Goal: Task Accomplishment & Management: Use online tool/utility

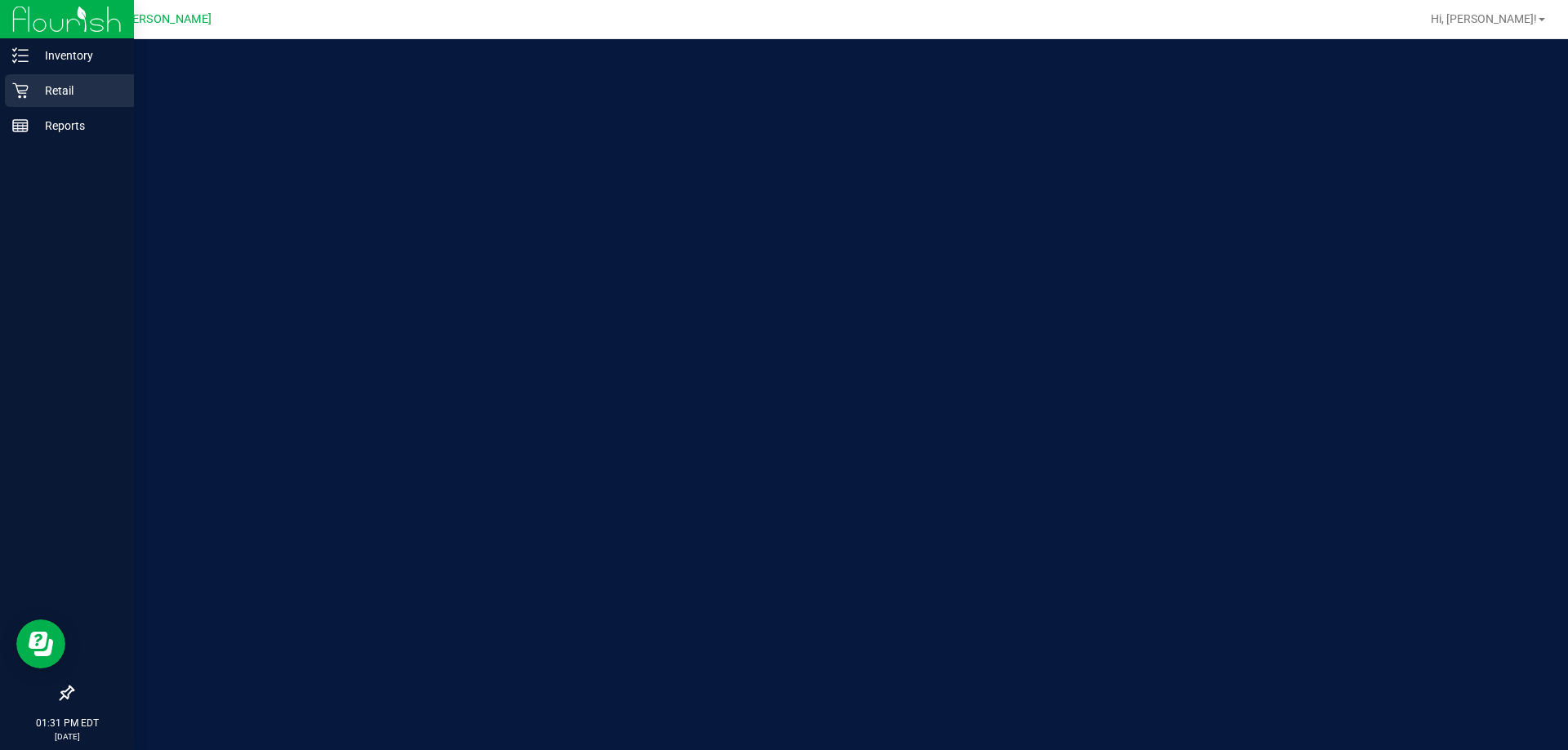
click at [30, 84] on div "Retail" at bounding box center [69, 90] width 129 height 32
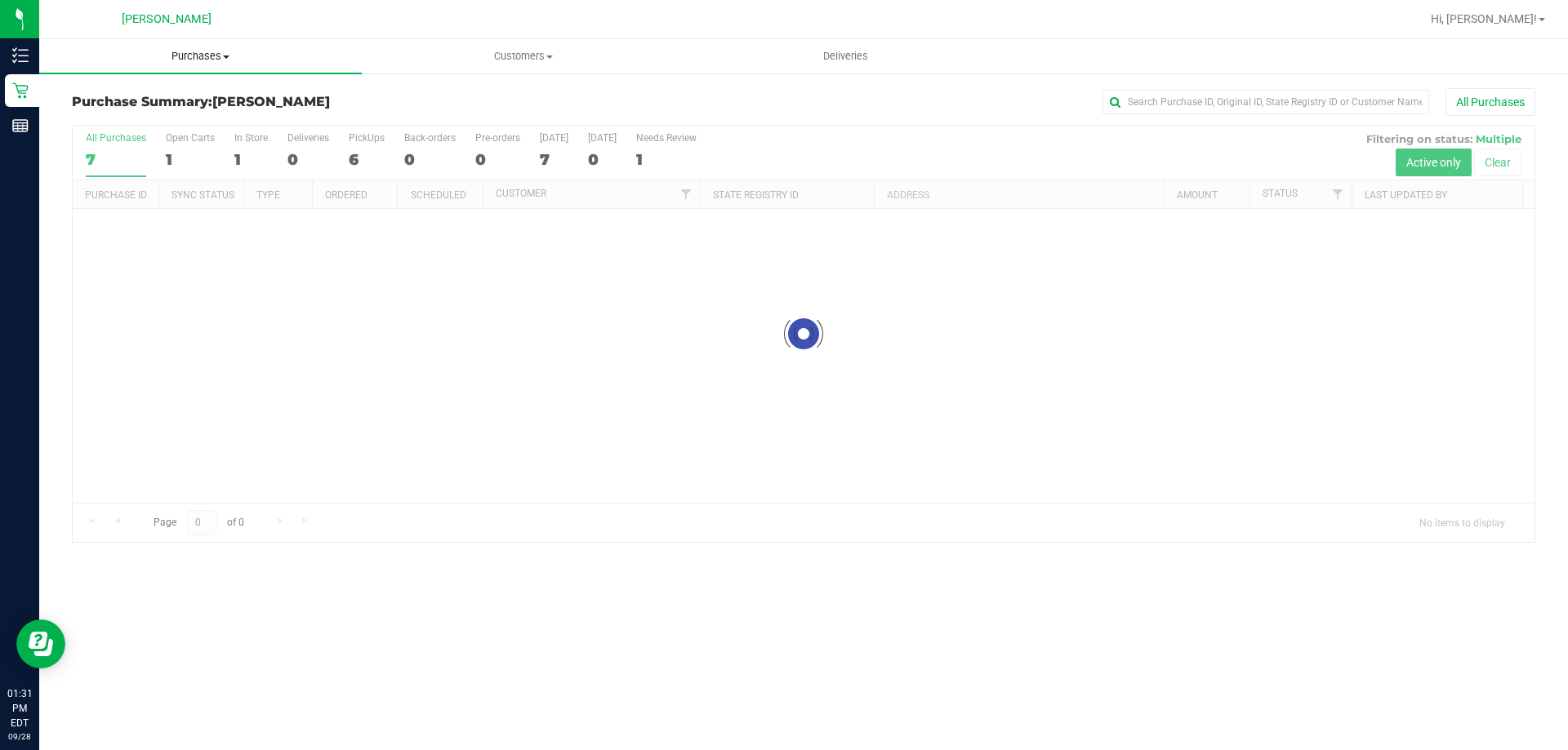
click at [196, 55] on span "Purchases" at bounding box center [201, 56] width 322 height 14
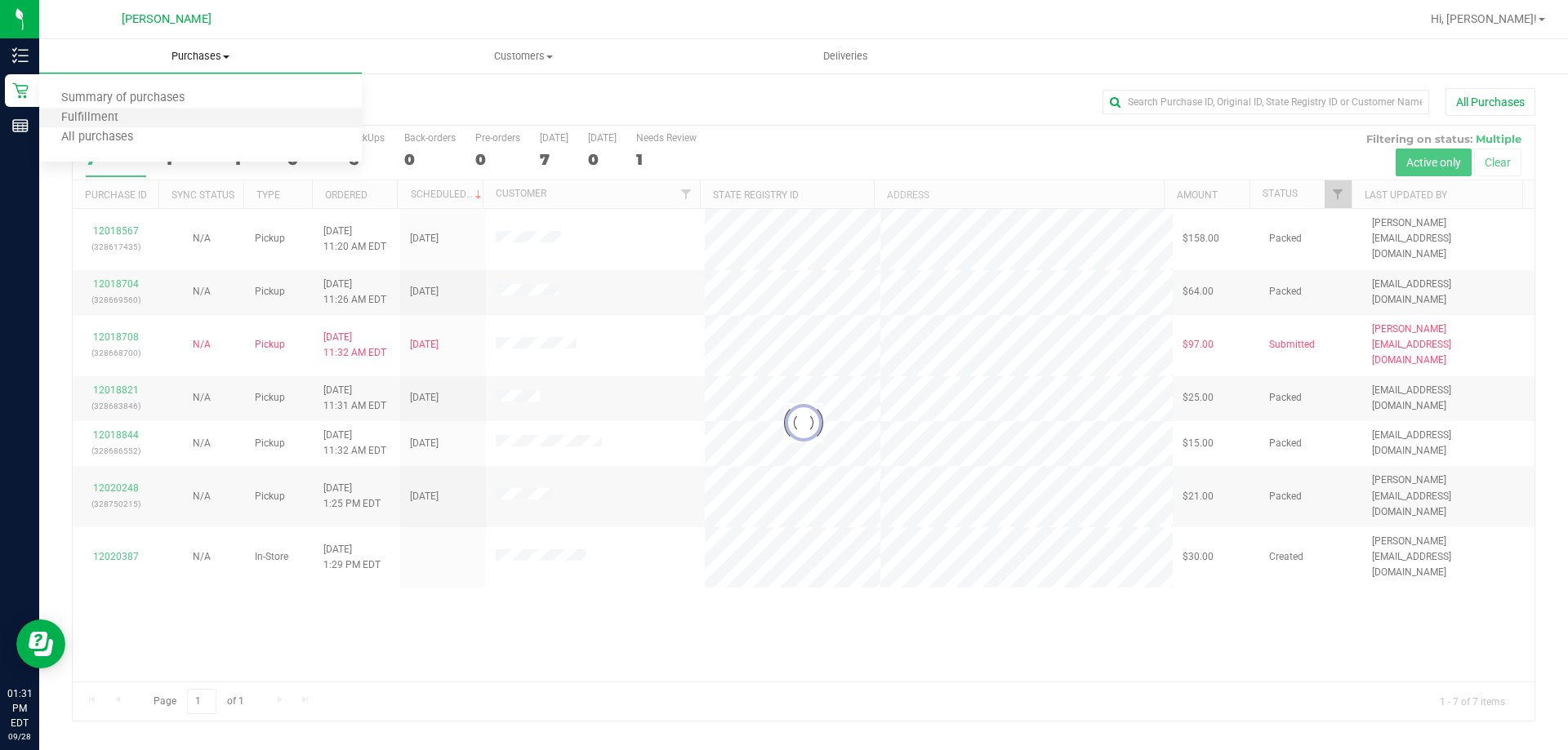
click at [190, 115] on li "Fulfillment" at bounding box center [201, 118] width 322 height 20
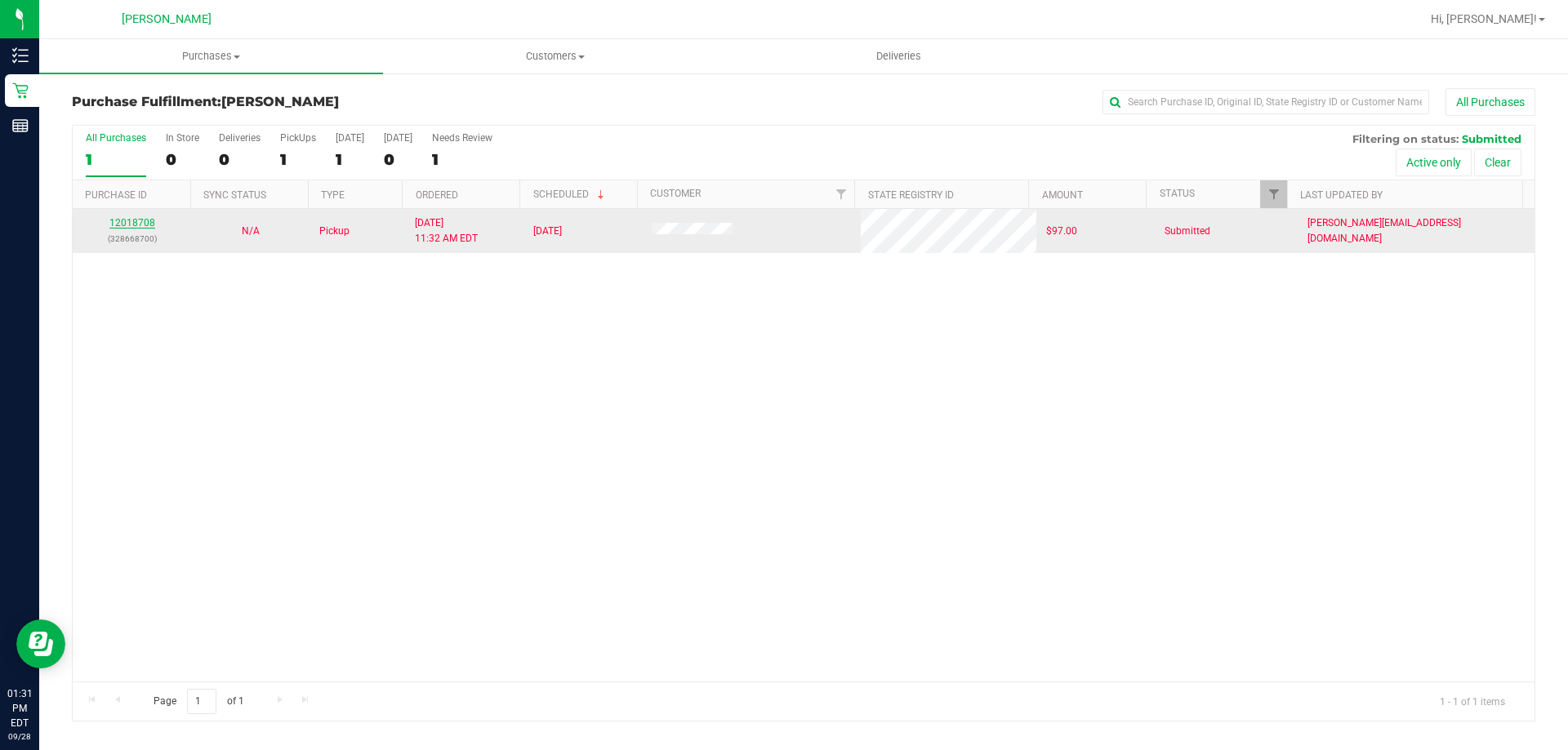
click at [138, 224] on link "12018708" at bounding box center [132, 223] width 46 height 12
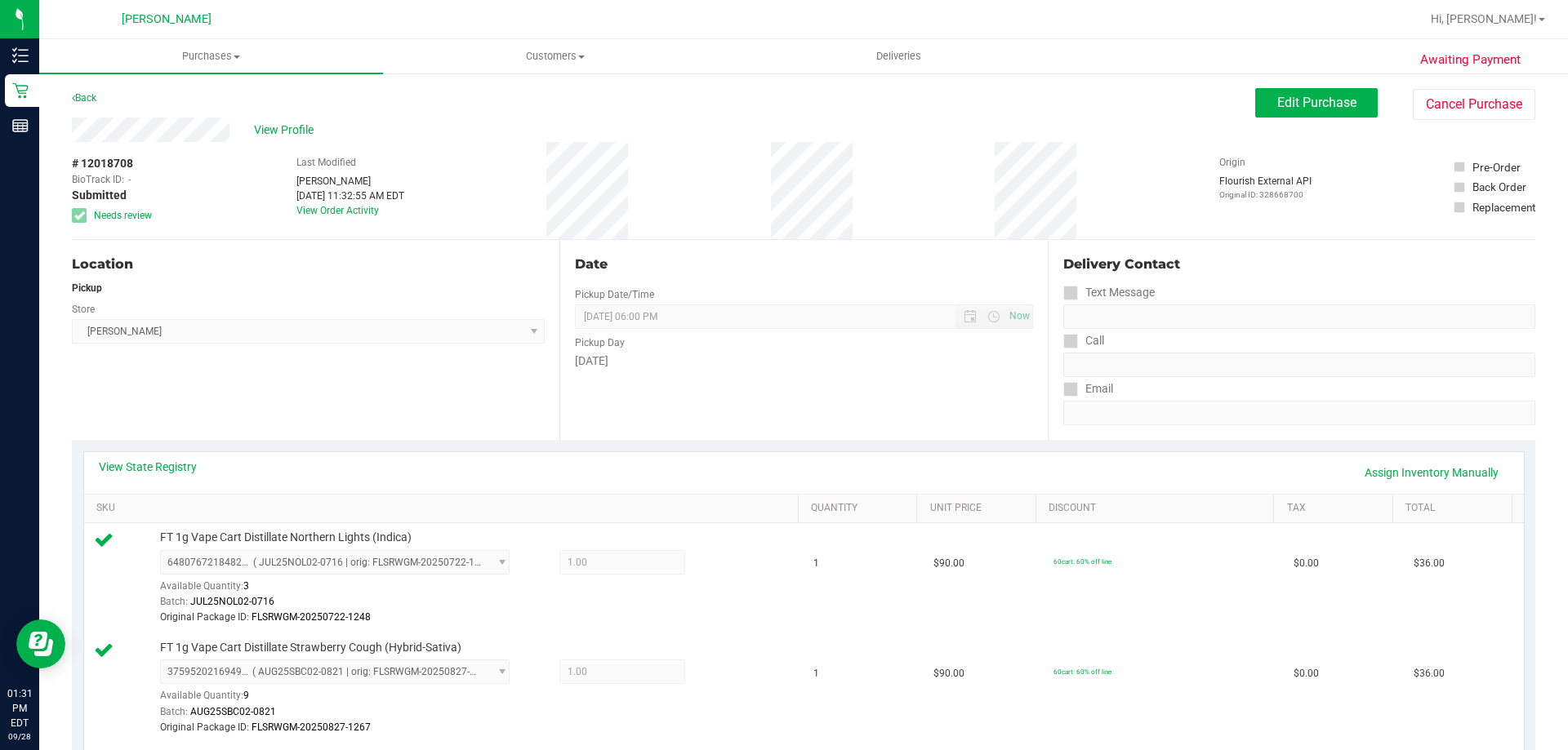
click at [83, 98] on link "Back" at bounding box center [83, 98] width 24 height 12
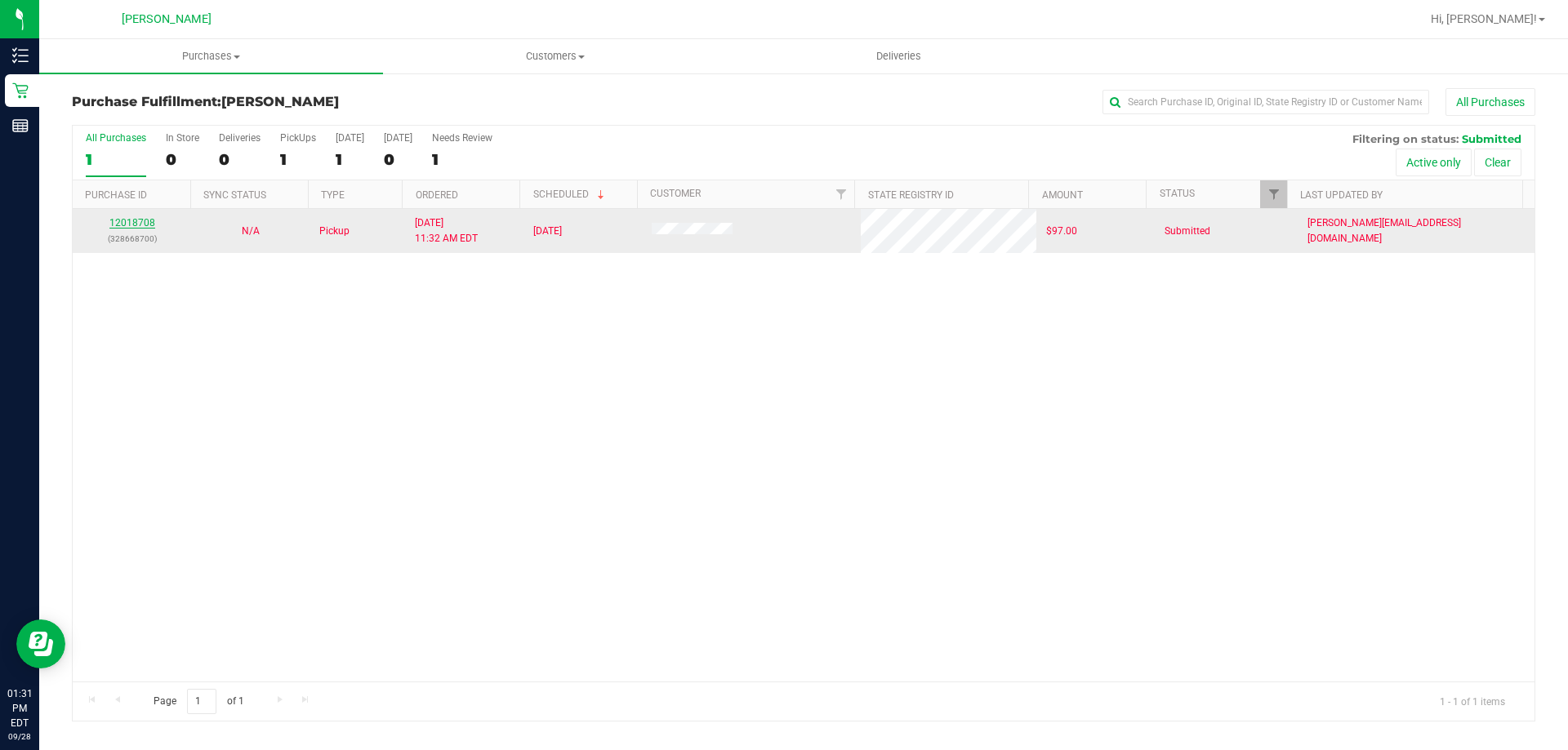
click at [126, 217] on link "12018708" at bounding box center [132, 223] width 46 height 12
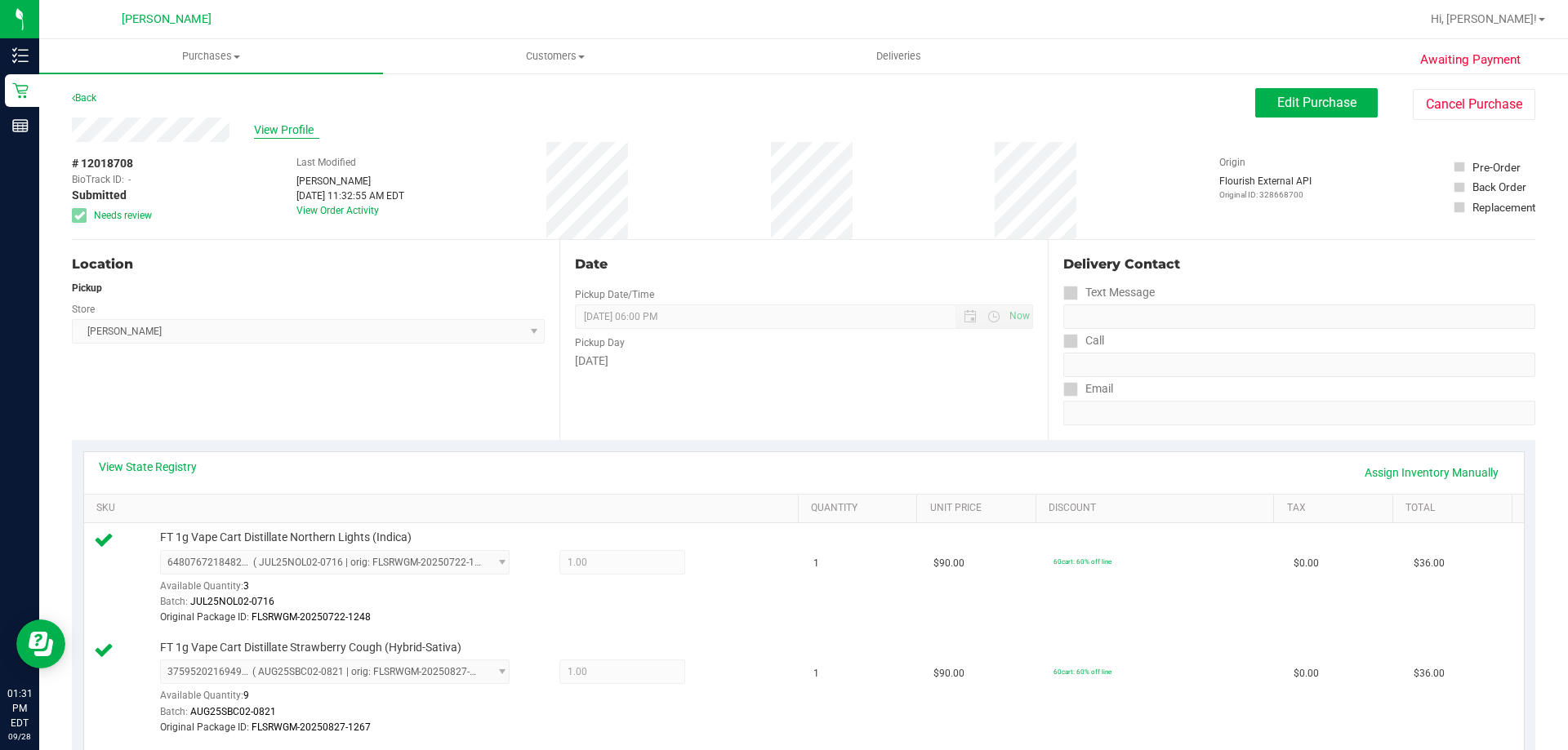
click at [289, 134] on span "View Profile" at bounding box center [287, 130] width 65 height 17
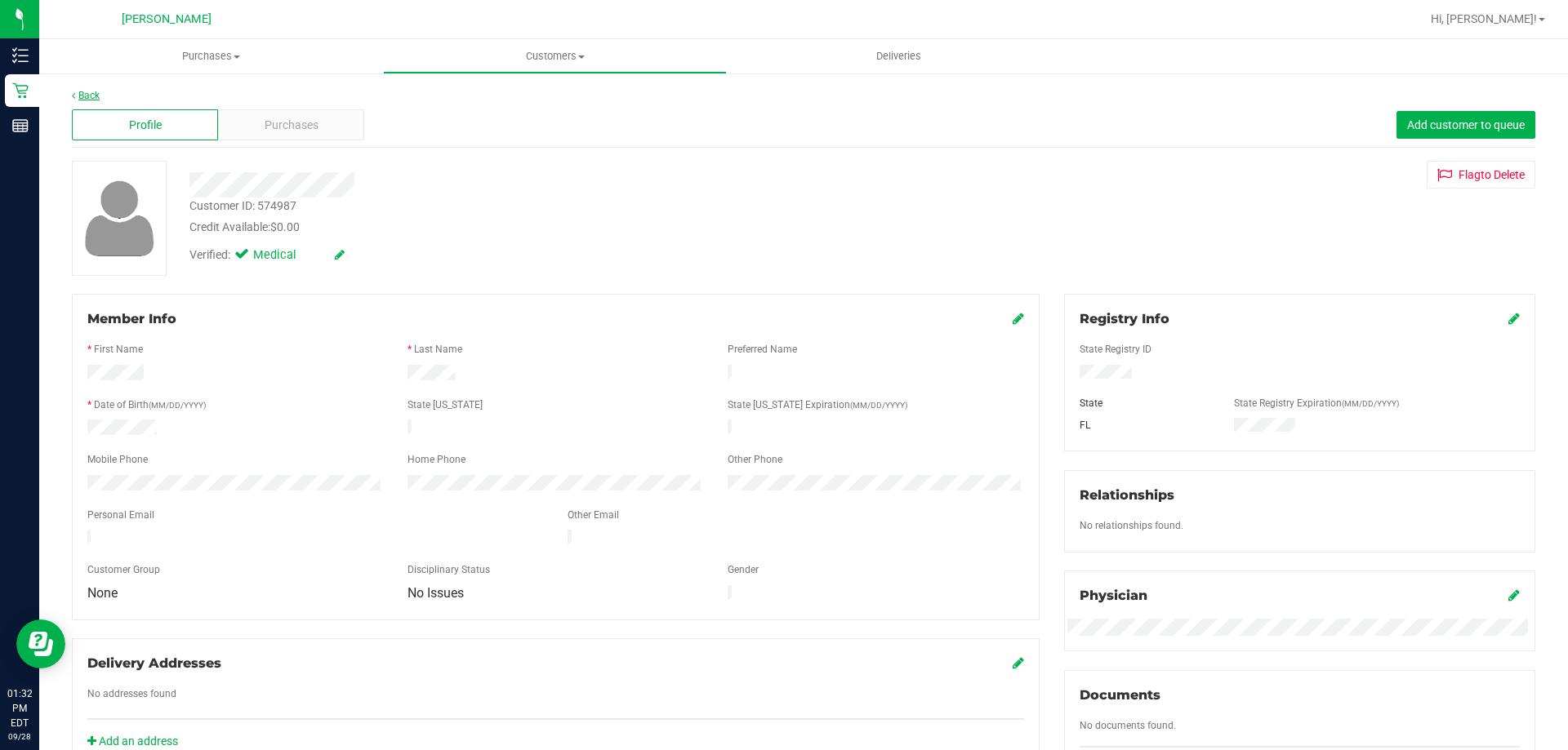
click at [81, 96] on link "Back" at bounding box center [85, 95] width 28 height 12
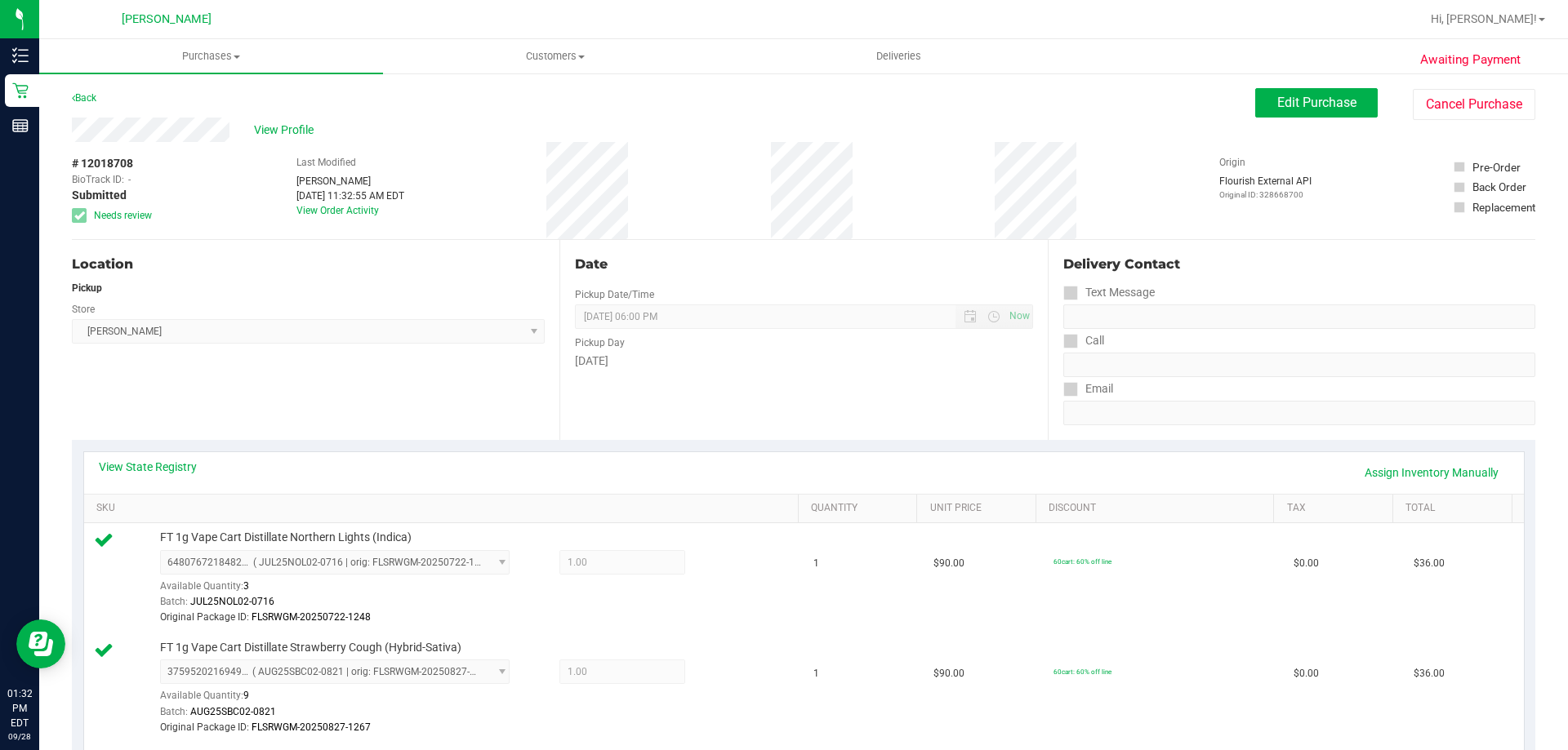
click at [129, 476] on div "View State Registry Assign Inventory Manually" at bounding box center [803, 472] width 1410 height 28
click at [129, 467] on link "View State Registry" at bounding box center [147, 466] width 98 height 16
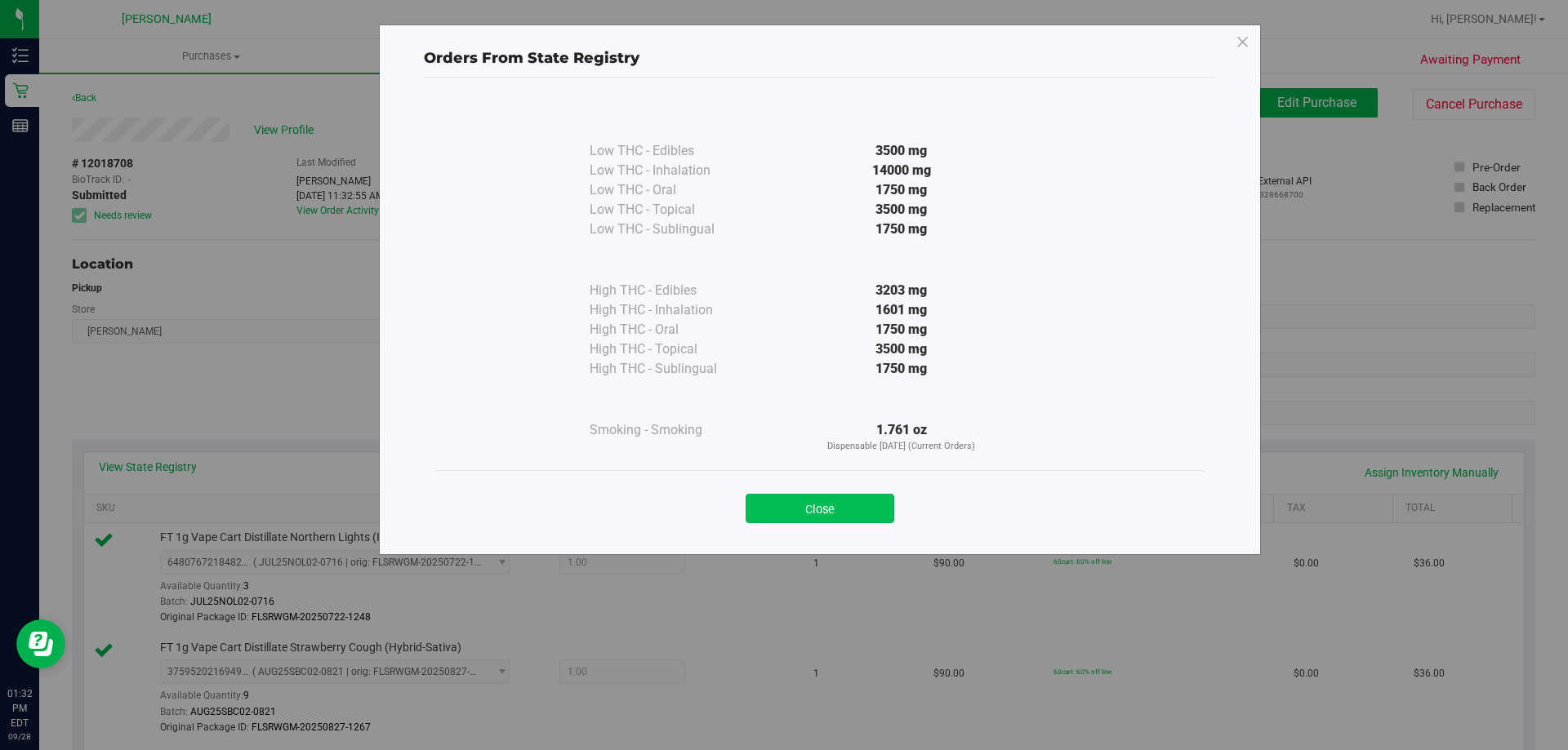
click at [791, 521] on button "Close" at bounding box center [820, 508] width 149 height 30
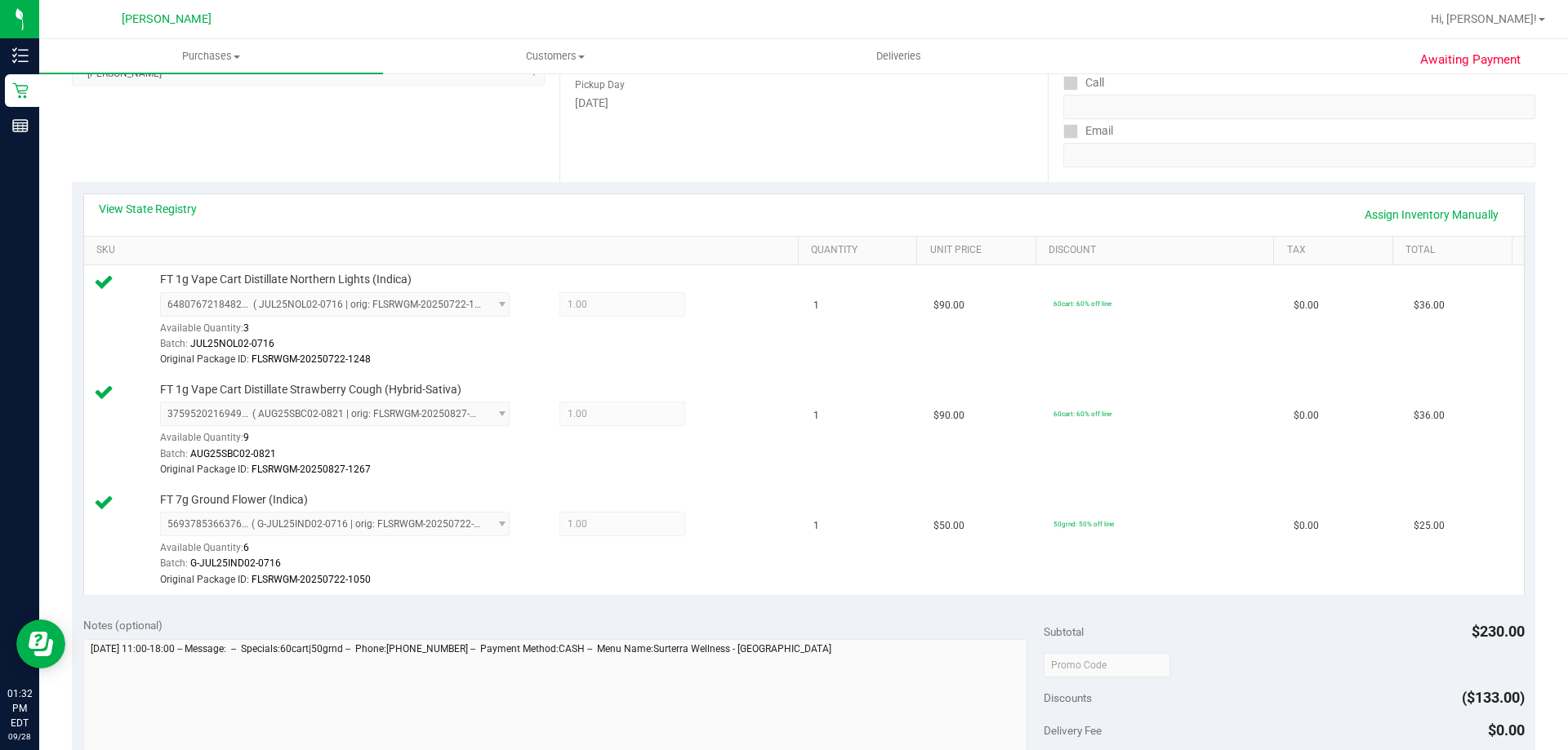
scroll to position [490, 0]
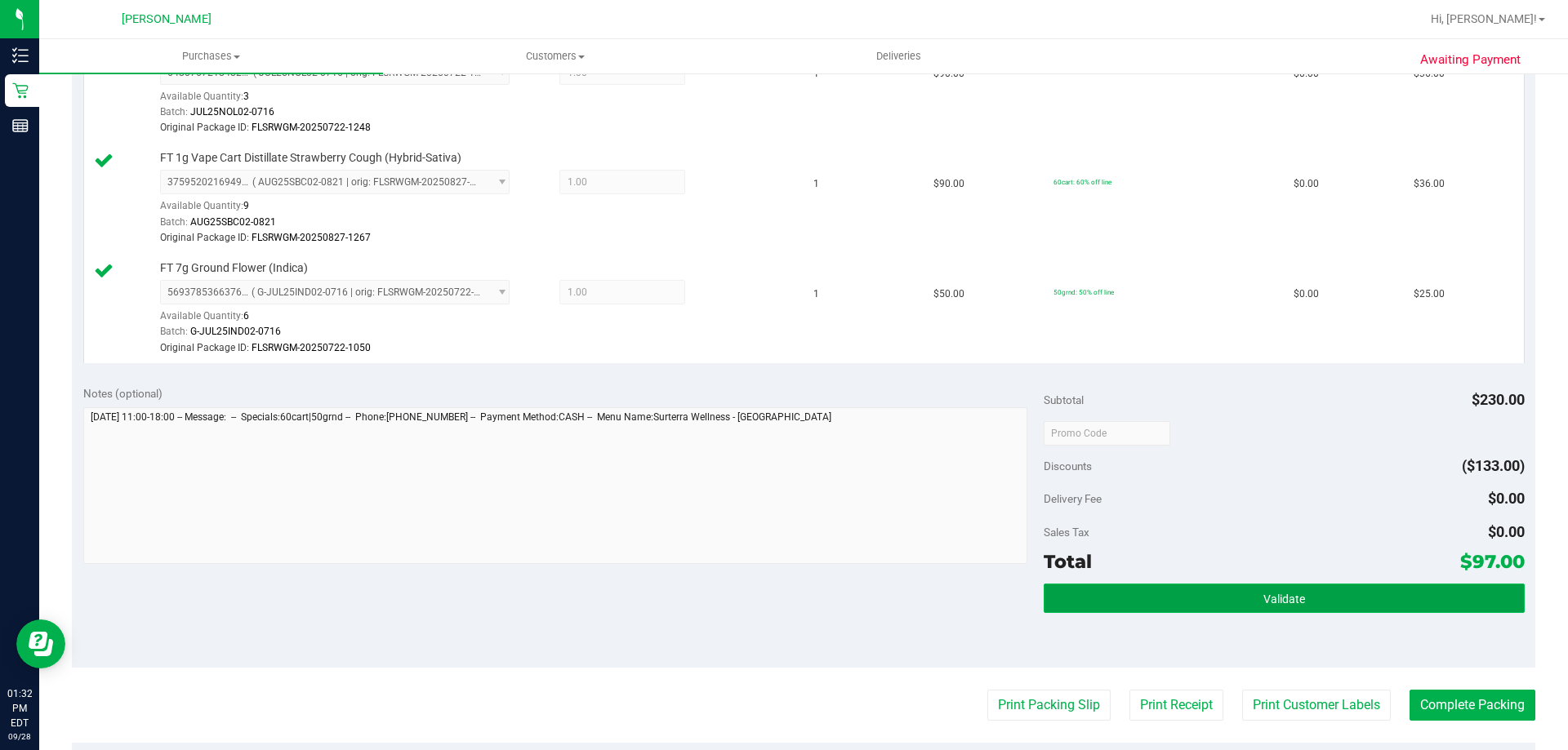
click at [1294, 598] on span "Validate" at bounding box center [1284, 599] width 42 height 13
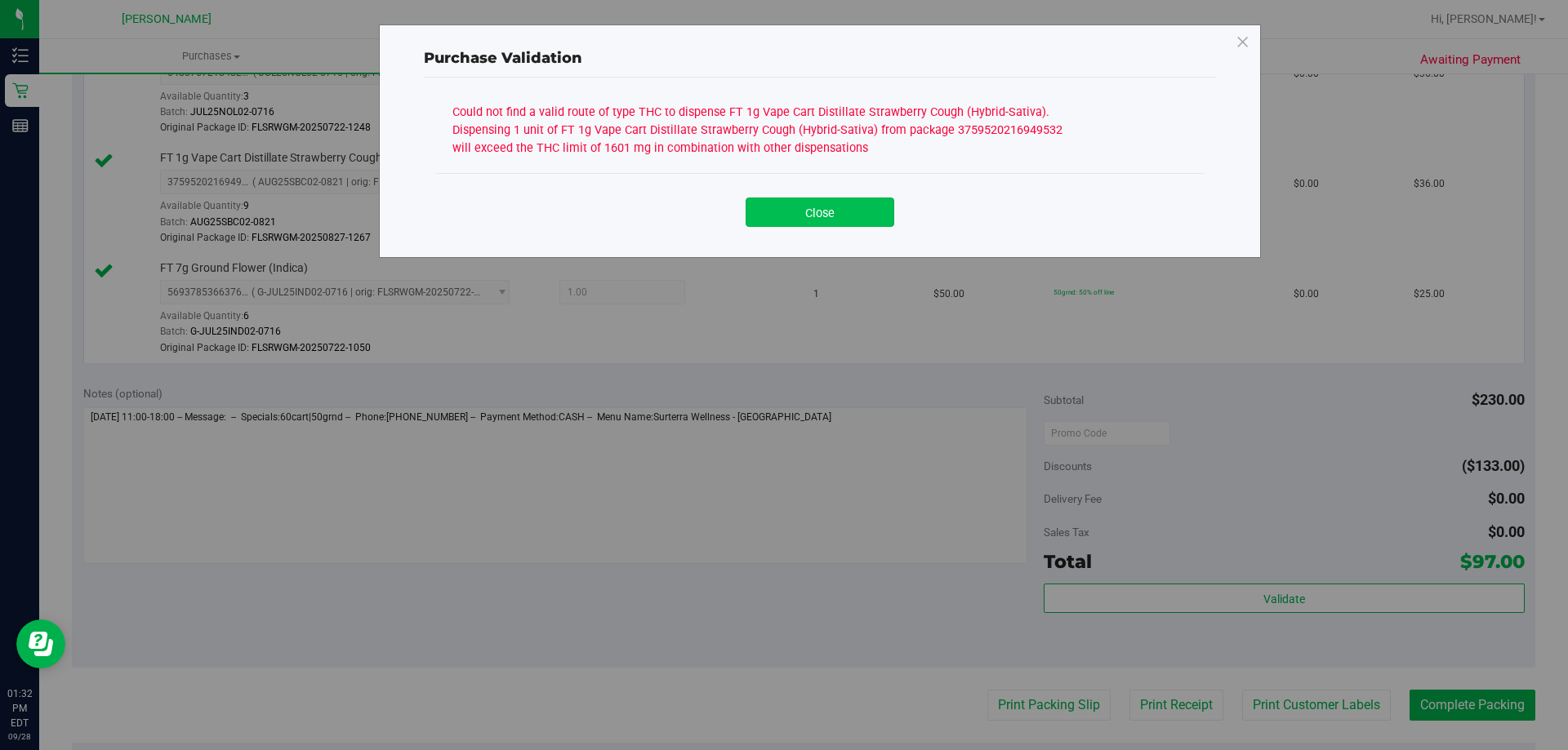
click at [806, 203] on button "Close" at bounding box center [820, 212] width 149 height 30
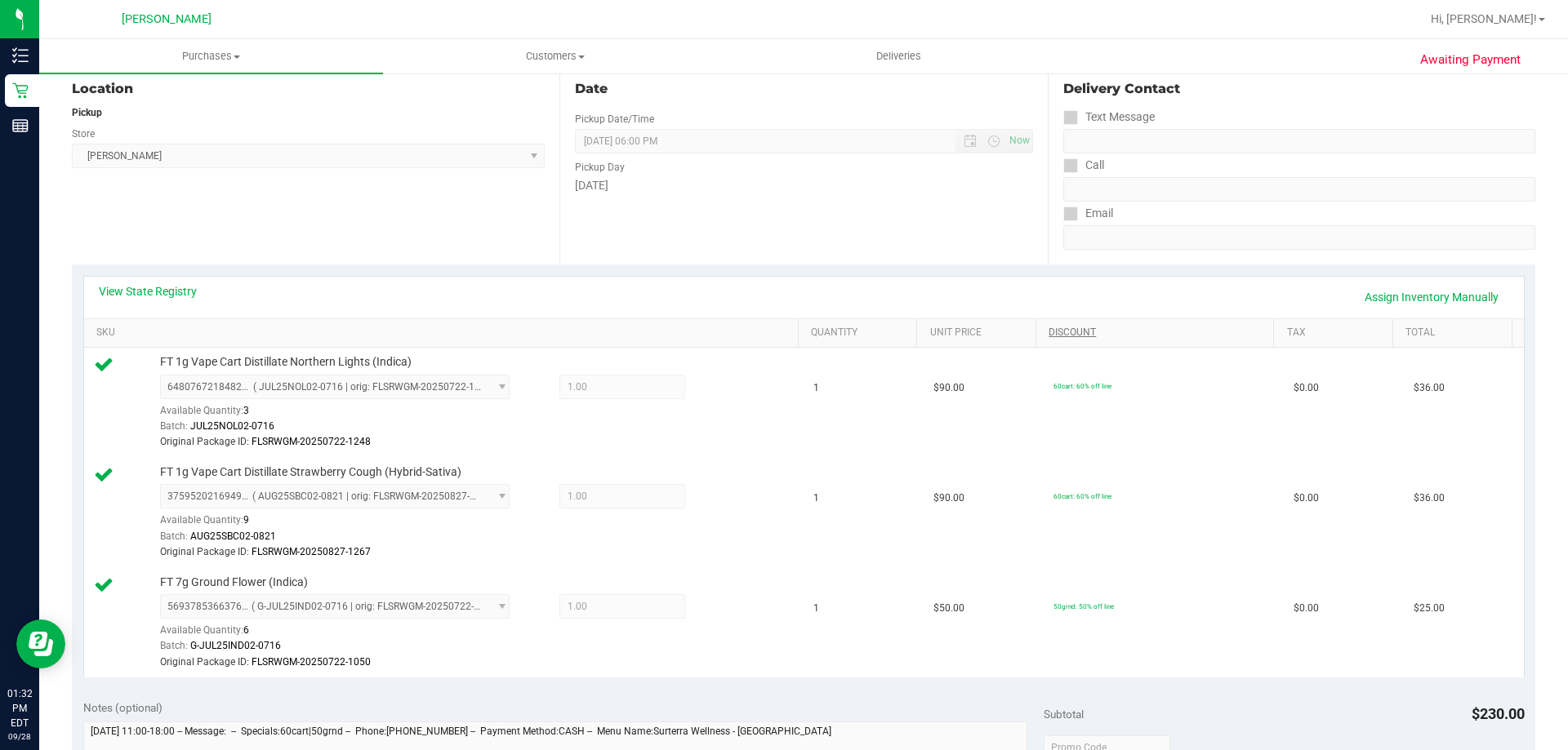
scroll to position [163, 0]
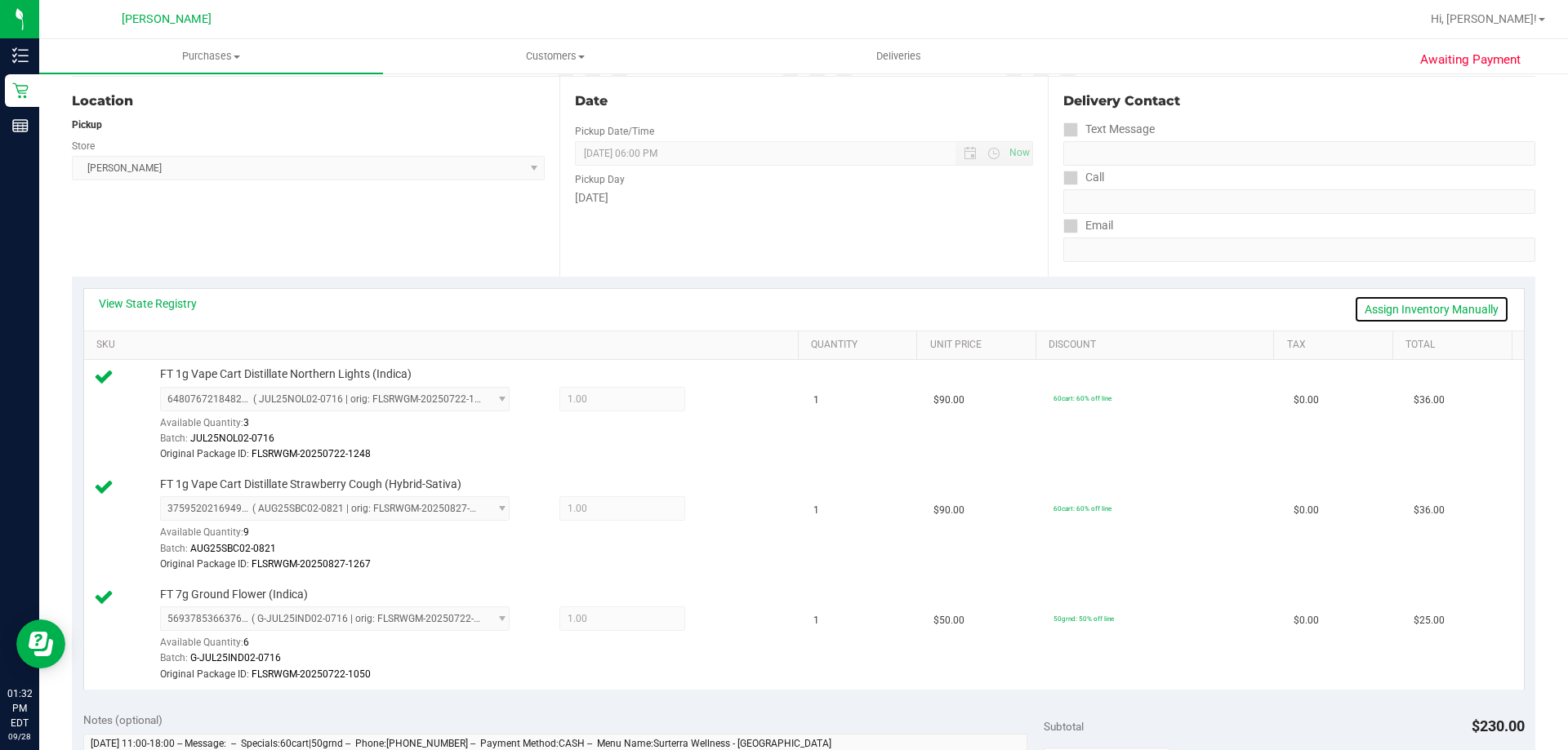
click at [1378, 311] on link "Assign Inventory Manually" at bounding box center [1431, 309] width 155 height 28
click at [715, 396] on icon at bounding box center [724, 401] width 17 height 19
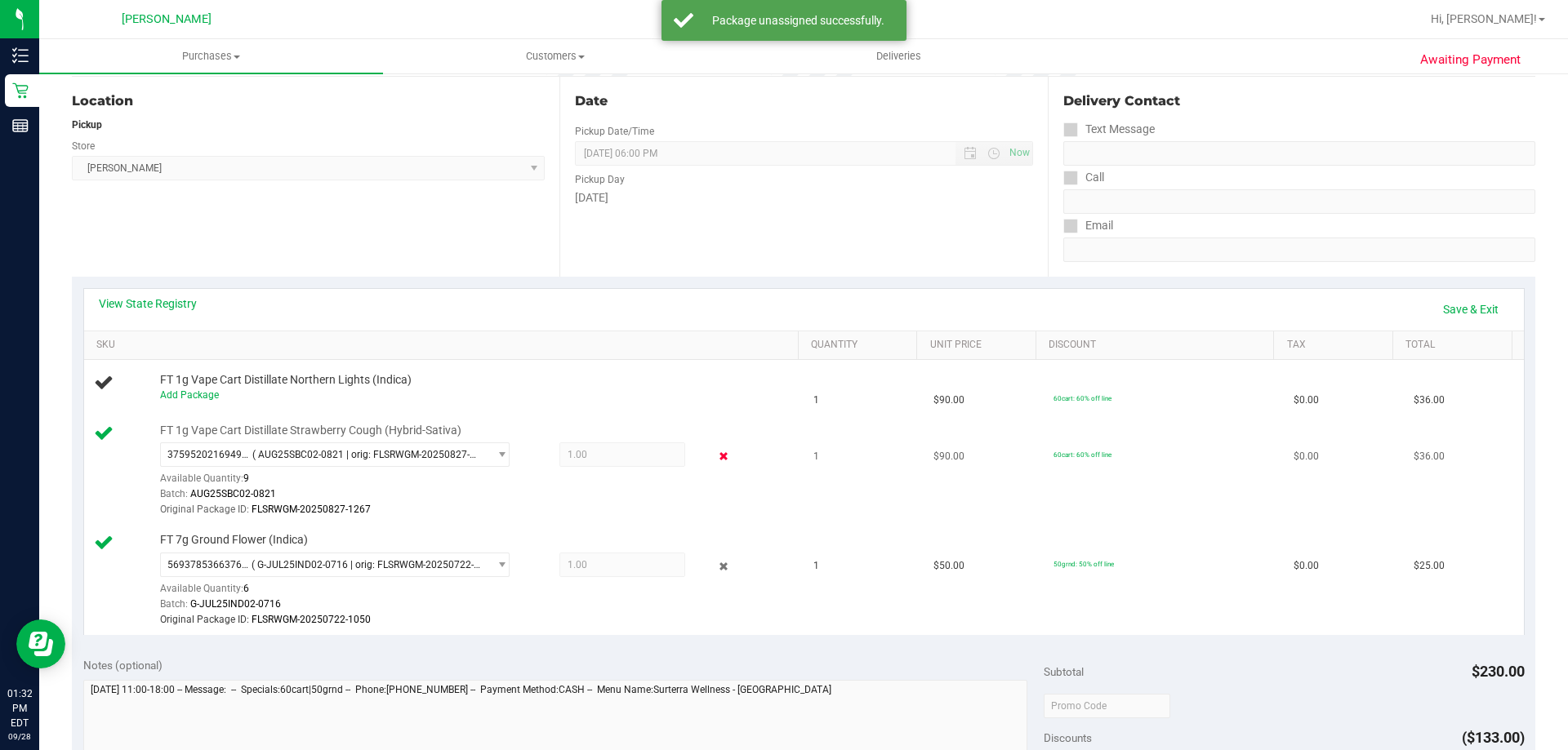
click at [718, 460] on icon at bounding box center [724, 456] width 17 height 19
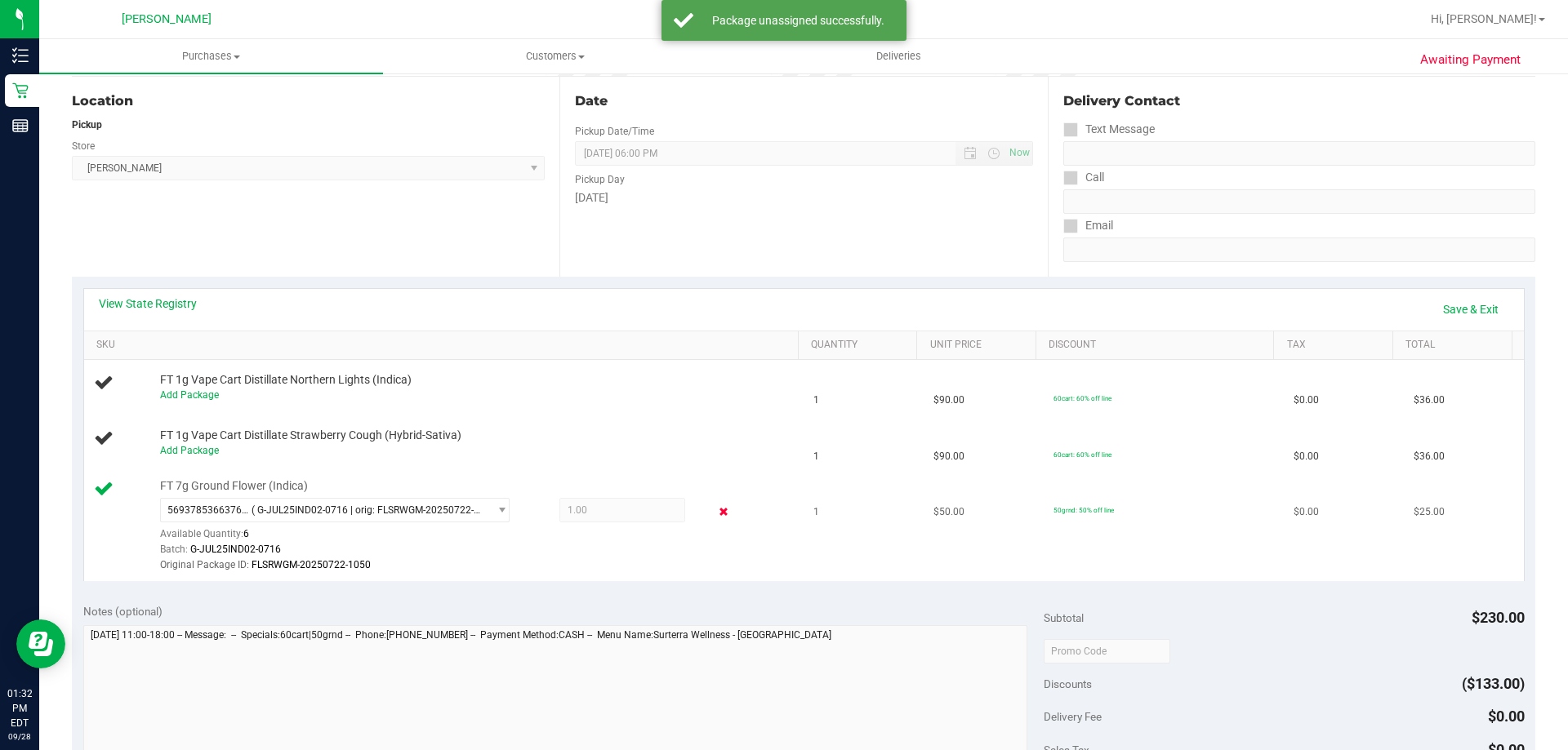
click at [715, 511] on icon at bounding box center [724, 512] width 17 height 19
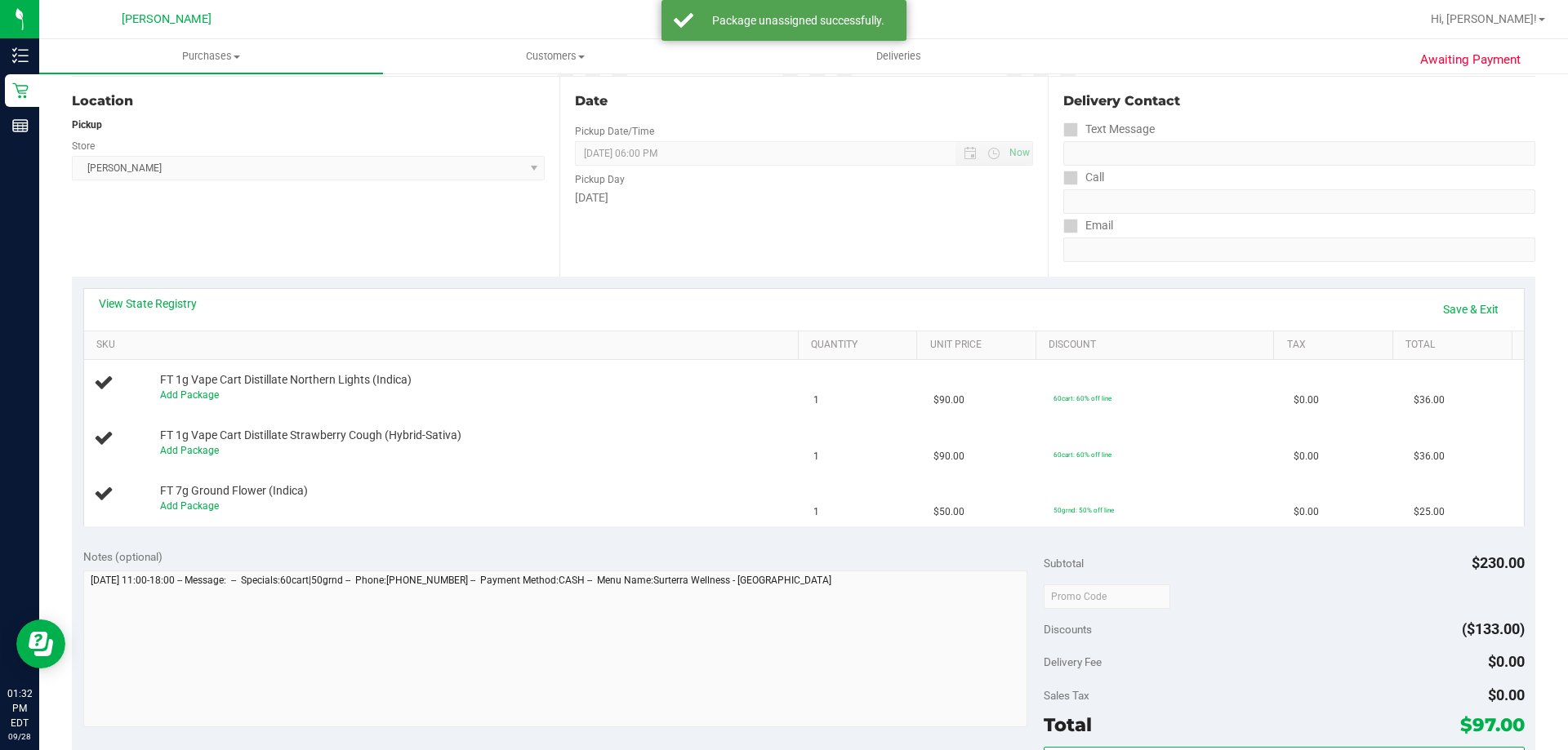
click at [1426, 333] on th "Total" at bounding box center [1452, 345] width 119 height 30
click at [1453, 309] on link "Save & Exit" at bounding box center [1471, 309] width 77 height 28
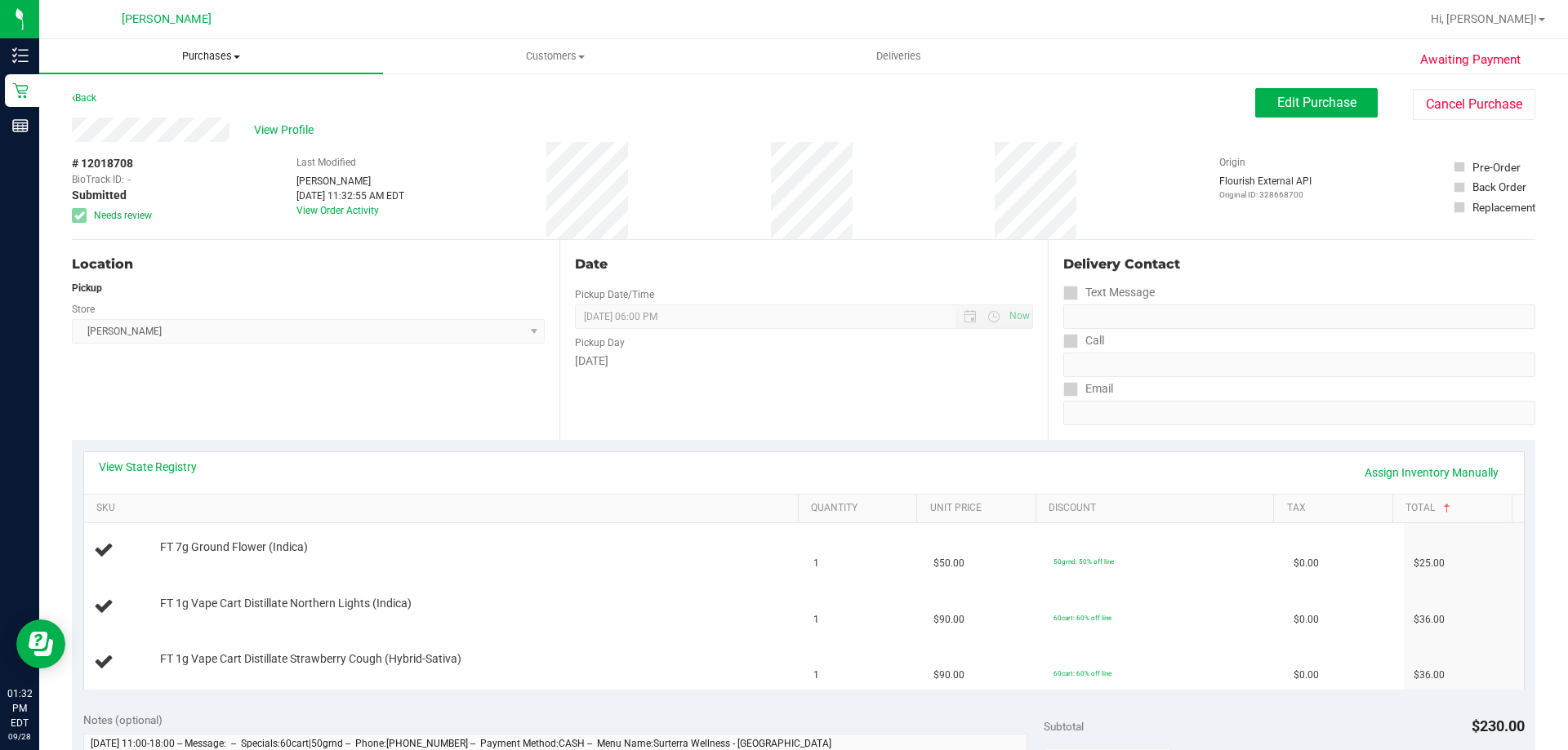
click at [219, 52] on span "Purchases" at bounding box center [211, 56] width 344 height 14
click at [185, 118] on li "Fulfillment" at bounding box center [211, 118] width 344 height 20
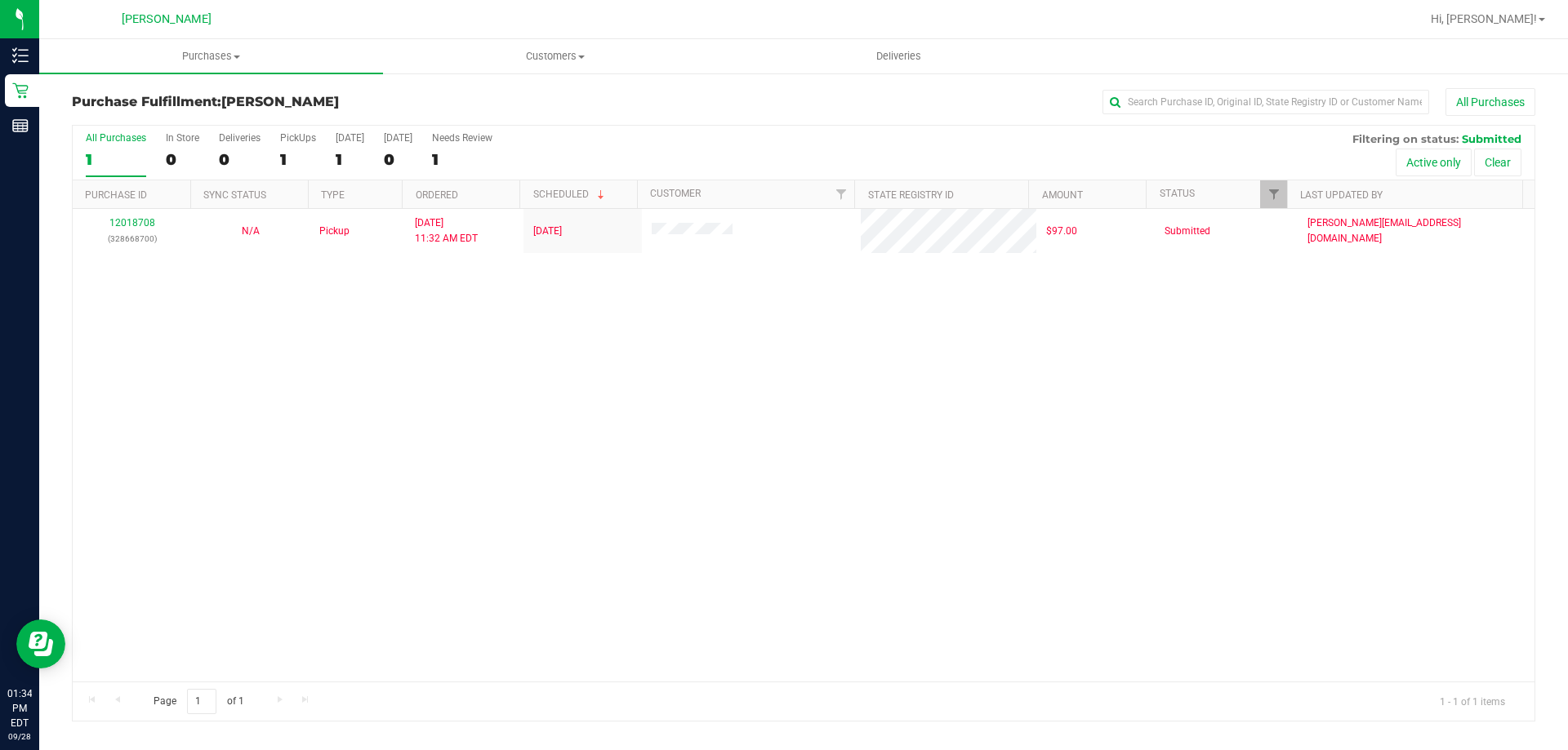
click at [255, 498] on div "12018708 (328668700) N/A Pickup [DATE] 11:32 AM EDT 9/28/2025 $97.00 Submitted …" at bounding box center [803, 445] width 1461 height 473
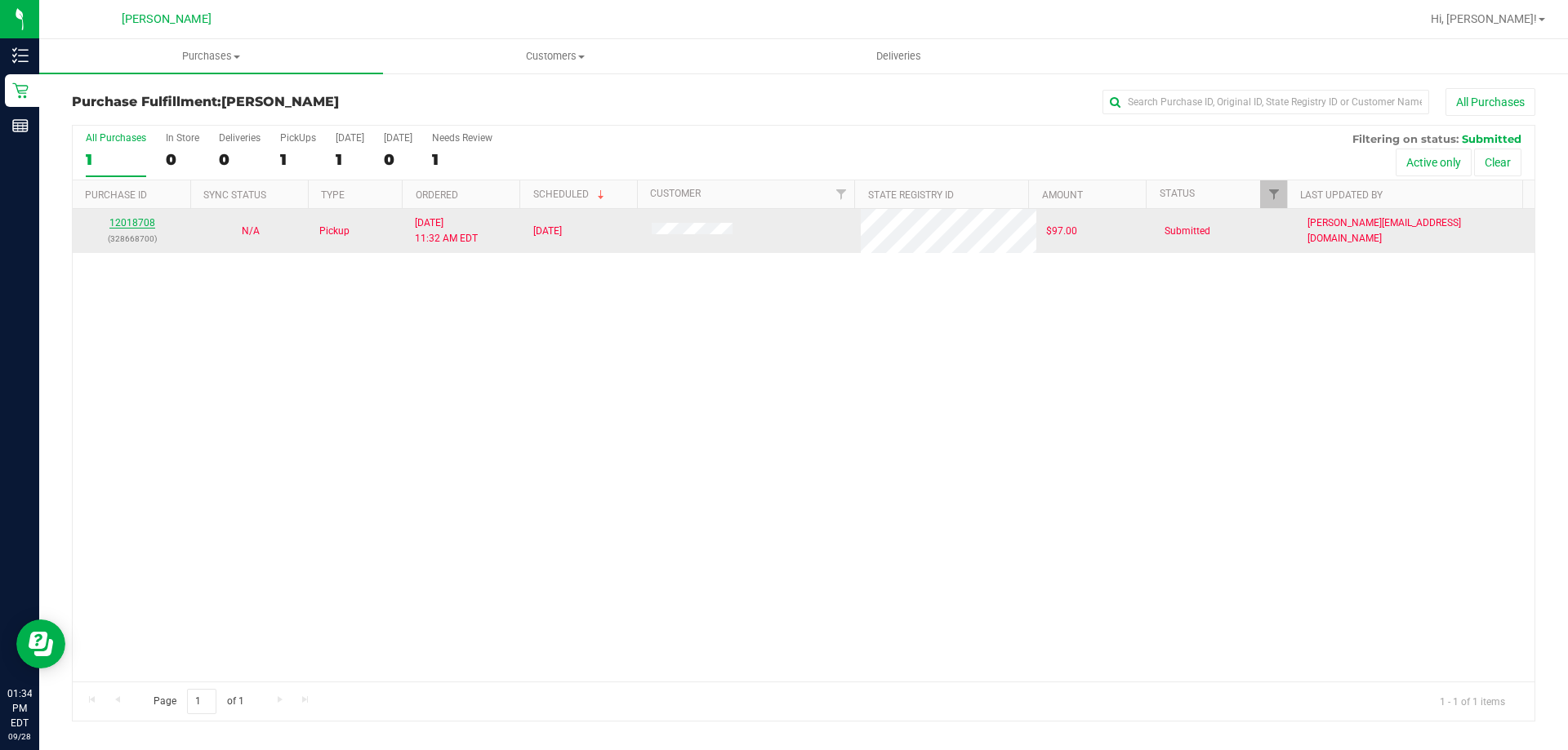
click at [128, 226] on link "12018708" at bounding box center [132, 223] width 46 height 12
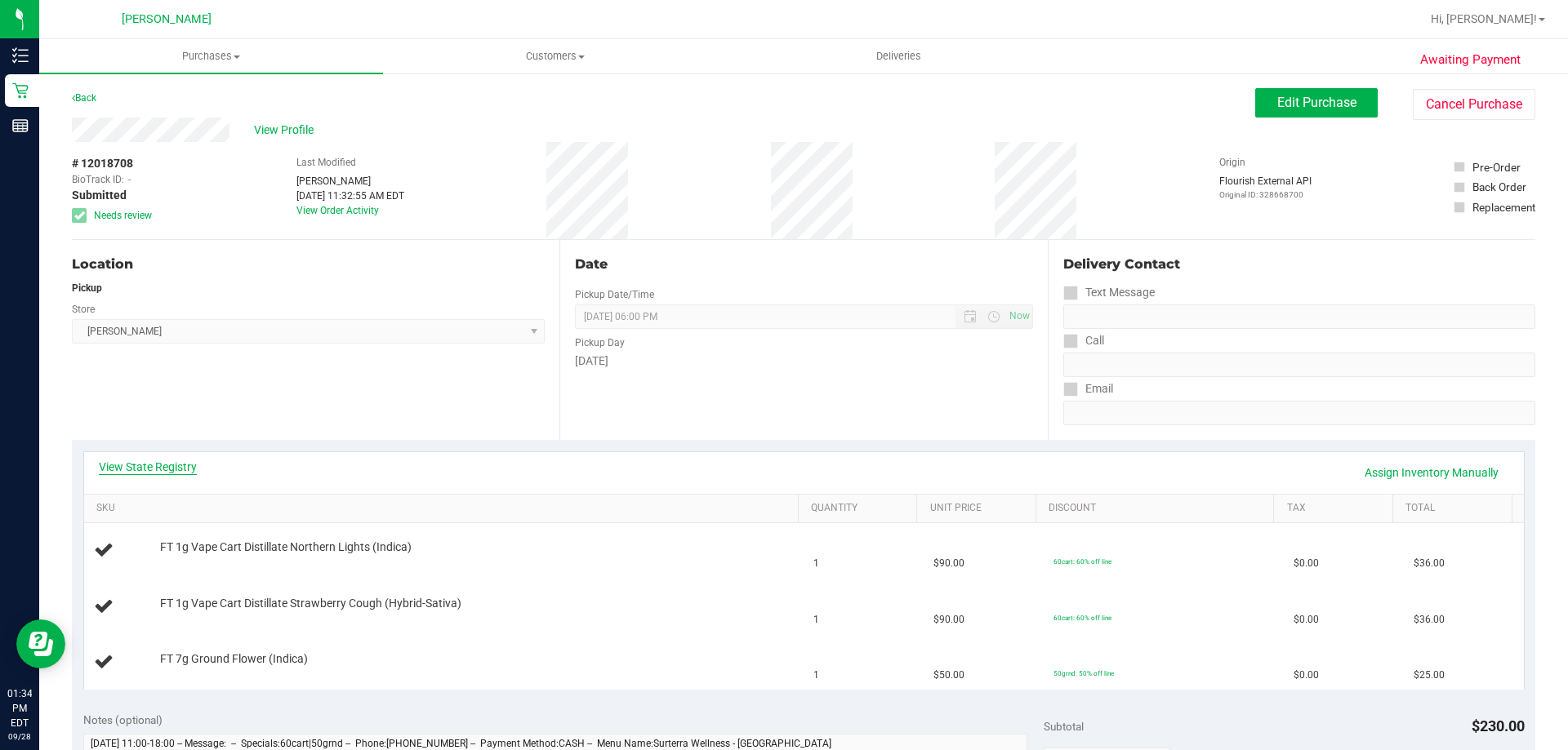
click at [133, 461] on link "View State Registry" at bounding box center [147, 466] width 98 height 16
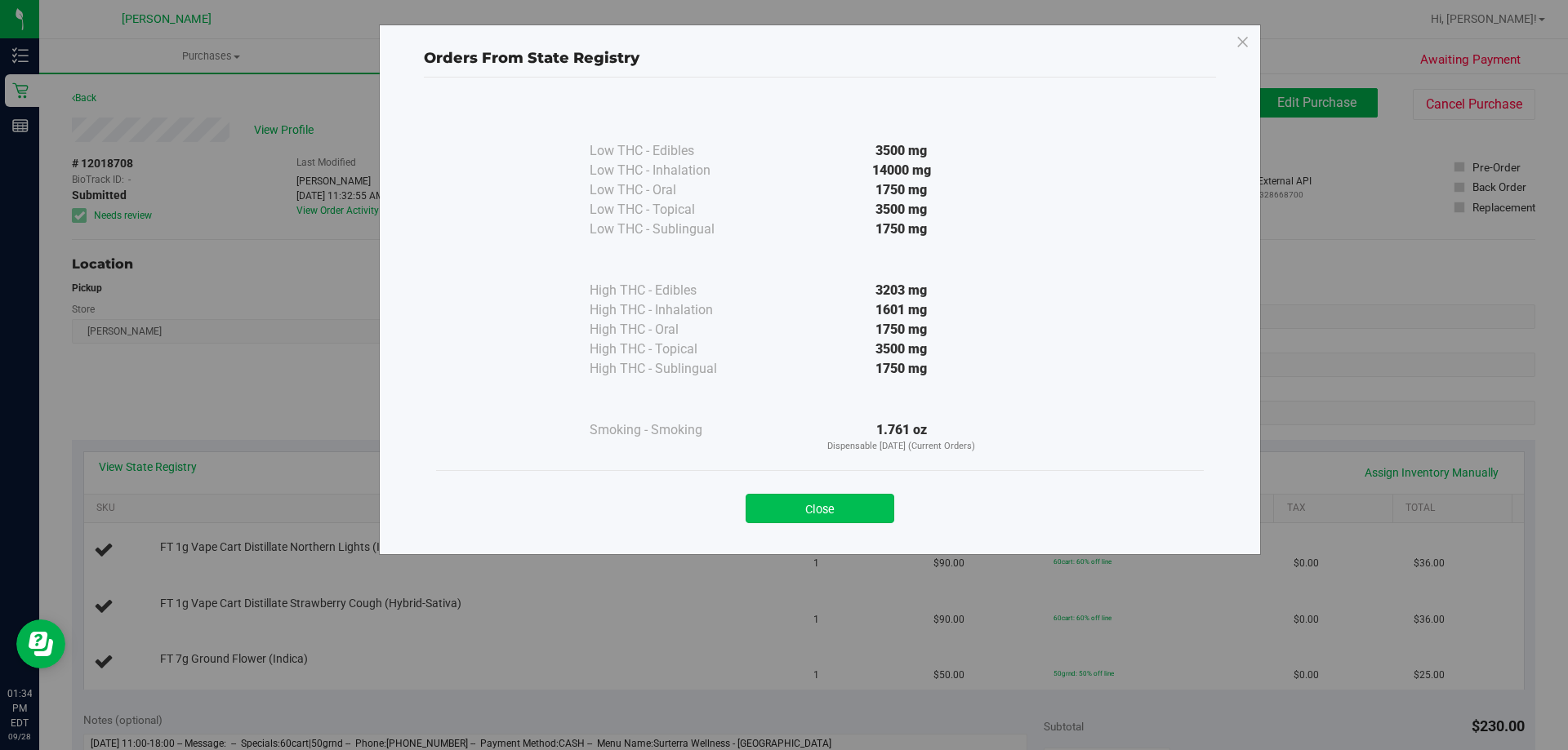
click at [789, 512] on button "Close" at bounding box center [820, 508] width 149 height 30
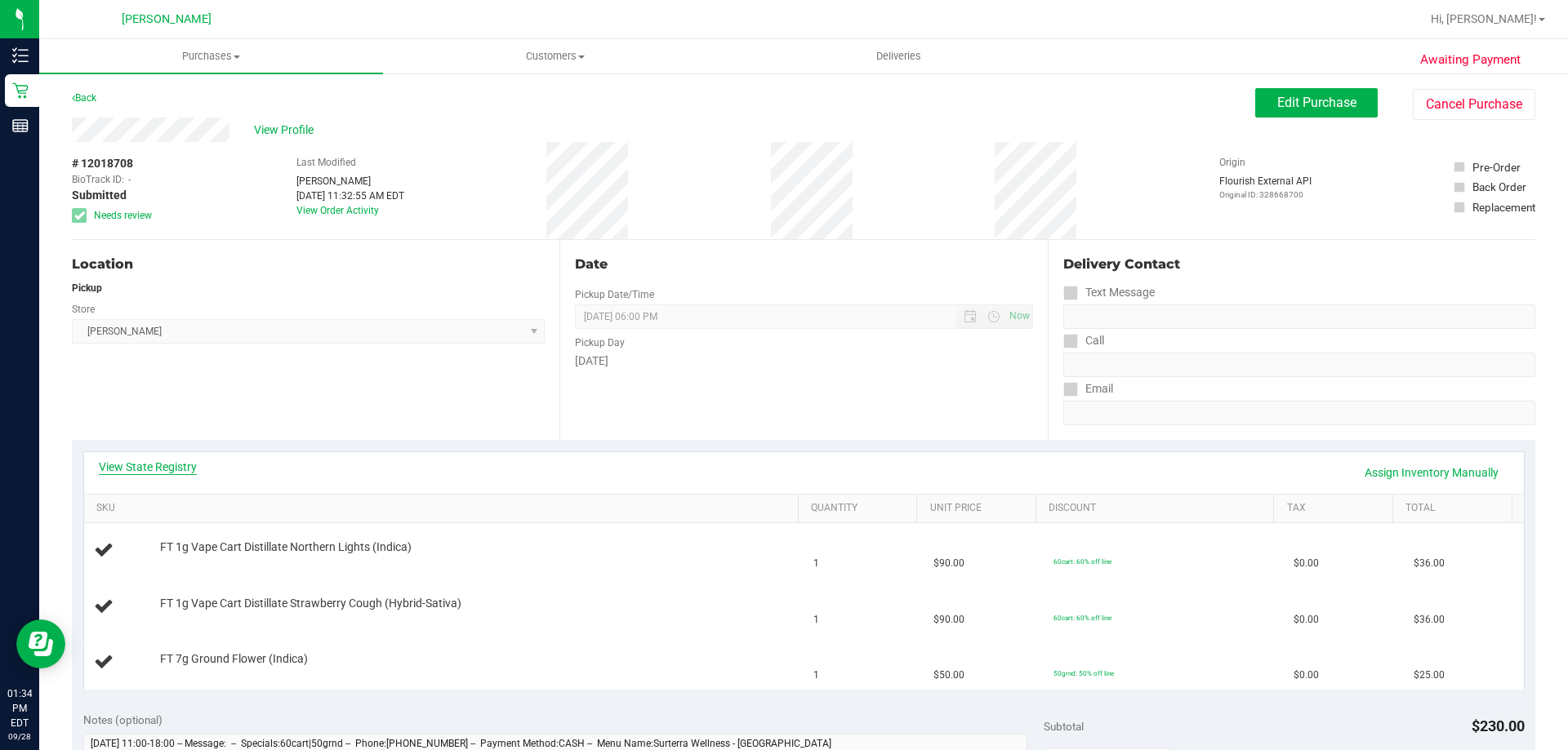
click at [181, 465] on link "View State Registry" at bounding box center [147, 466] width 98 height 16
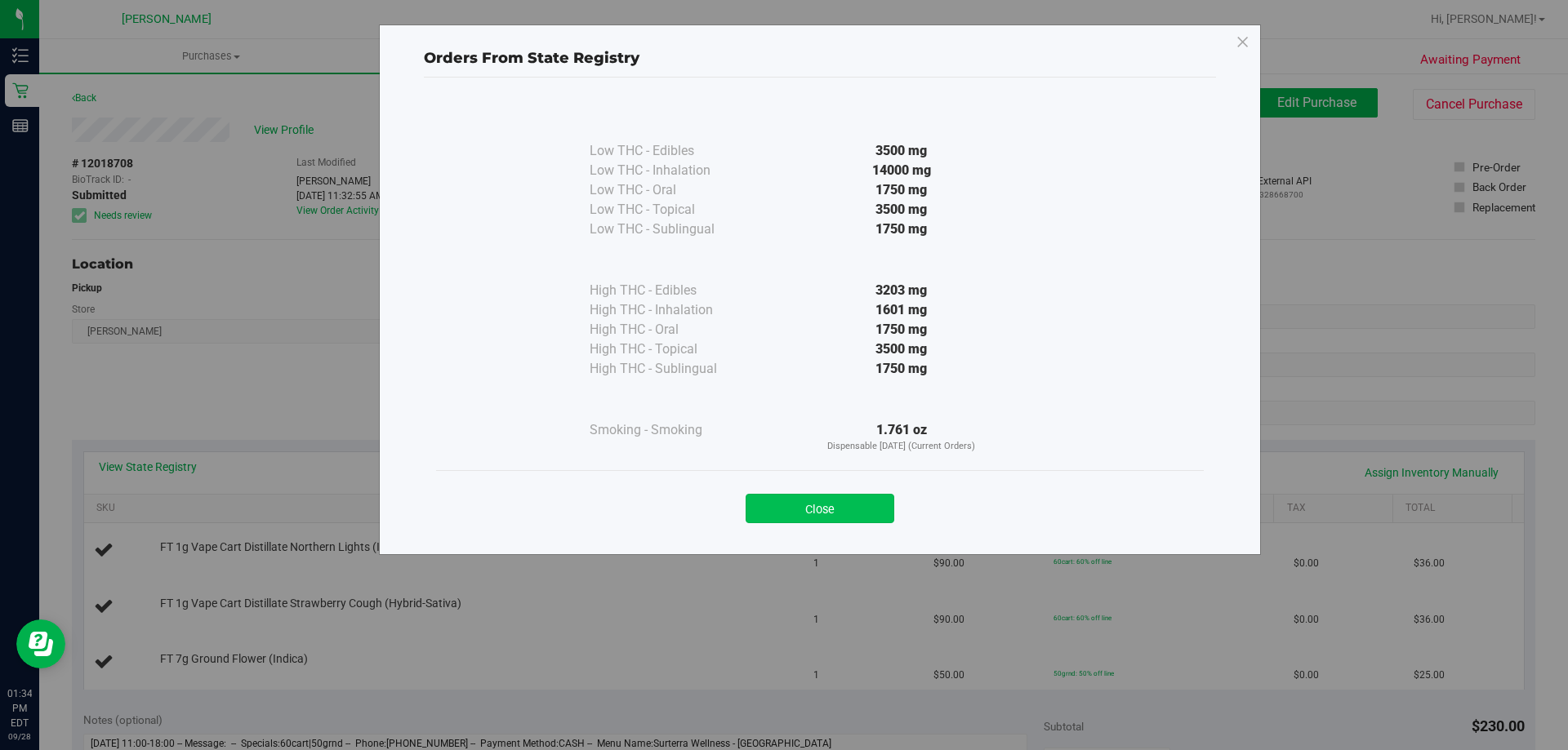
click at [811, 512] on button "Close" at bounding box center [820, 508] width 149 height 30
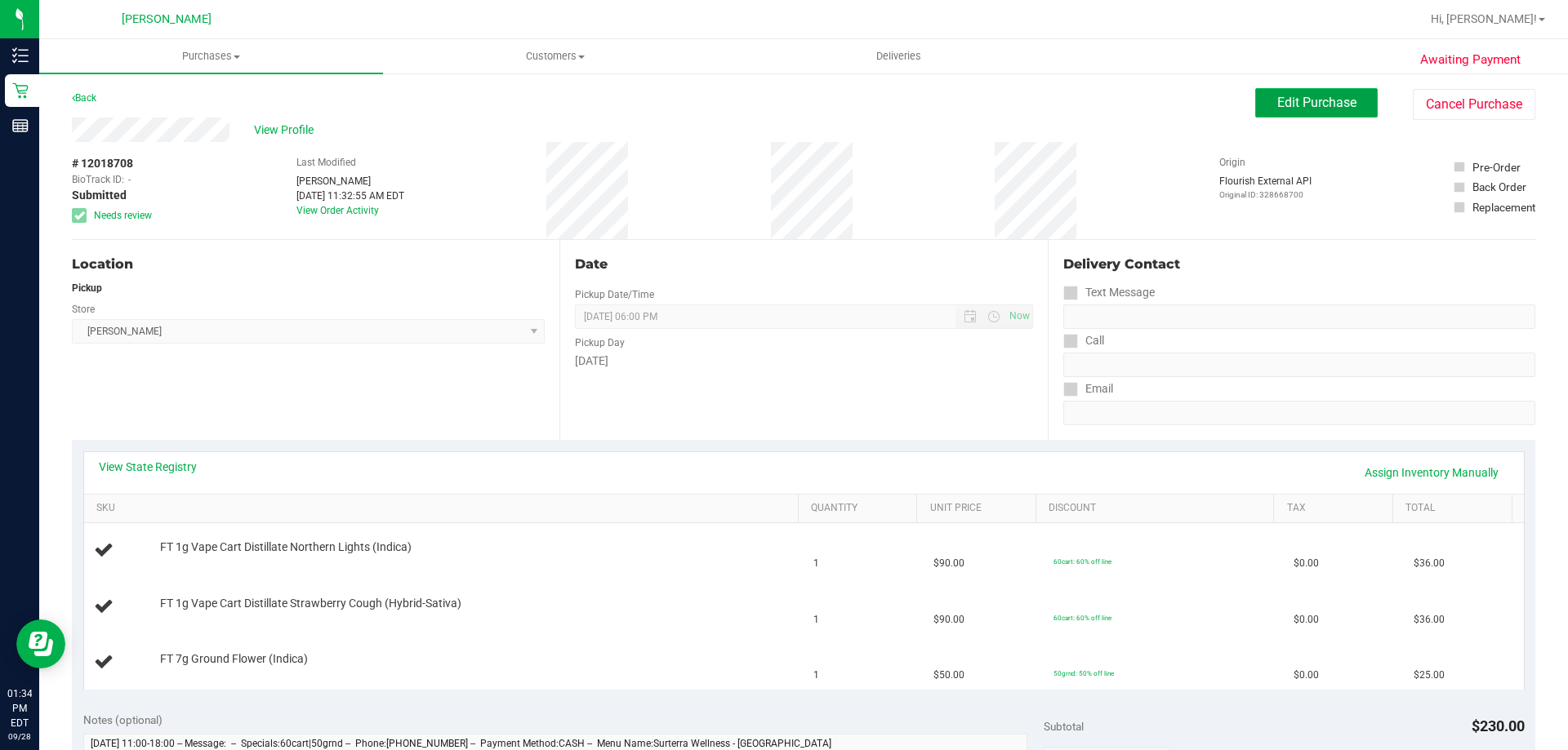
click at [1277, 107] on span "Edit Purchase" at bounding box center [1316, 102] width 79 height 15
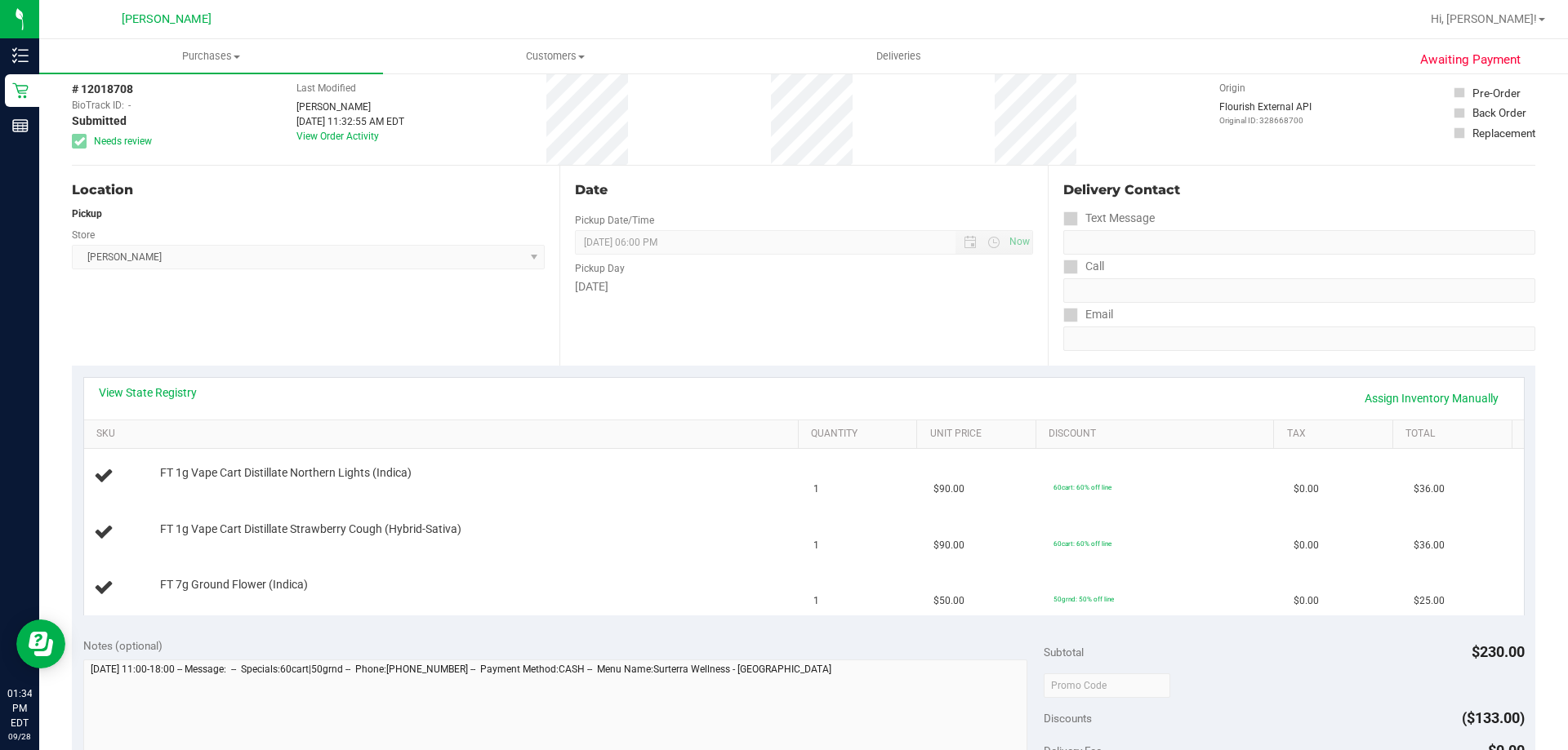
scroll to position [163, 0]
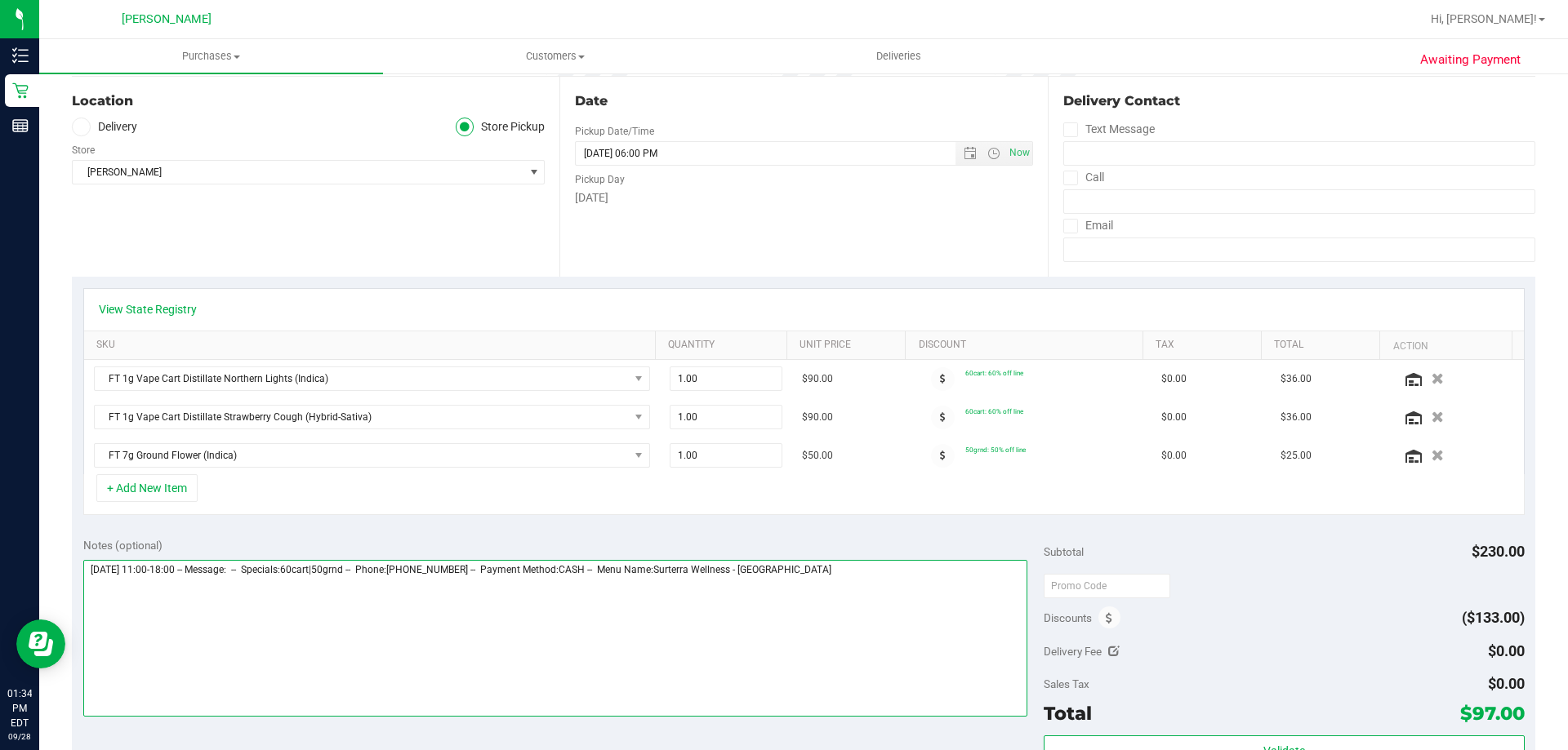
drag, startPoint x: 881, startPoint y: 592, endPoint x: 890, endPoint y: 572, distance: 21.9
click at [890, 585] on textarea at bounding box center [555, 638] width 945 height 157
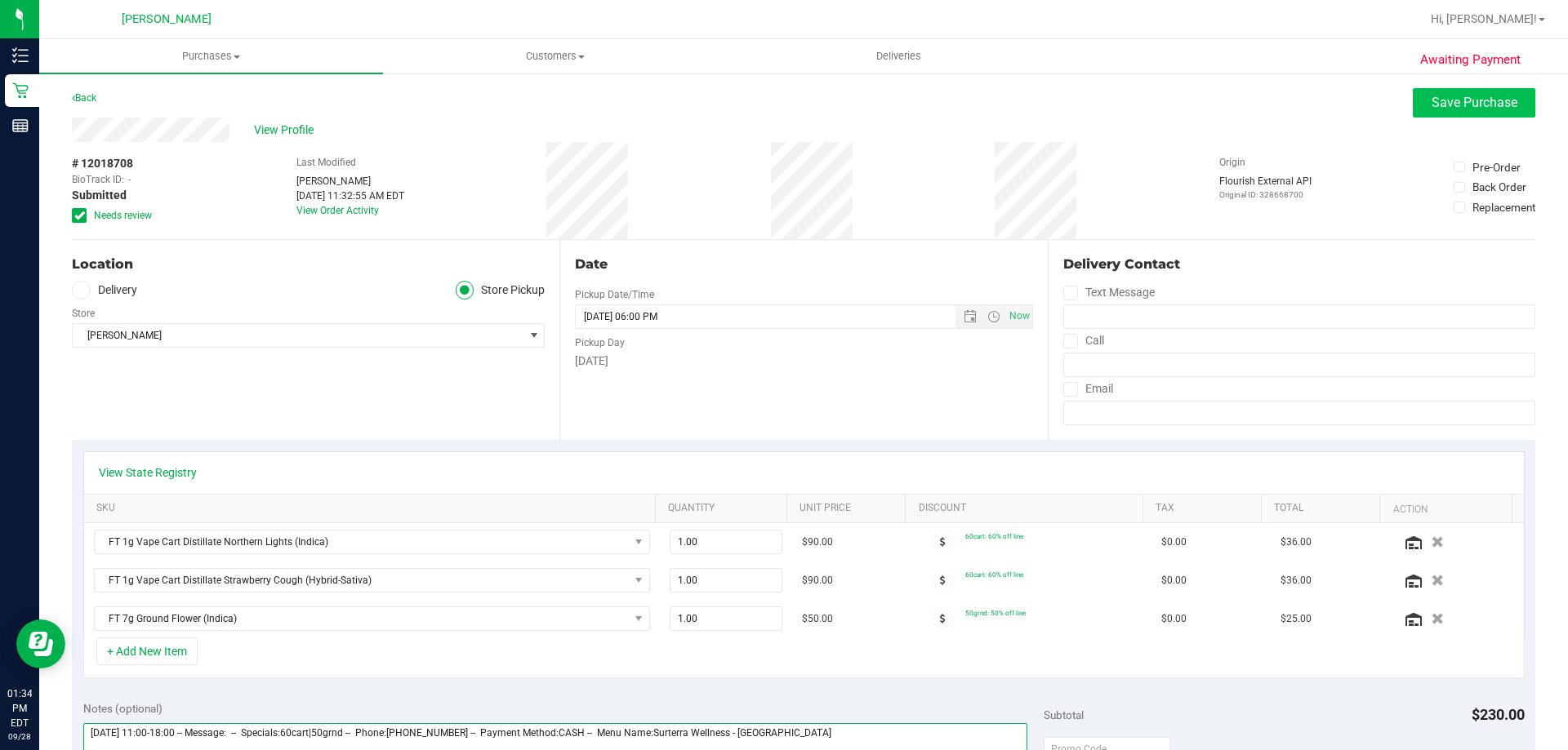
type textarea "[DATE] 11:00-18:00 -- Message: -- Specials:60cart|50grnd -- Phone:[PHONE_NUMBER…"
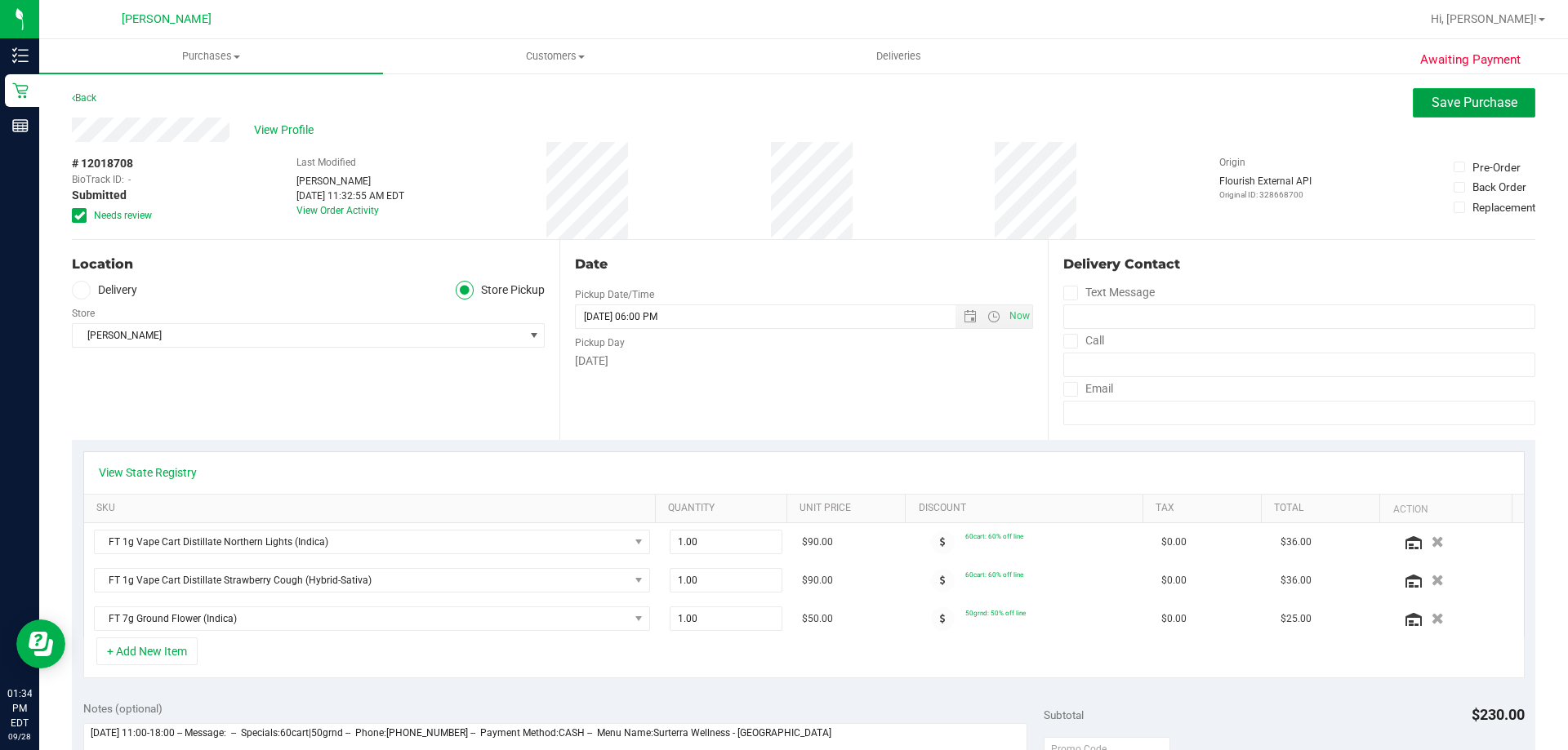
click at [1446, 98] on span "Save Purchase" at bounding box center [1475, 102] width 86 height 15
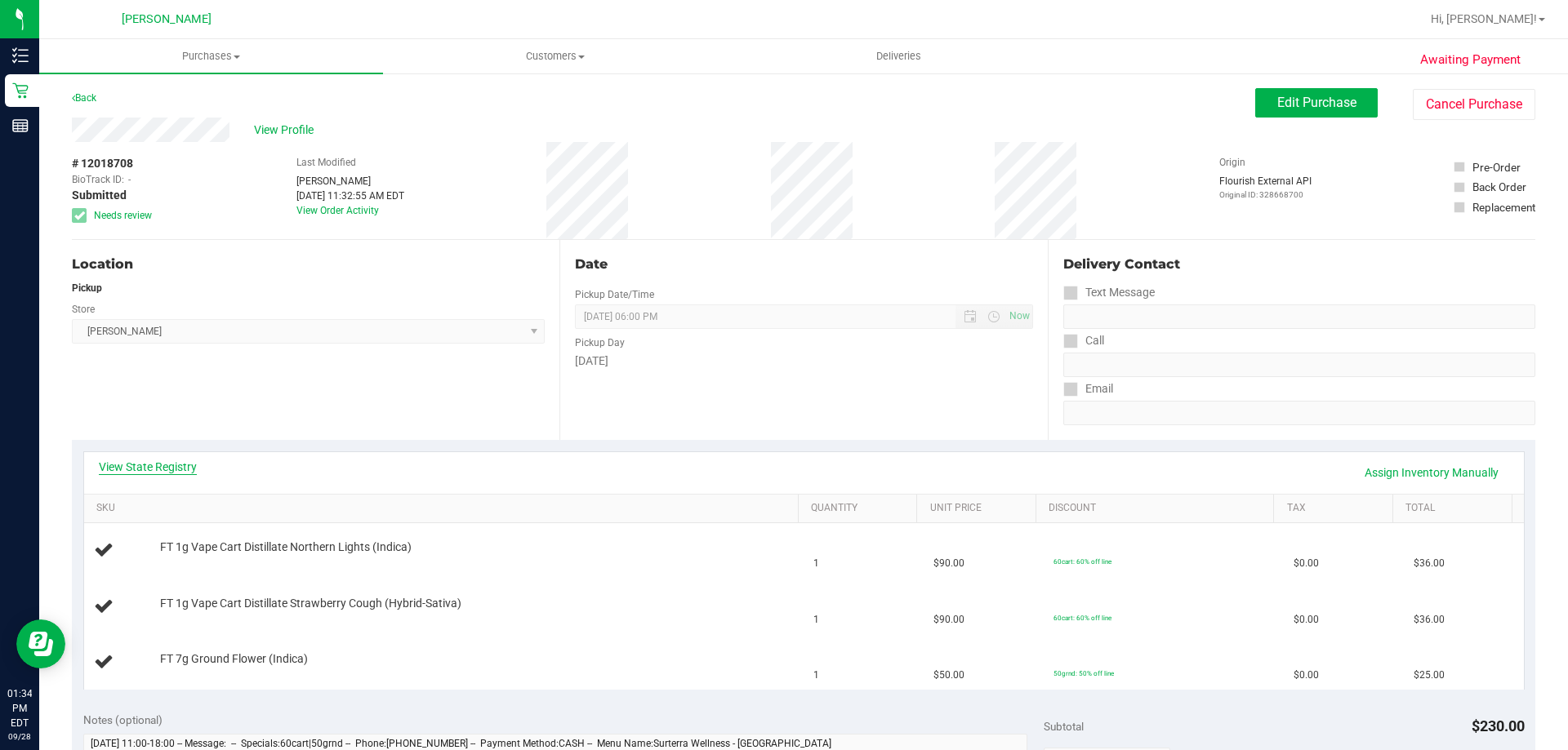
click at [138, 467] on link "View State Registry" at bounding box center [147, 466] width 98 height 16
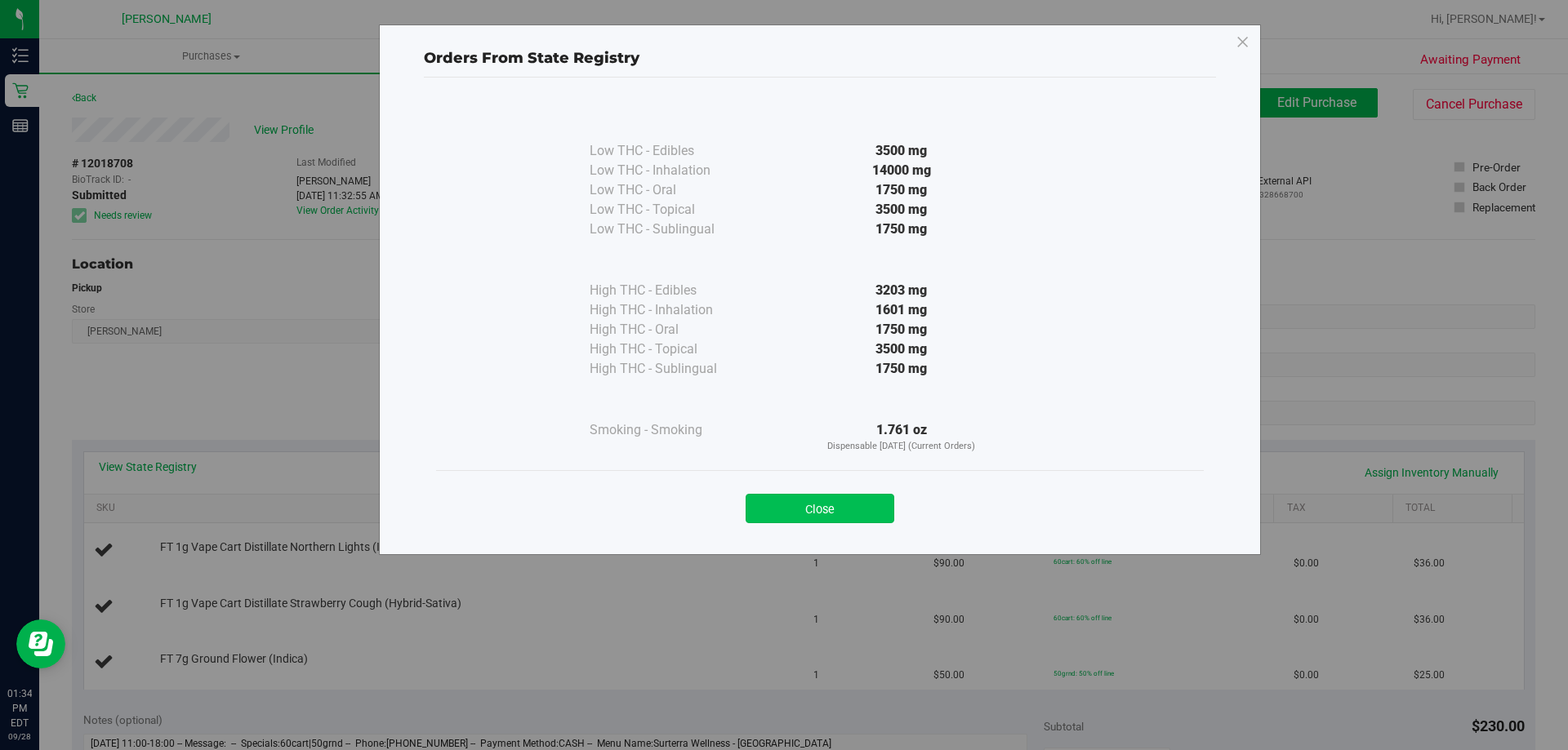
click at [819, 512] on button "Close" at bounding box center [820, 508] width 149 height 30
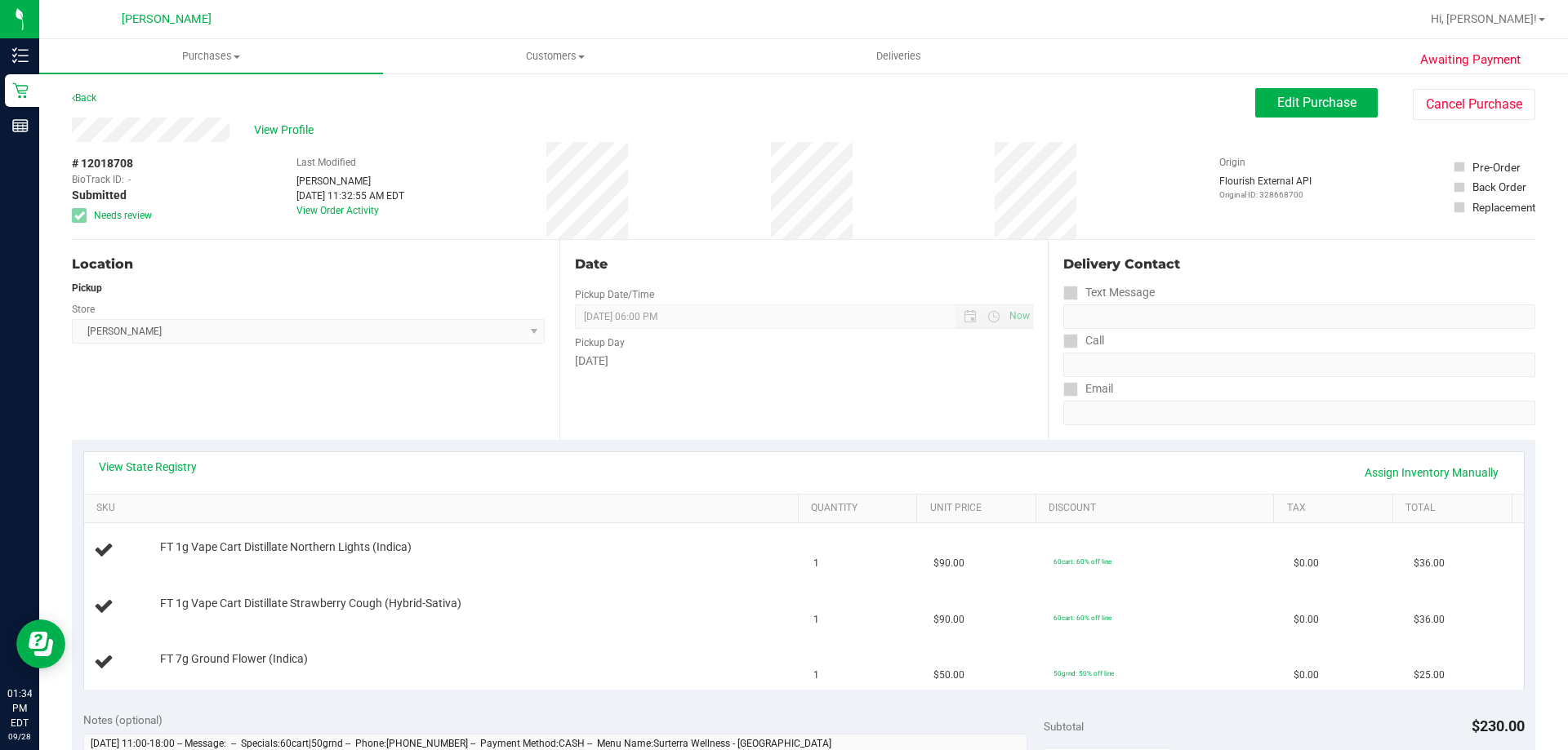
click at [86, 106] on div "Back" at bounding box center [83, 98] width 24 height 20
click at [86, 99] on link "Back" at bounding box center [83, 98] width 24 height 12
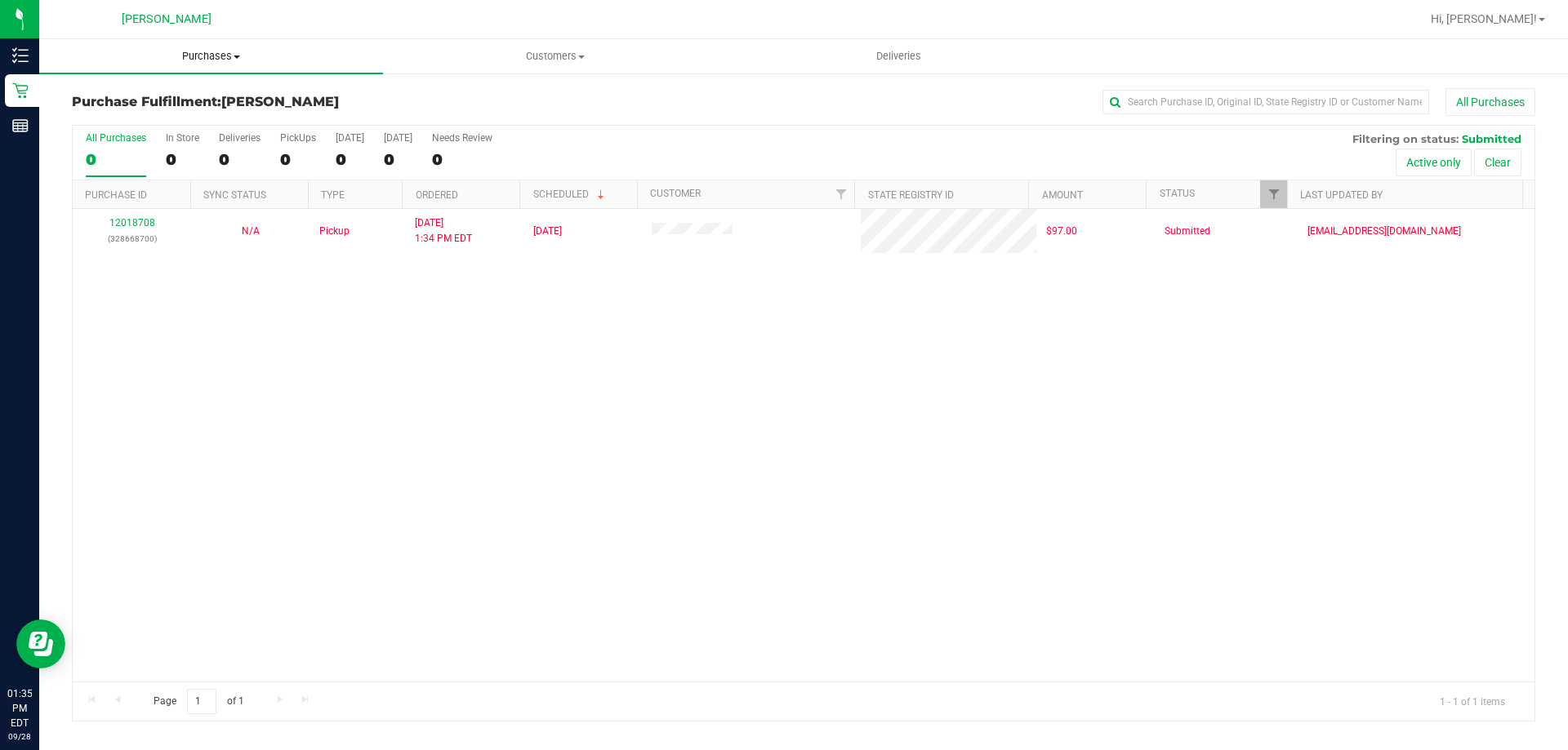
click at [191, 51] on span "Purchases" at bounding box center [211, 56] width 344 height 14
click at [185, 102] on span "Summary of purchases" at bounding box center [123, 98] width 167 height 14
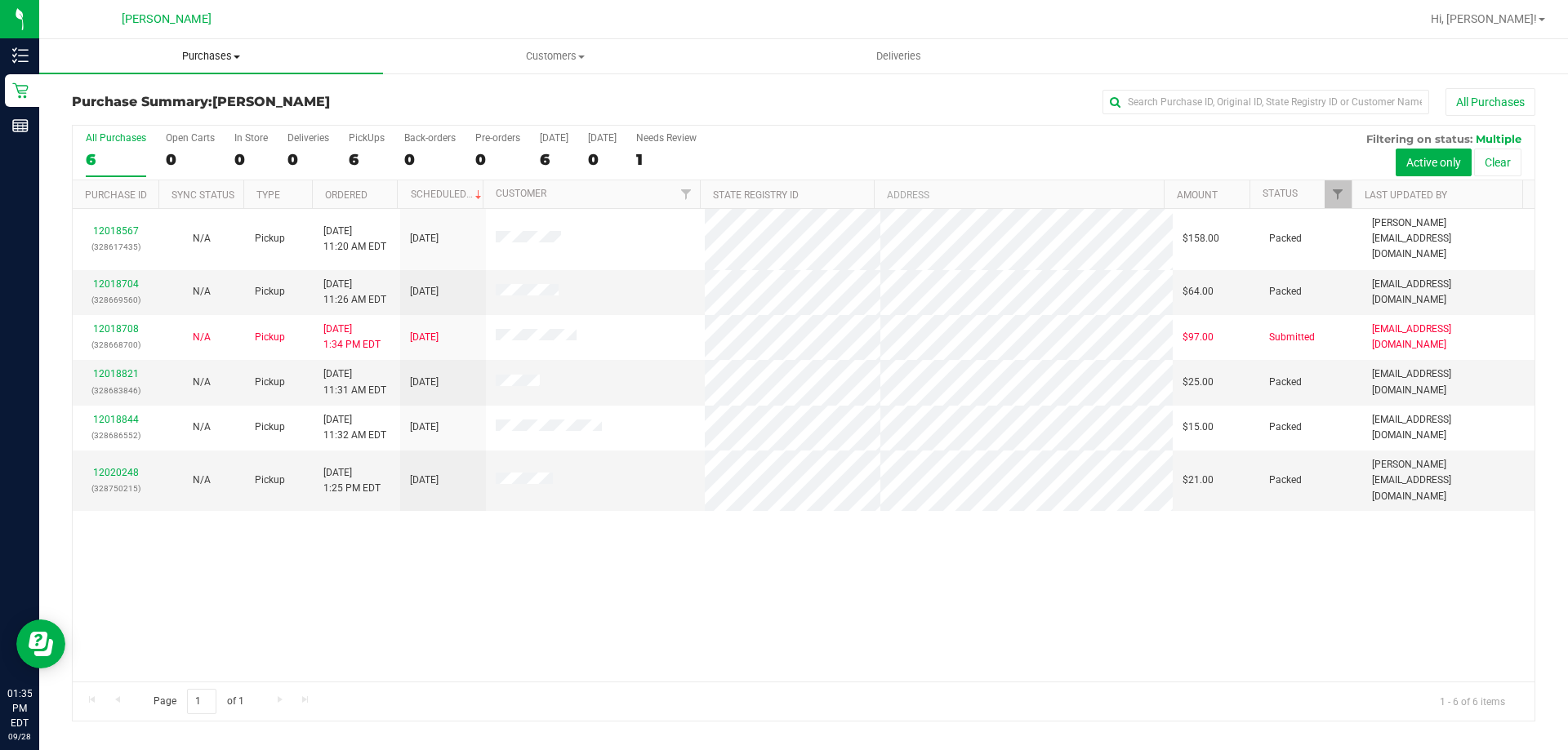
click at [210, 60] on span "Purchases" at bounding box center [211, 56] width 344 height 14
click at [125, 125] on li "Fulfillment" at bounding box center [211, 118] width 344 height 20
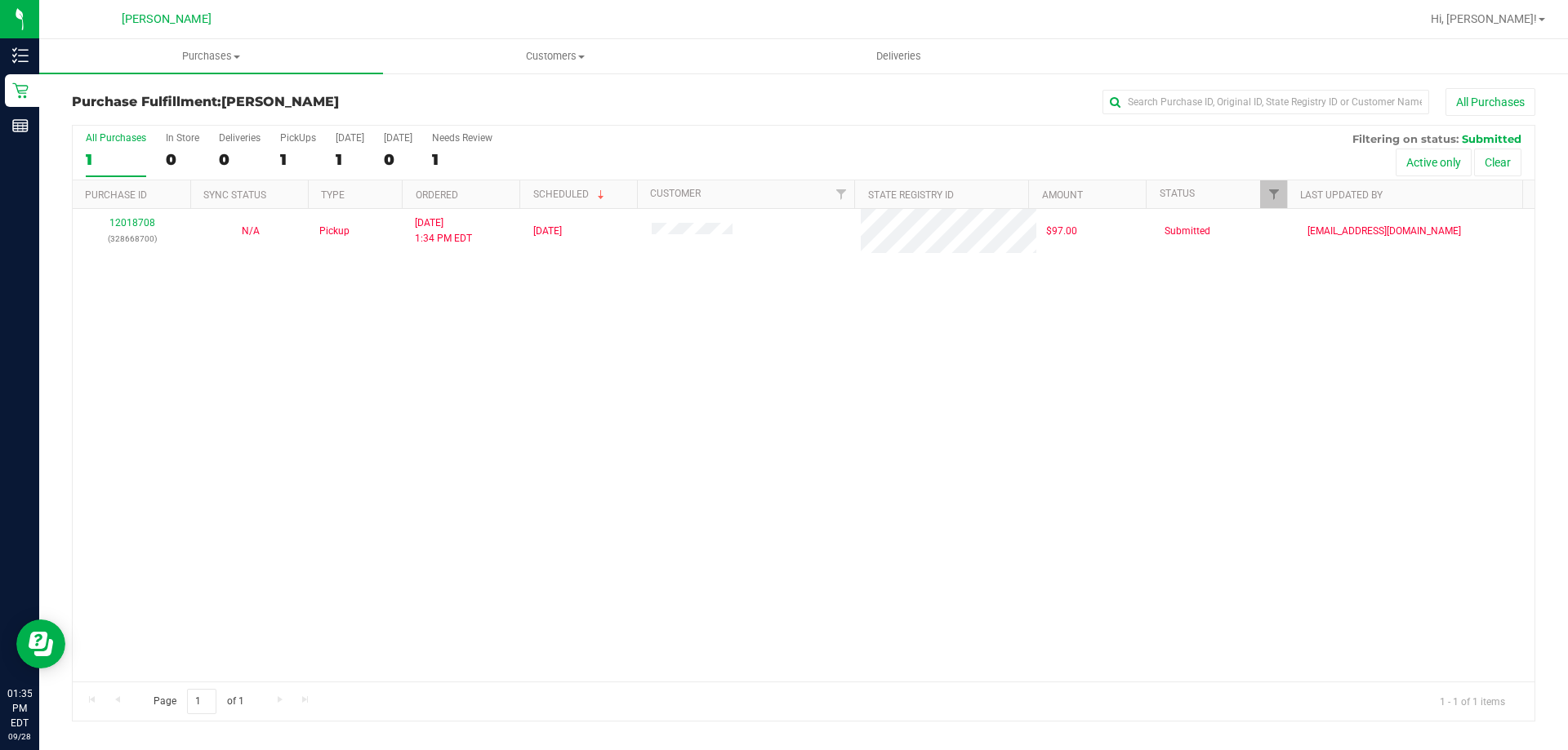
click at [461, 338] on div "12018708 (328668700) N/A Pickup [DATE] 1:34 PM EDT 9/28/2025 $97.00 Submitted […" at bounding box center [803, 445] width 1461 height 473
click at [572, 390] on div "12018708 (328668700) N/A Pickup [DATE] 1:34 PM EDT 9/28/2025 $97.00 Submitted […" at bounding box center [803, 445] width 1461 height 473
click at [395, 566] on div "12018708 (328668700) N/A Pickup [DATE] 1:34 PM EDT 9/28/2025 $97.00 Submitted […" at bounding box center [803, 445] width 1461 height 473
click at [625, 447] on div "12018708 (328668700) N/A Pickup [DATE] 1:34 PM EDT 9/28/2025 $97.00 Submitted […" at bounding box center [803, 445] width 1461 height 473
click at [563, 468] on div "12018708 (328668700) N/A Pickup [DATE] 1:34 PM EDT 9/28/2025 $97.00 Submitted […" at bounding box center [803, 445] width 1461 height 473
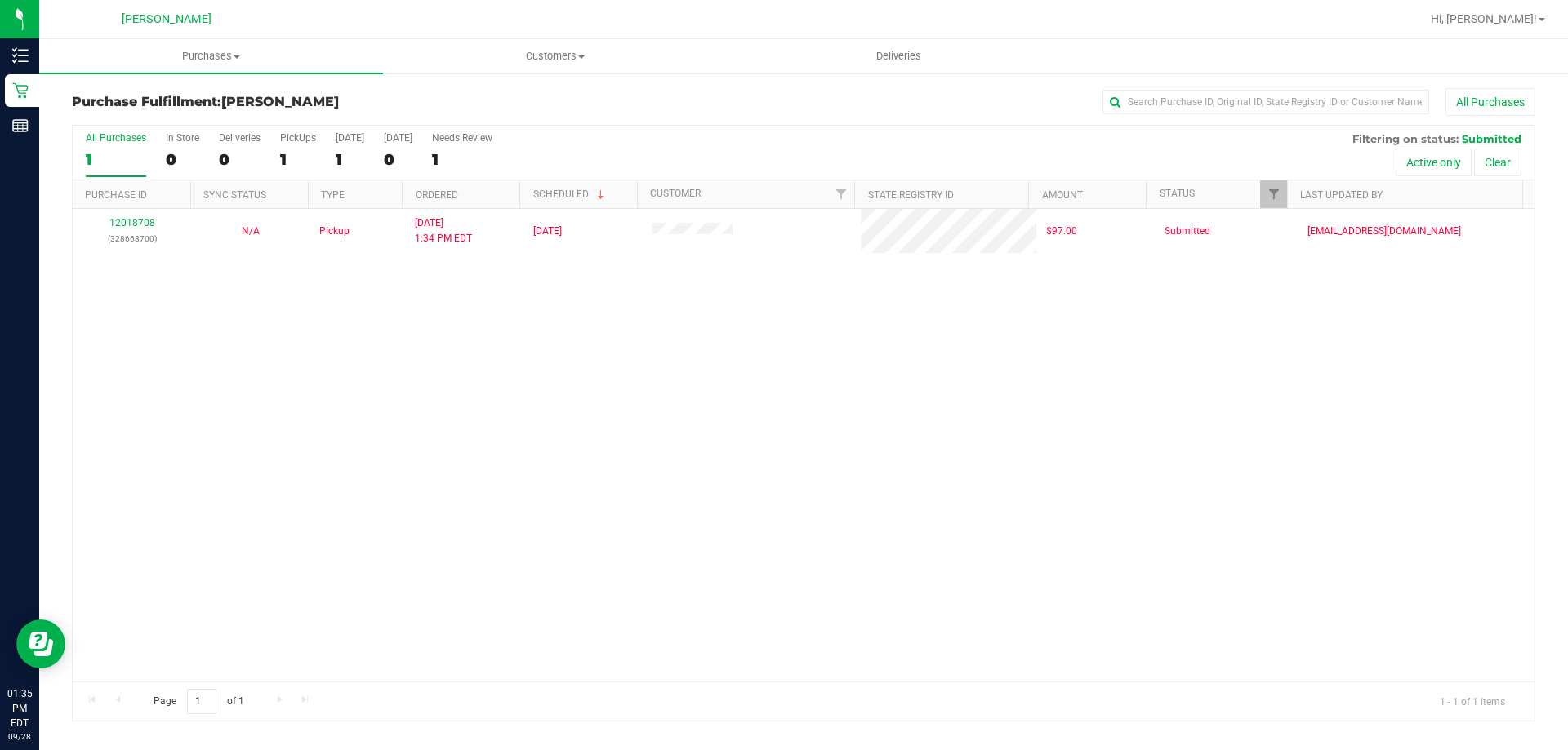
click at [655, 526] on div "12018708 (328668700) N/A Pickup [DATE] 1:34 PM EDT 9/28/2025 $97.00 Submitted […" at bounding box center [803, 445] width 1461 height 473
click at [534, 391] on div "12018708 (328668700) N/A Pickup [DATE] 1:34 PM EDT 9/28/2025 $97.00 Submitted […" at bounding box center [803, 445] width 1461 height 473
click at [552, 464] on div "12018708 (328668700) N/A Pickup [DATE] 1:34 PM EDT 9/28/2025 $97.00 Submitted […" at bounding box center [803, 445] width 1461 height 473
click at [767, 366] on div "12018708 (328668700) N/A Pickup [DATE] 1:34 PM EDT 9/28/2025 $97.00 Submitted […" at bounding box center [803, 445] width 1461 height 473
click at [459, 441] on div "12018708 (328668700) N/A Pickup [DATE] 1:34 PM EDT 9/28/2025 $97.00 Submitted […" at bounding box center [803, 445] width 1461 height 473
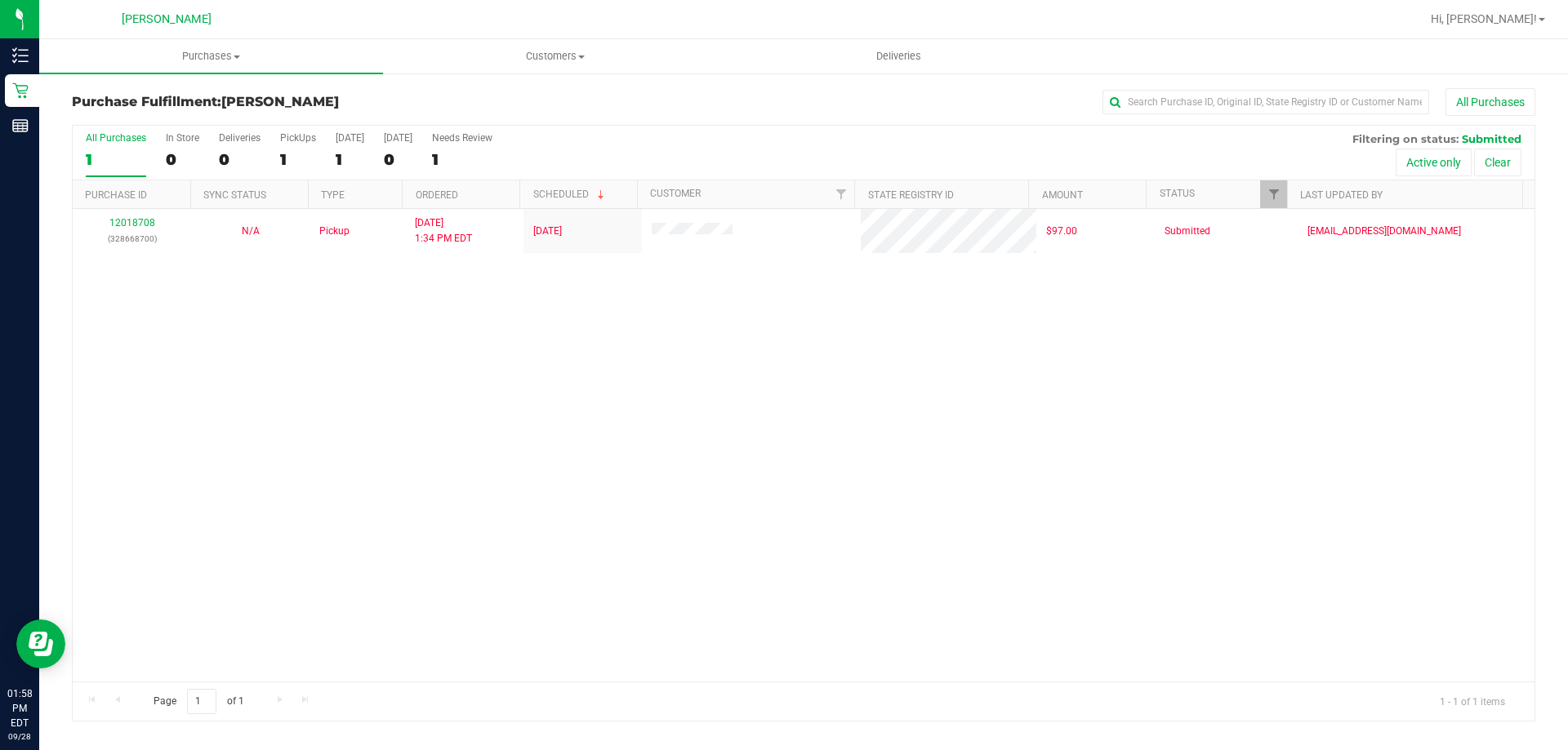
click at [499, 431] on div "12018708 (328668700) N/A Pickup [DATE] 1:34 PM EDT 9/28/2025 $97.00 Submitted […" at bounding box center [803, 445] width 1461 height 473
click at [533, 525] on div "12018708 (328668700) N/A Pickup [DATE] 1:34 PM EDT 9/28/2025 $97.00 Submitted […" at bounding box center [803, 445] width 1461 height 473
click at [552, 327] on div "12018708 (328668700) N/A Pickup [DATE] 1:34 PM EDT 9/28/2025 $97.00 Submitted […" at bounding box center [803, 445] width 1461 height 473
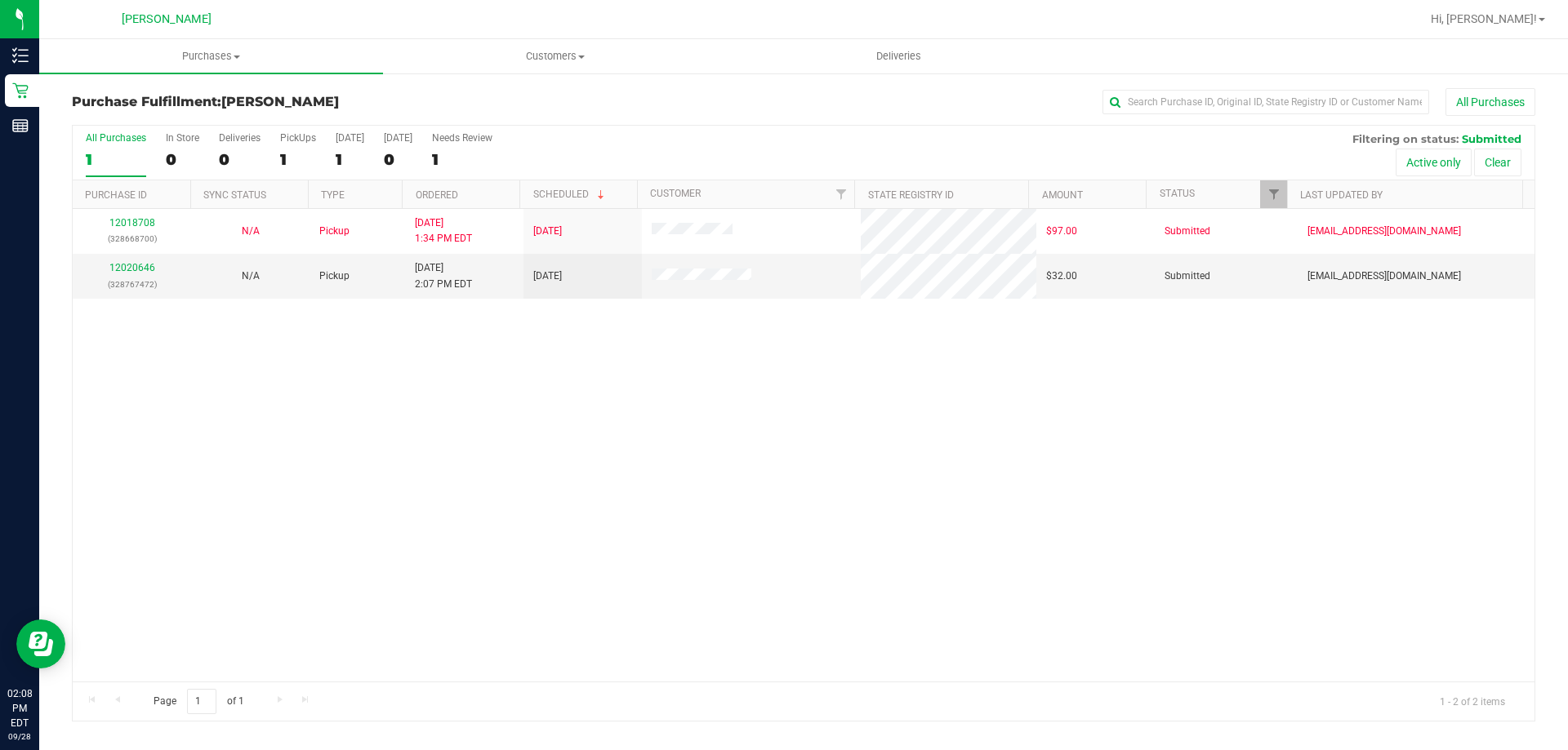
click at [638, 386] on div "12018708 (328668700) N/A Pickup [DATE] 1:34 PM EDT 9/28/2025 $97.00 Submitted […" at bounding box center [803, 445] width 1461 height 473
click at [142, 264] on link "12020646" at bounding box center [132, 268] width 46 height 12
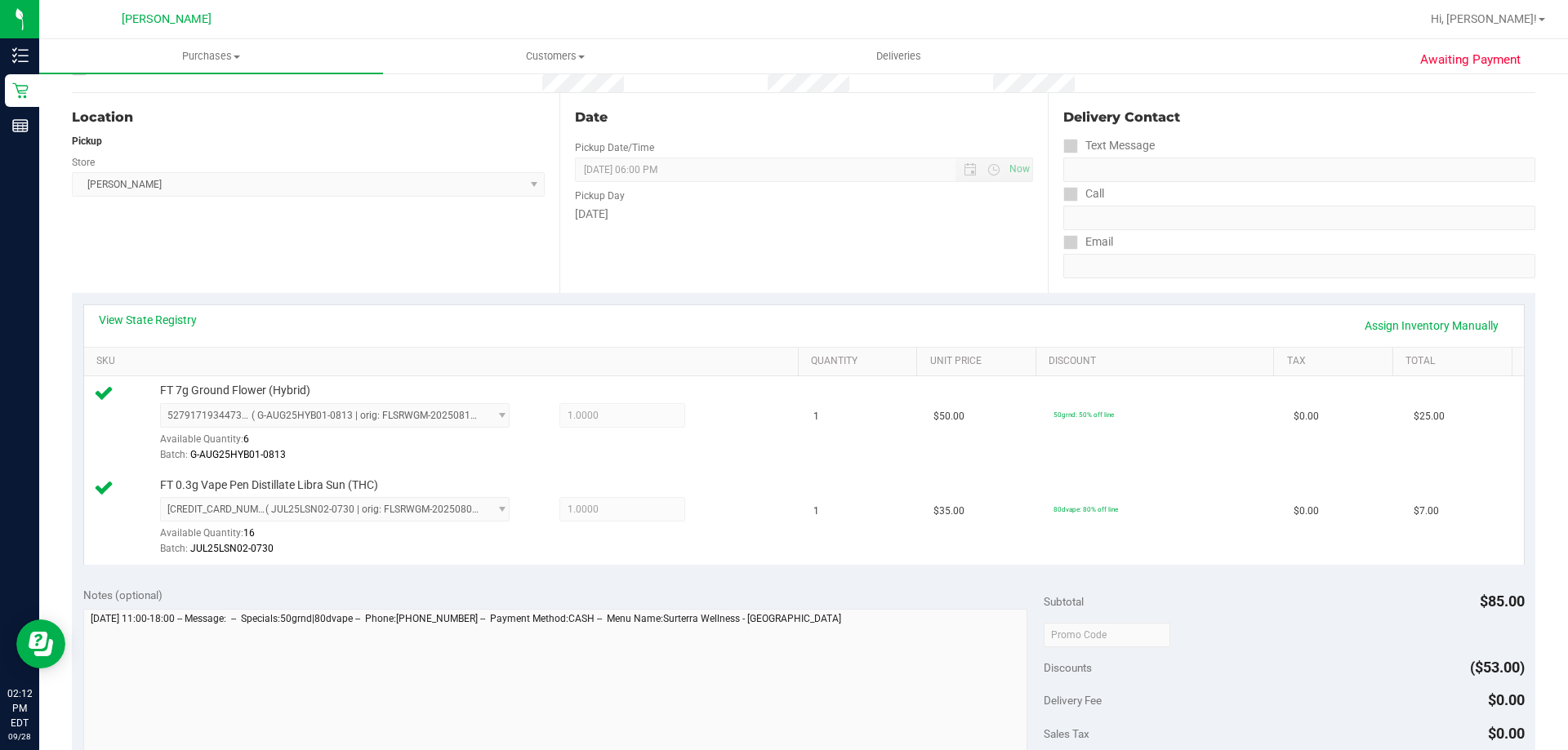
scroll to position [327, 0]
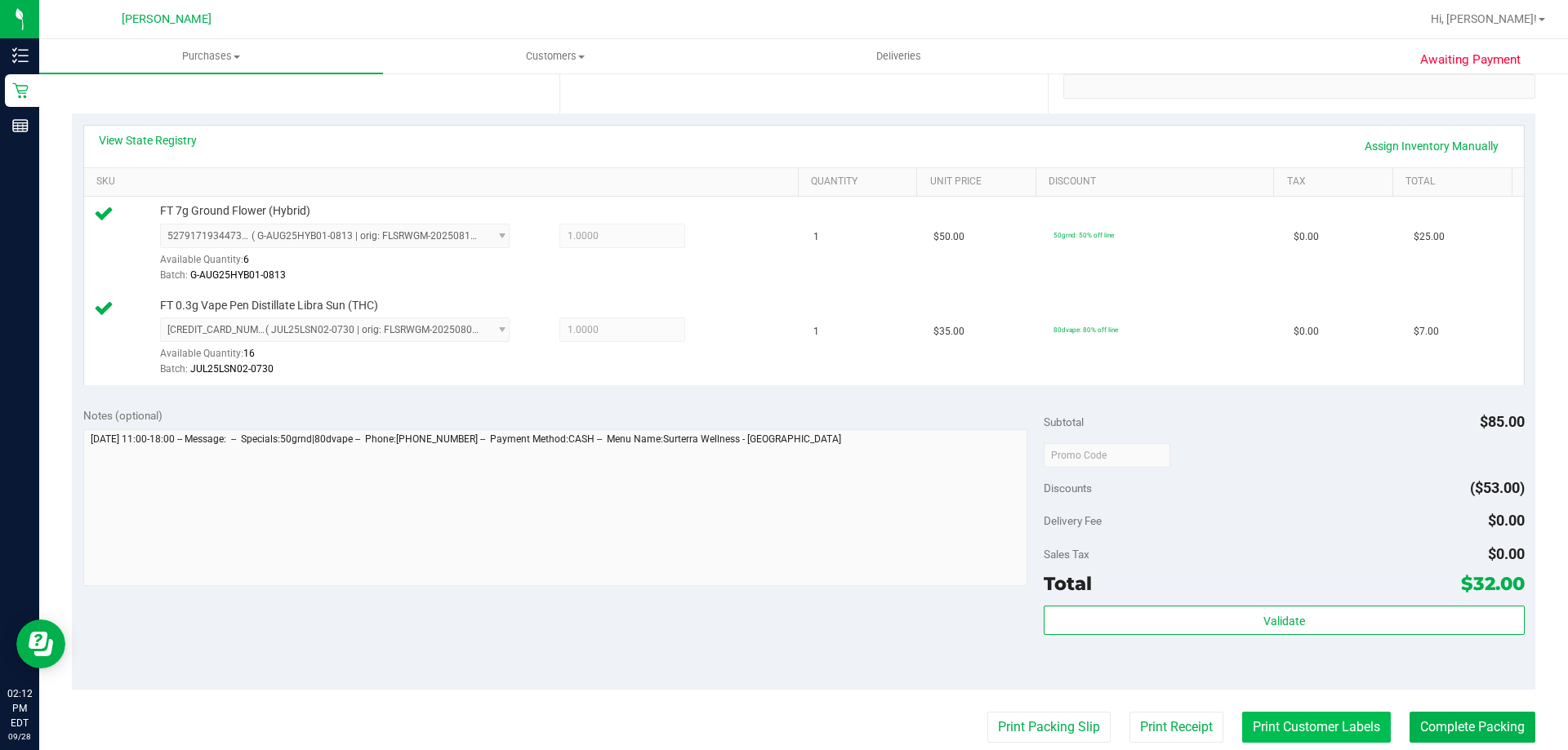
click at [1267, 717] on button "Print Customer Labels" at bounding box center [1316, 727] width 149 height 31
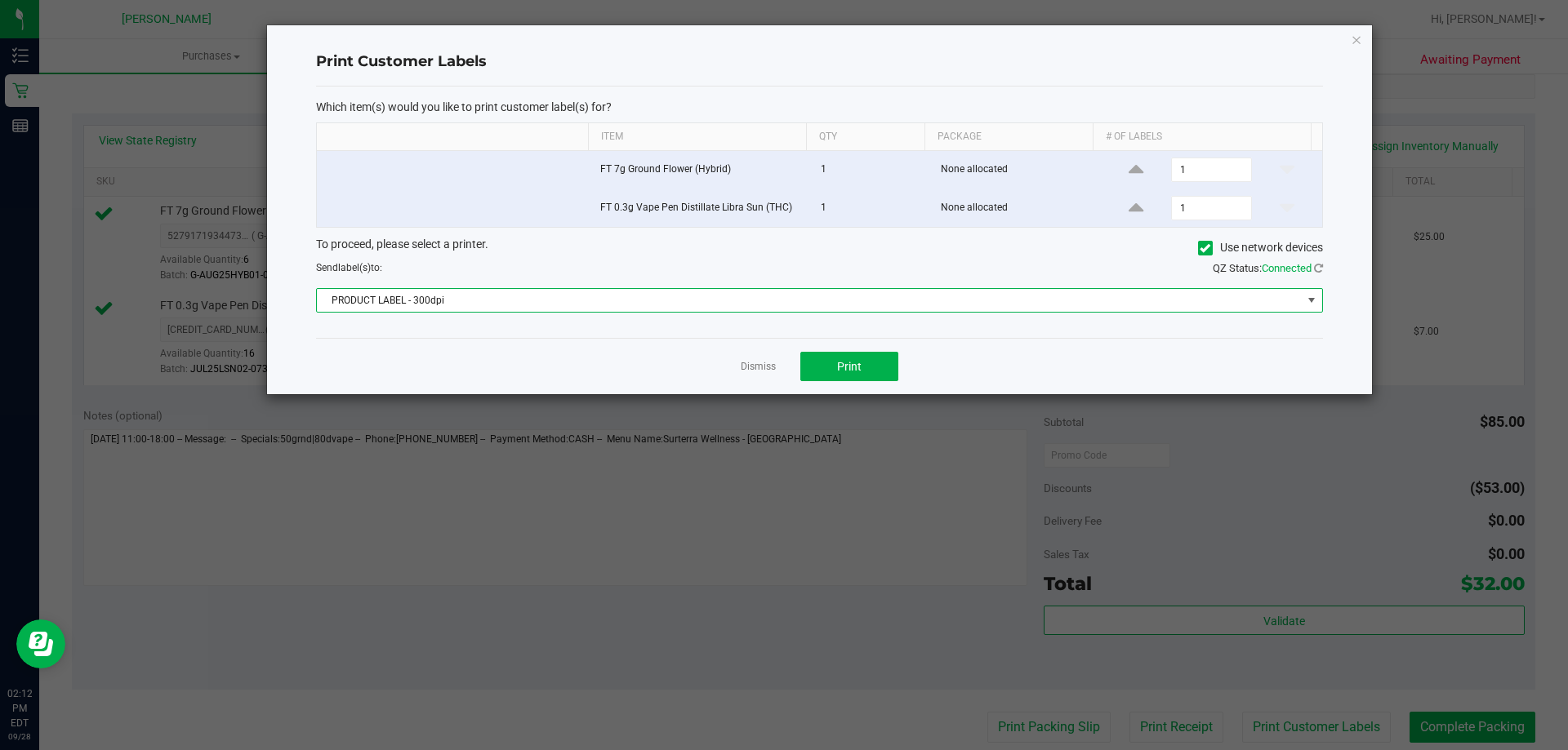
drag, startPoint x: 724, startPoint y: 304, endPoint x: 715, endPoint y: 311, distance: 11.4
click at [723, 304] on span "PRODUCT LABEL - 300dpi" at bounding box center [810, 301] width 985 height 23
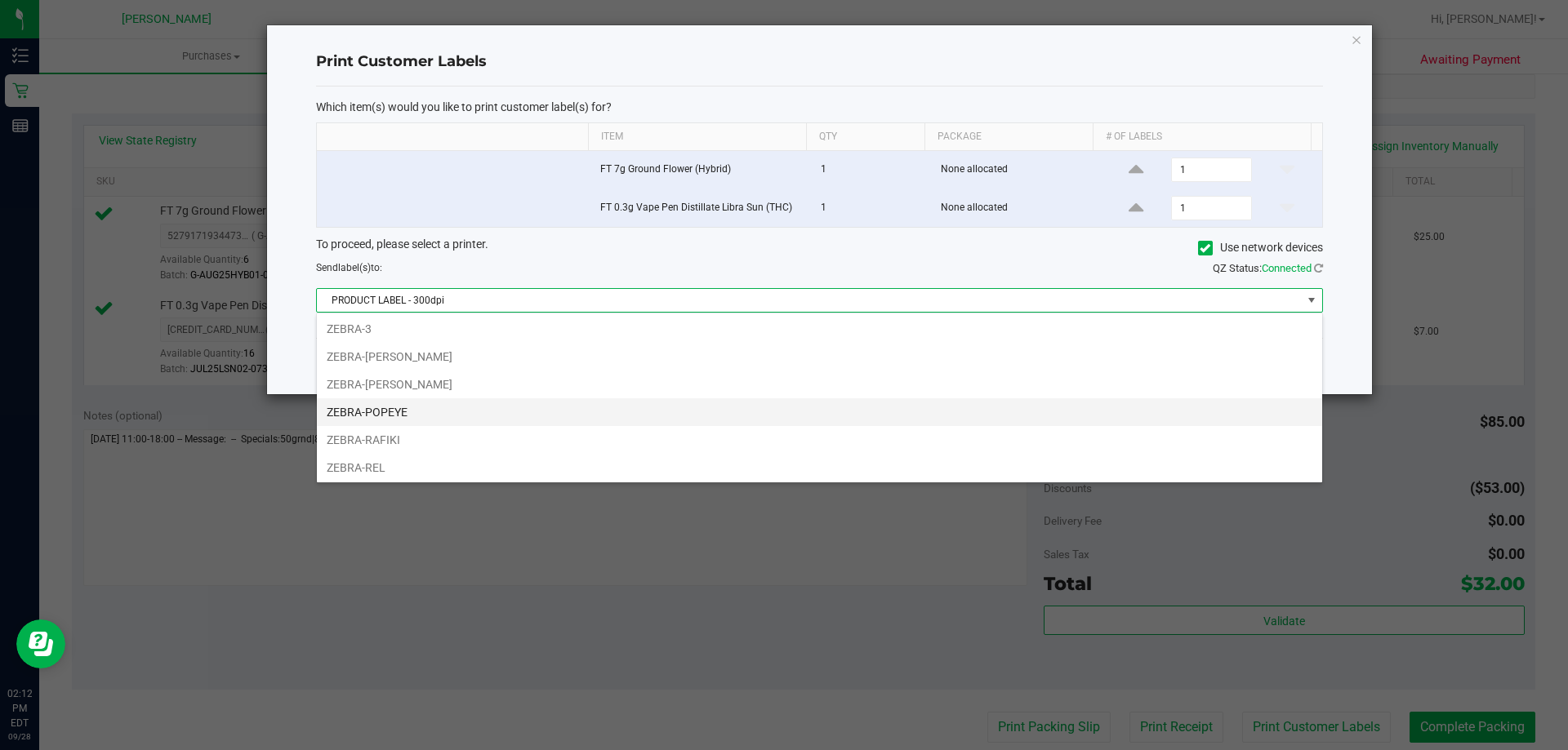
scroll to position [87, 0]
click at [384, 399] on li "ZEBRA-POPEYE" at bounding box center [819, 409] width 1006 height 28
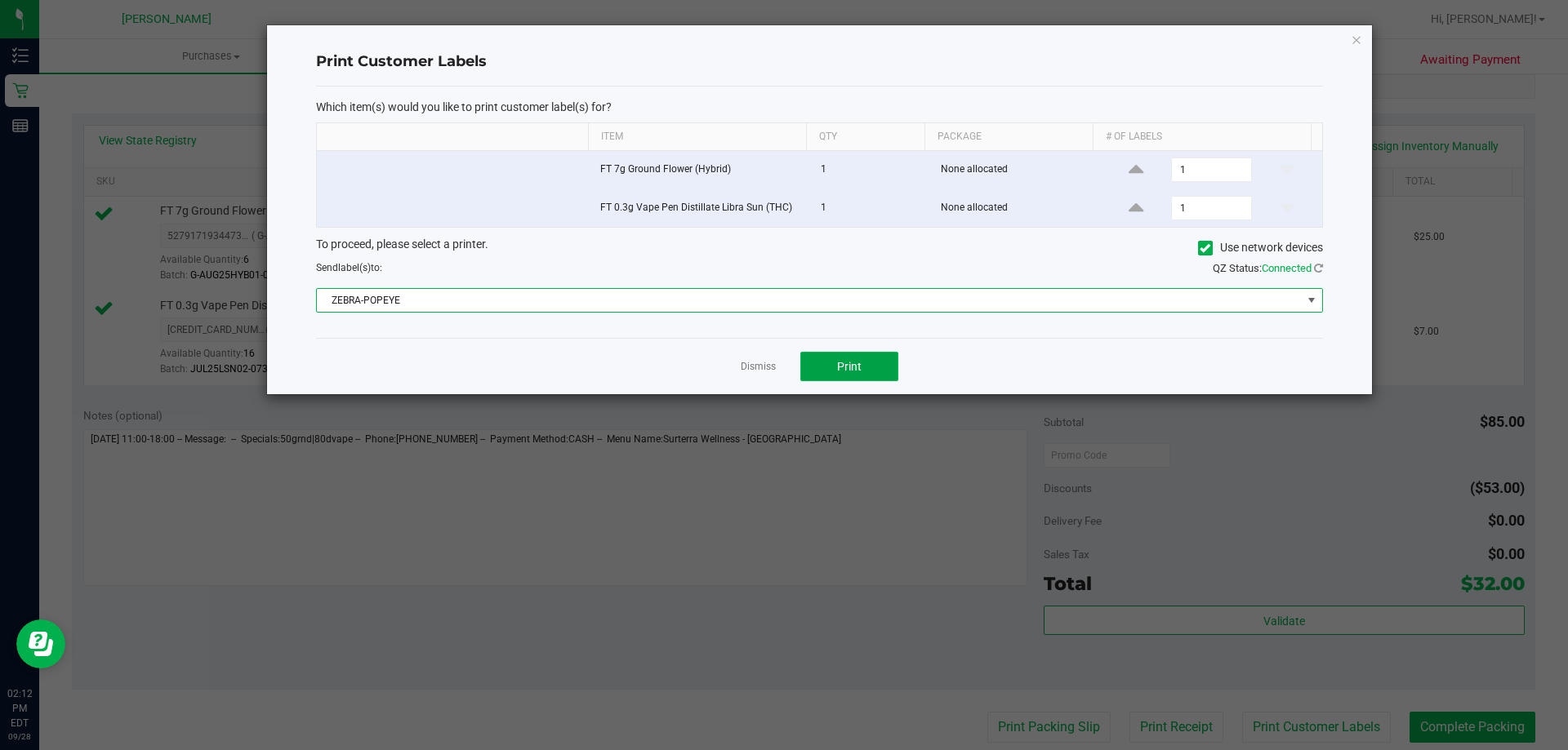
click at [850, 368] on span "Print" at bounding box center [849, 366] width 24 height 13
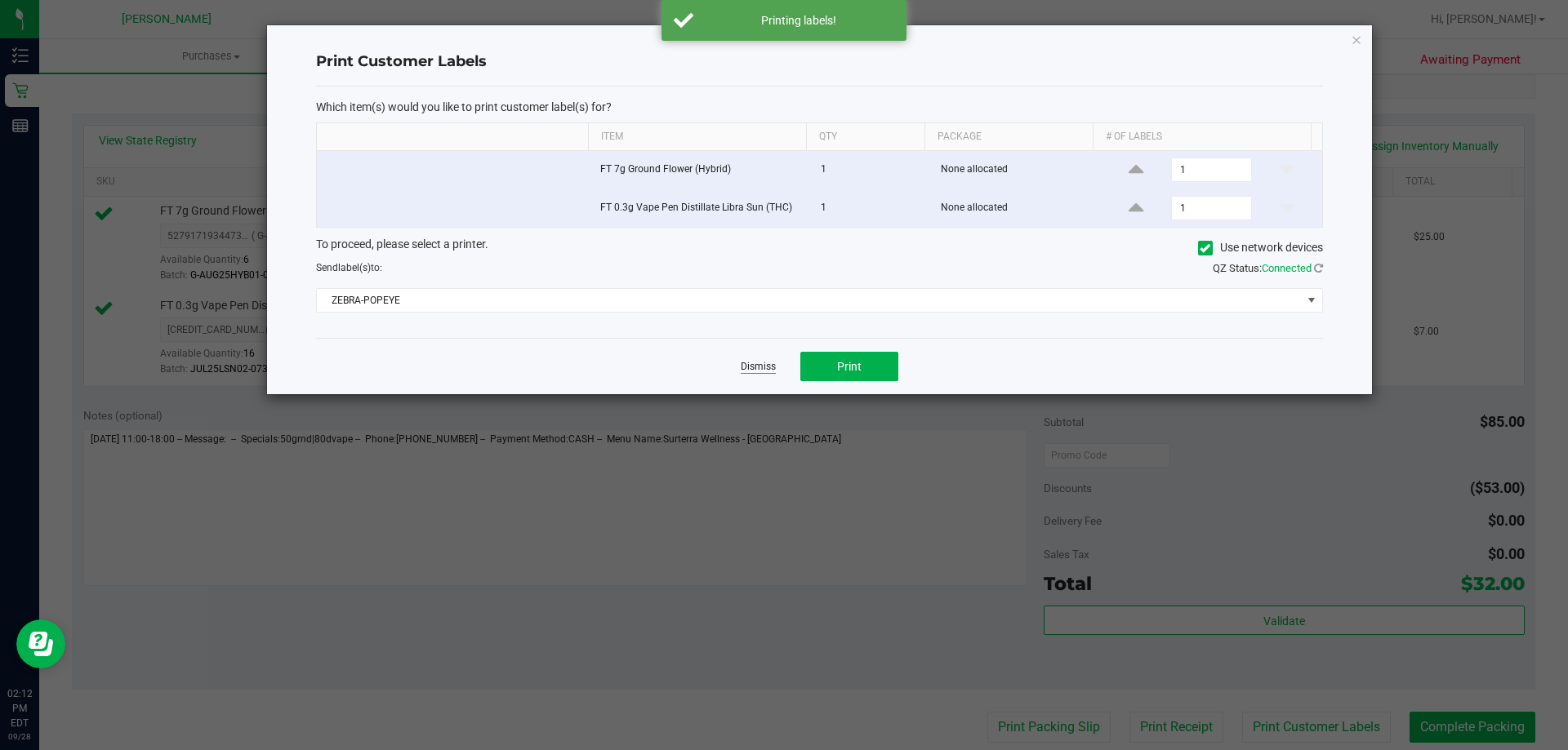
click at [756, 374] on link "Dismiss" at bounding box center [758, 367] width 35 height 14
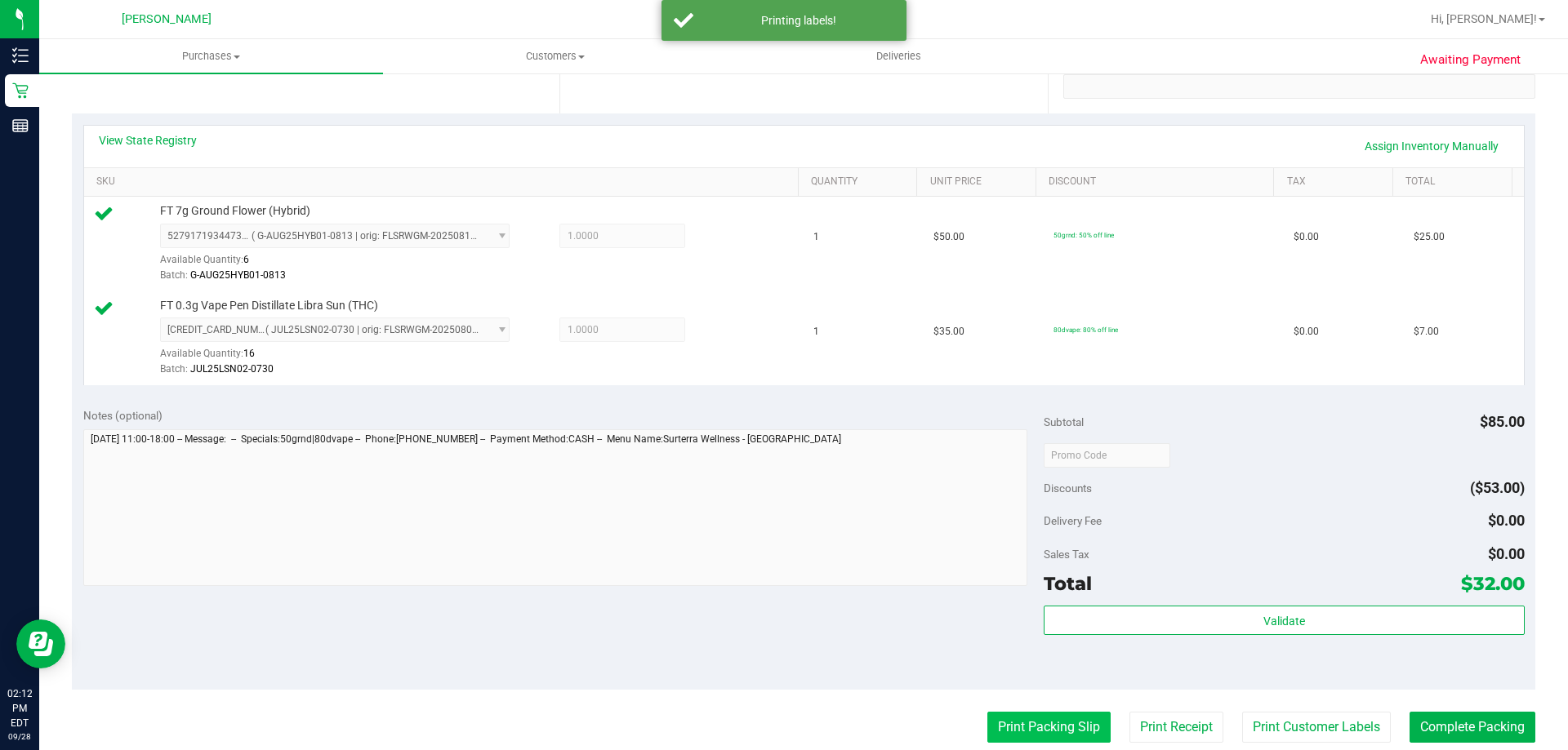
click at [1047, 724] on button "Print Packing Slip" at bounding box center [1050, 727] width 124 height 31
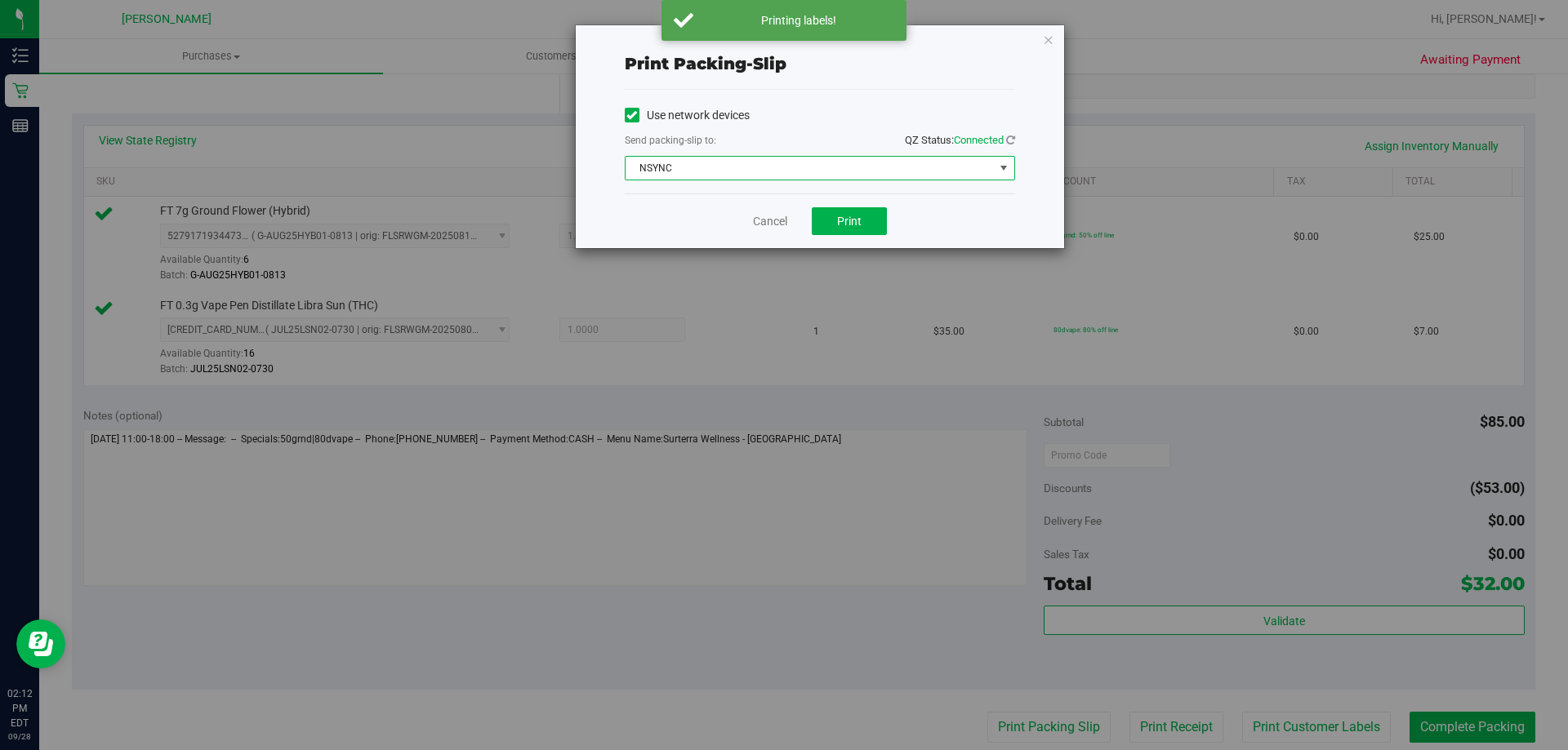
click at [778, 171] on span "NSYNC" at bounding box center [810, 168] width 368 height 23
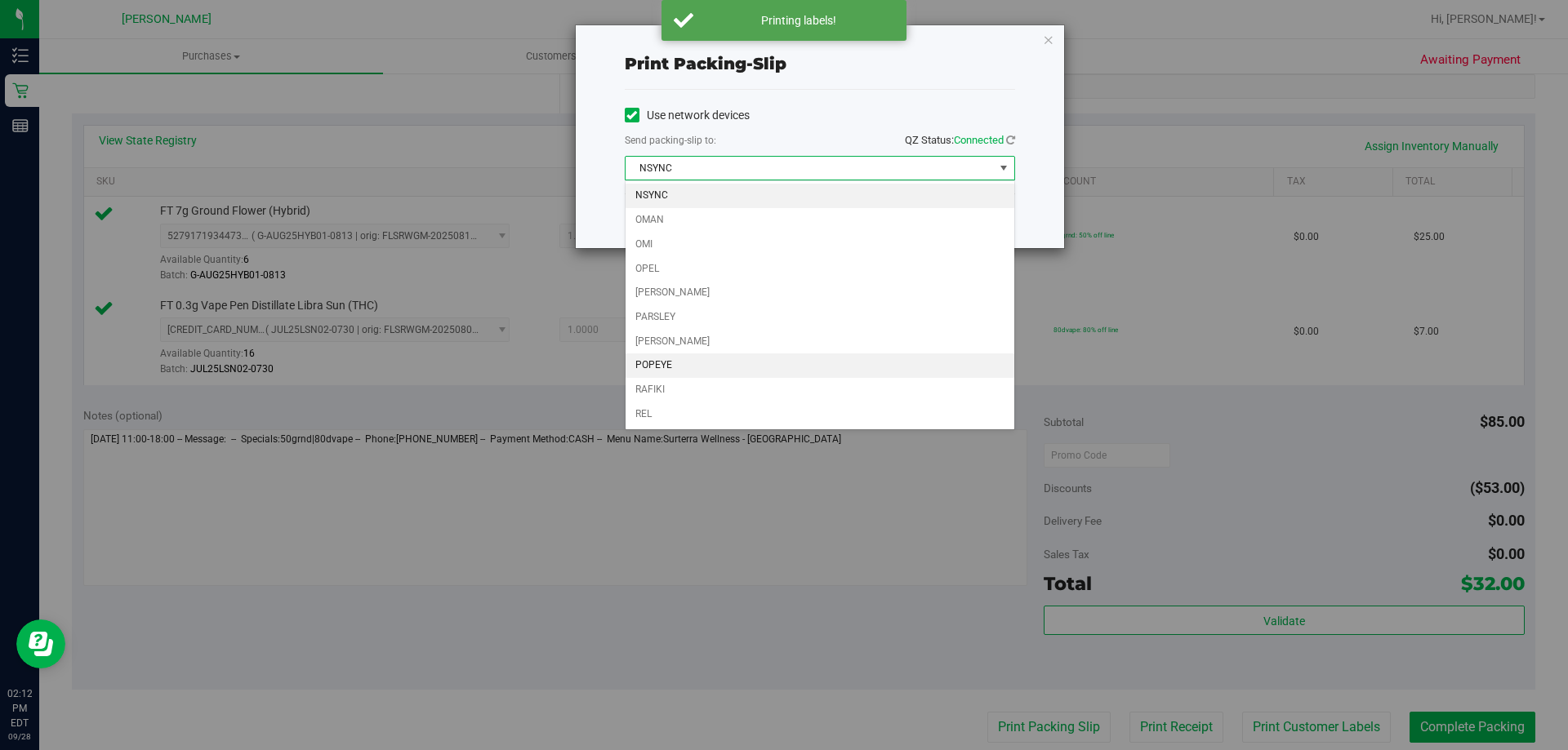
click at [684, 359] on li "POPEYE" at bounding box center [820, 365] width 389 height 24
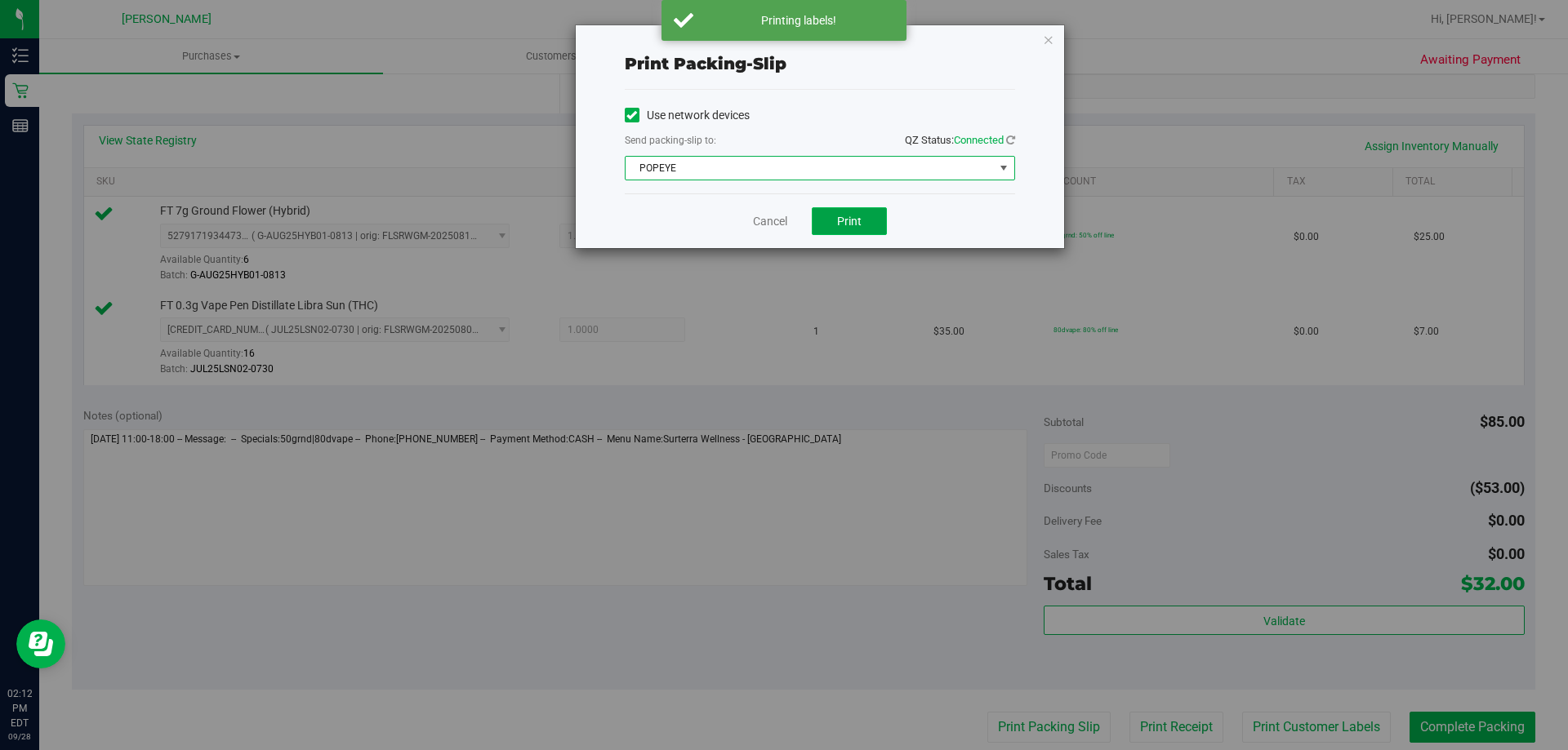
click at [850, 218] on span "Print" at bounding box center [849, 221] width 24 height 13
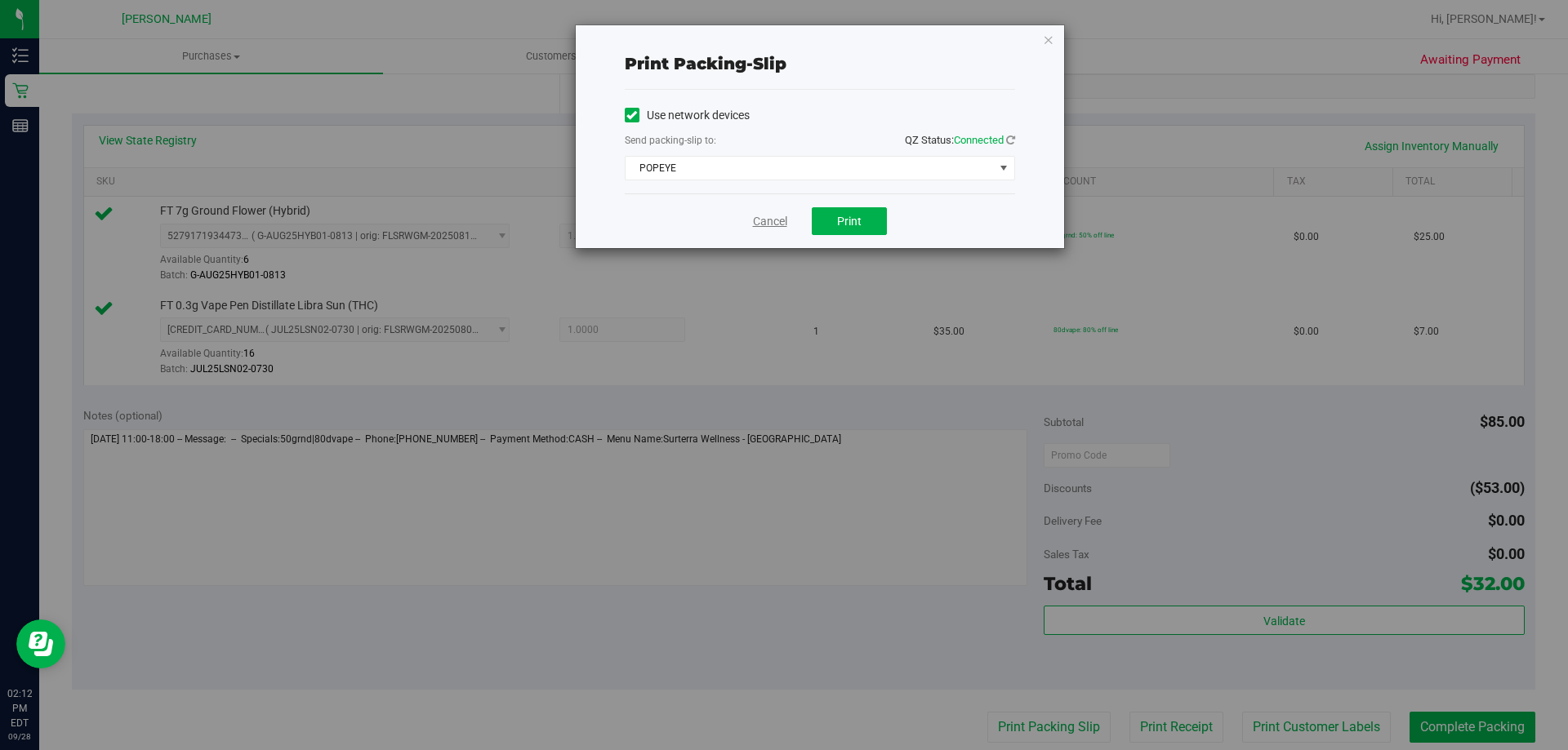
click at [765, 213] on link "Cancel" at bounding box center [770, 221] width 34 height 17
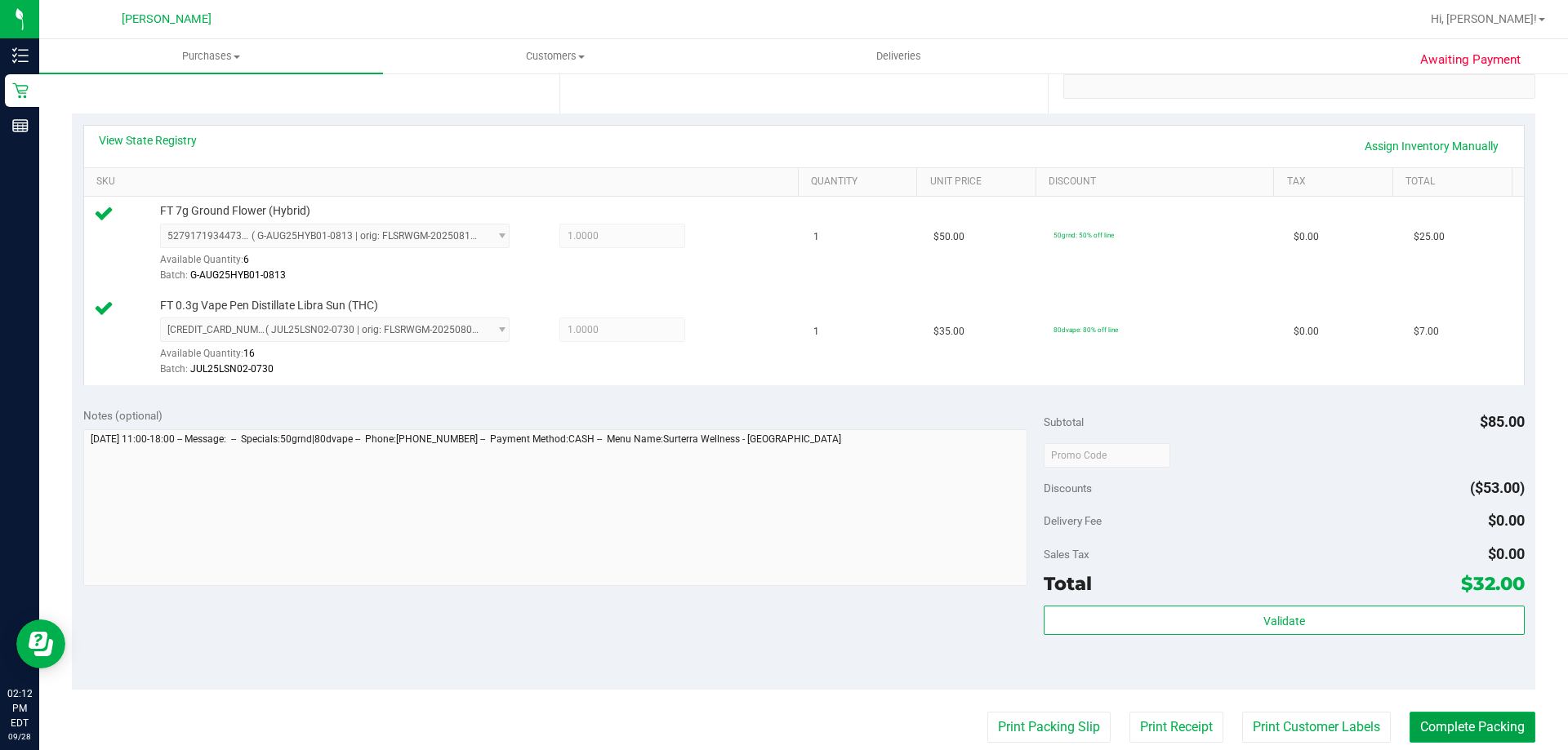
click at [1449, 714] on button "Complete Packing" at bounding box center [1472, 727] width 125 height 31
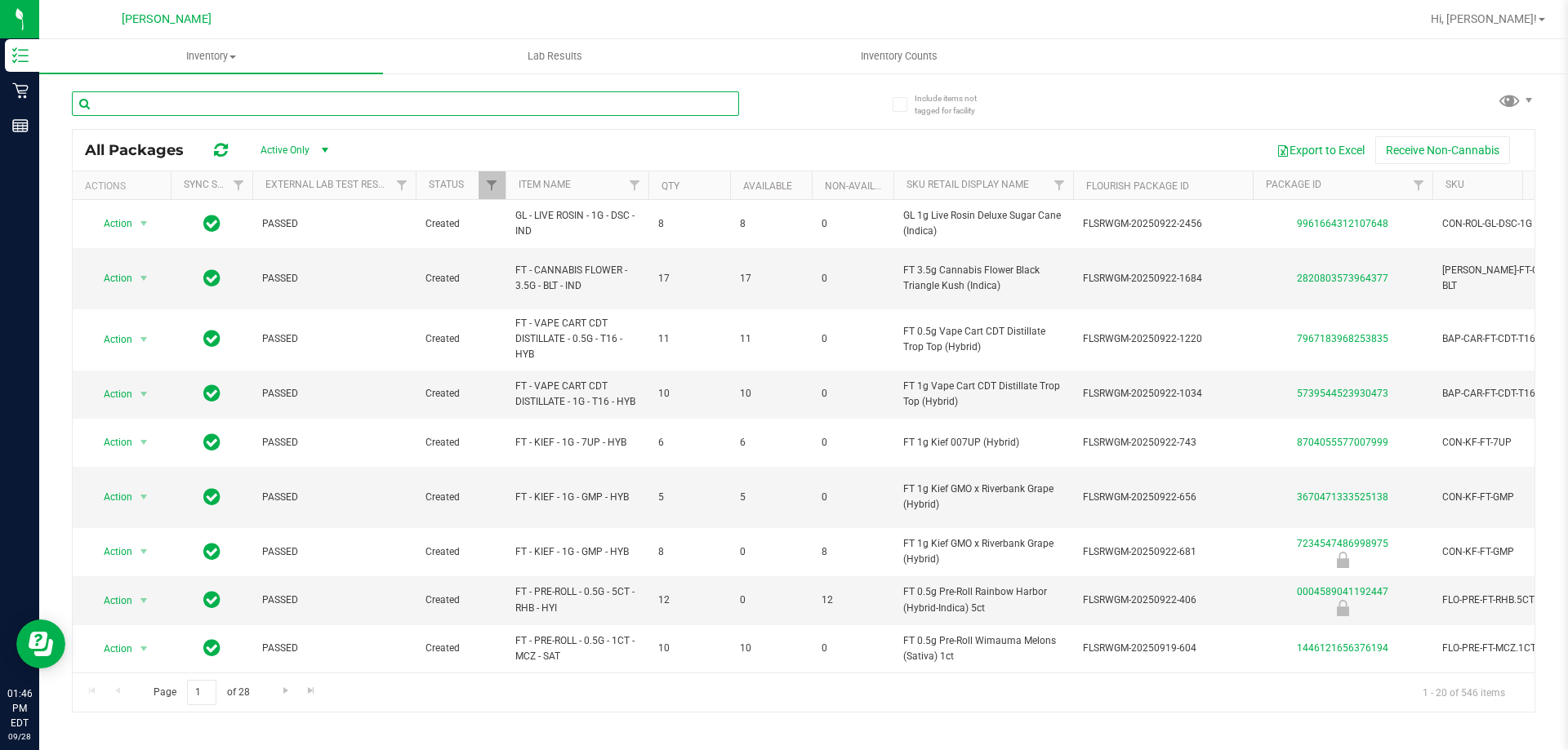
click at [260, 107] on input "text" at bounding box center [405, 103] width 667 height 24
type input "dsc"
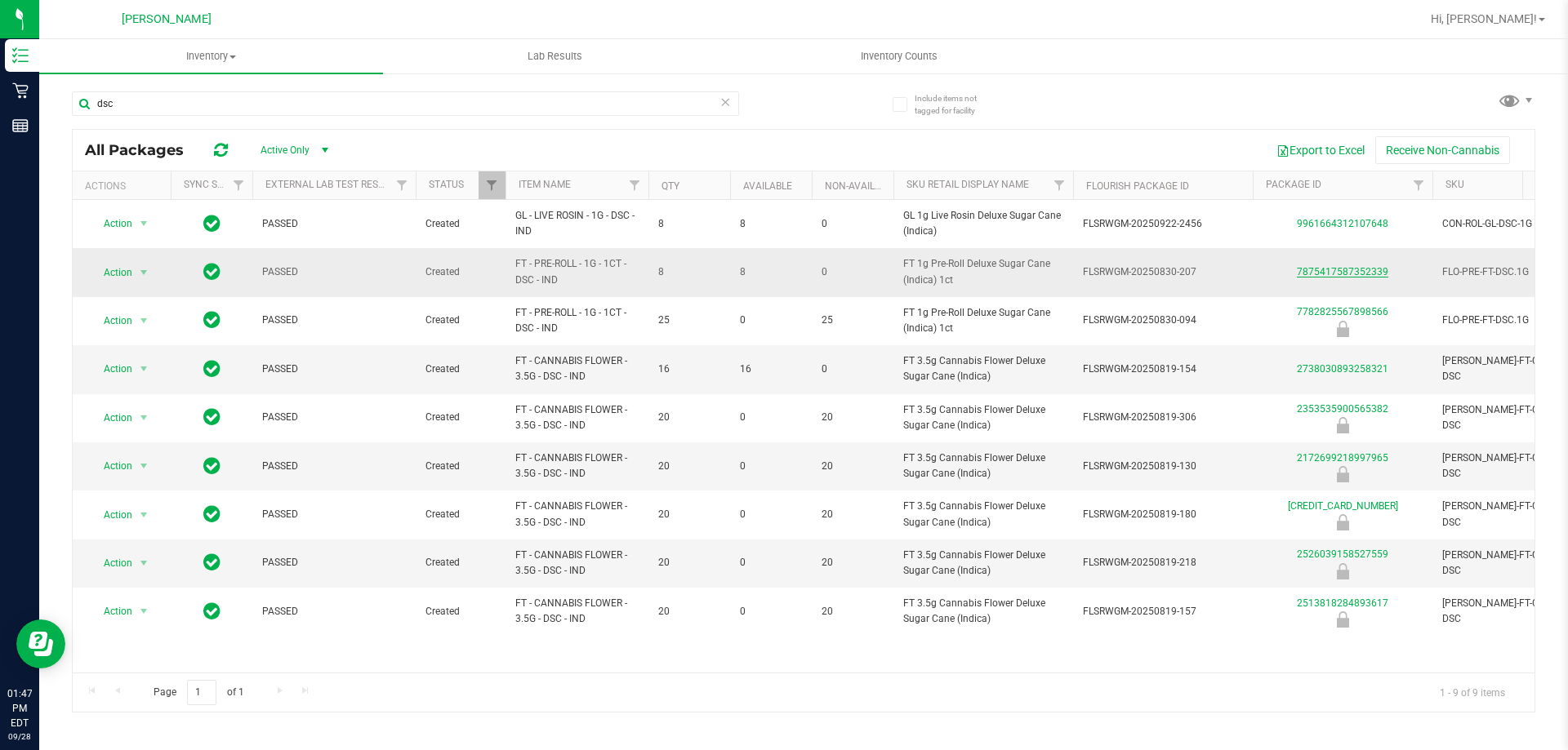
click at [1336, 271] on link "7875417587352339" at bounding box center [1342, 271] width 91 height 12
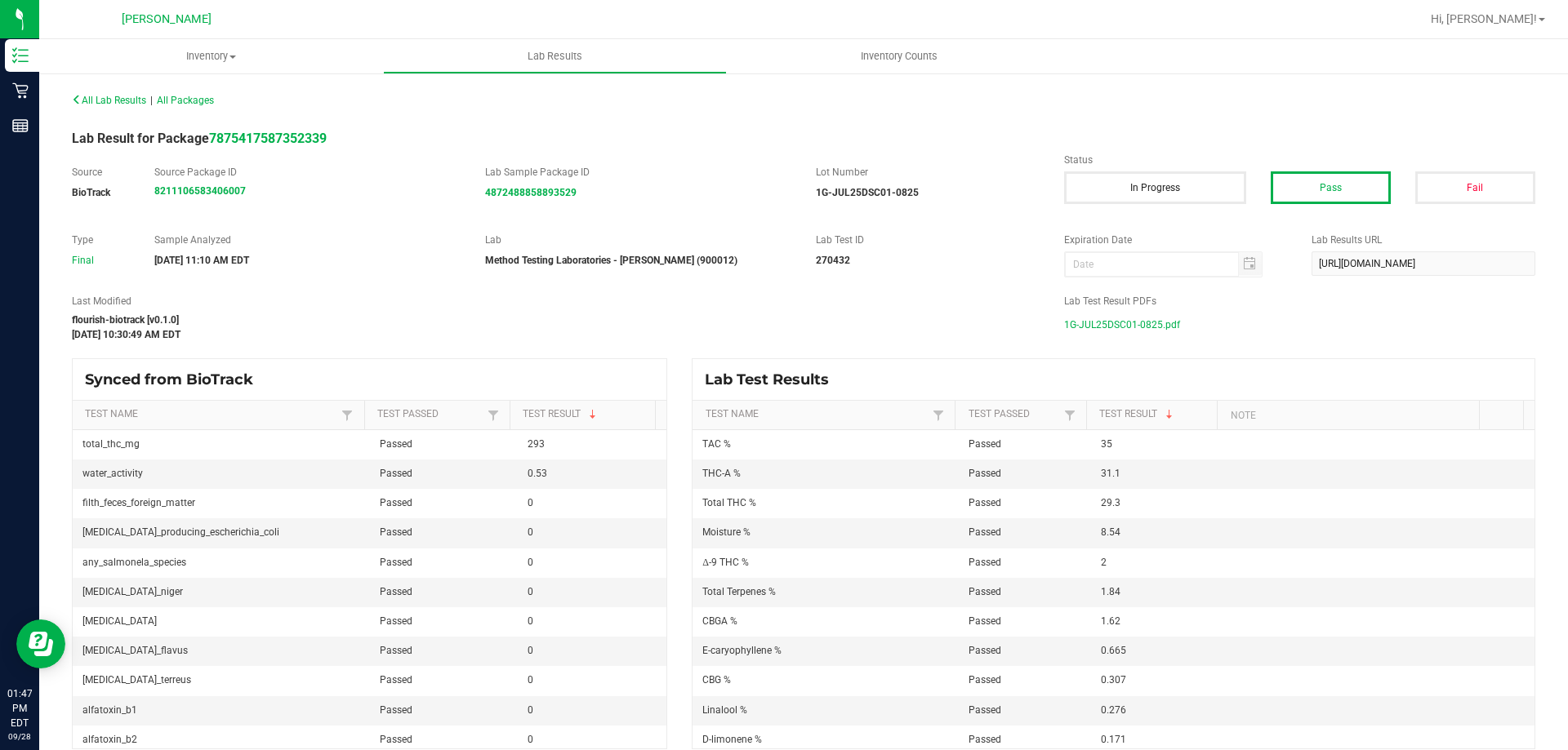
click at [1131, 320] on span "1G-JUL25DSC01-0825.pdf" at bounding box center [1121, 324] width 116 height 24
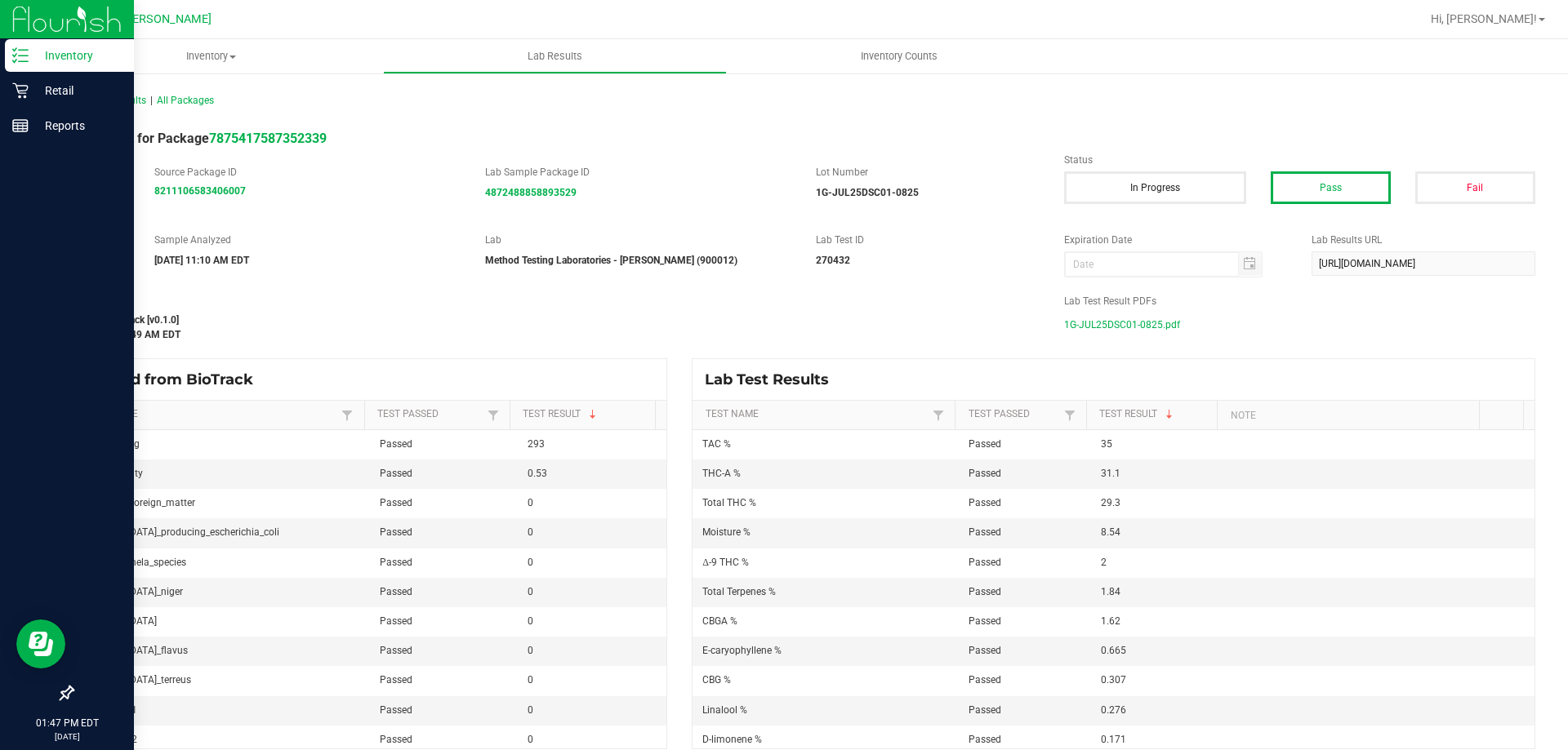
click at [31, 51] on p "Inventory" at bounding box center [77, 55] width 98 height 20
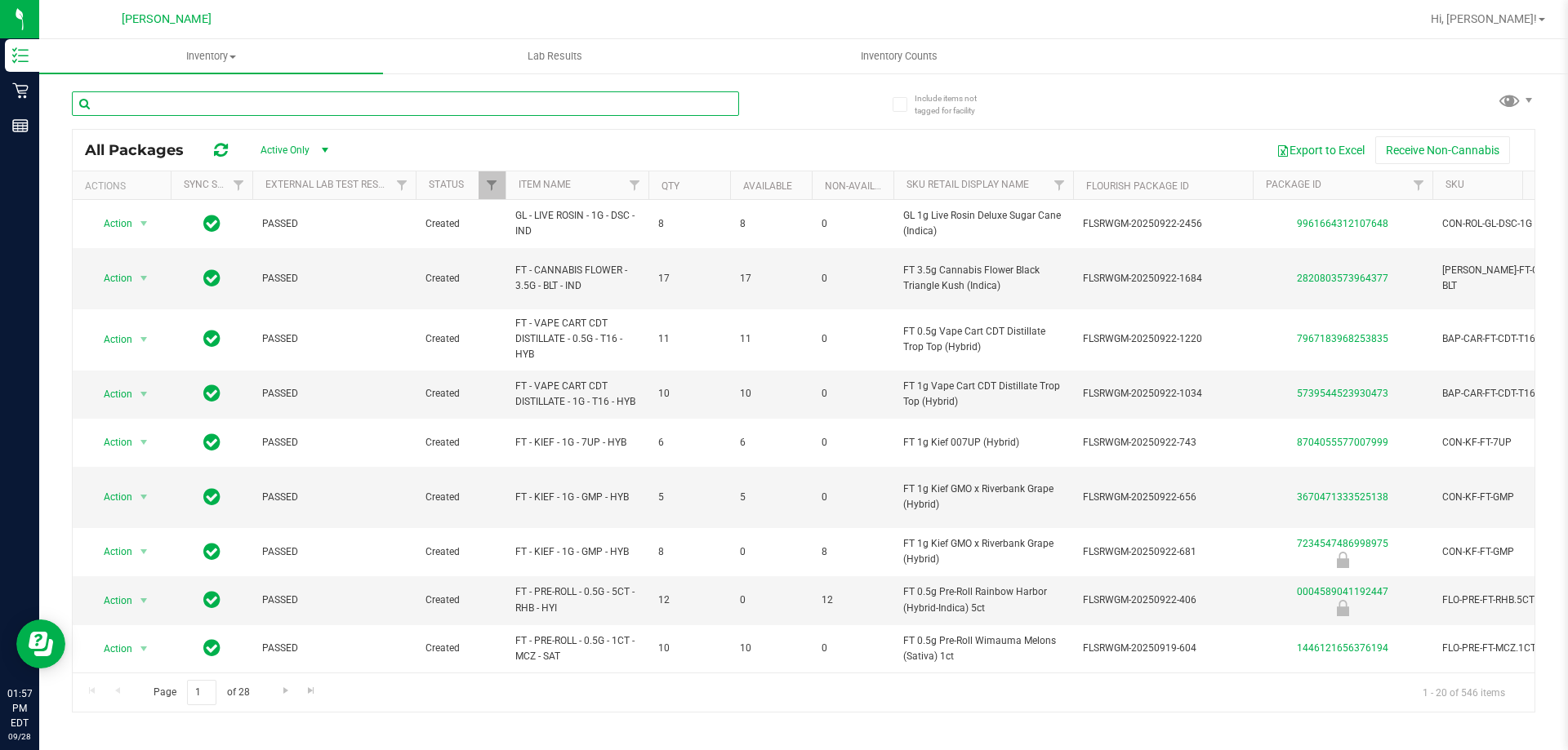
click at [218, 100] on input "text" at bounding box center [405, 103] width 667 height 24
type input "ground"
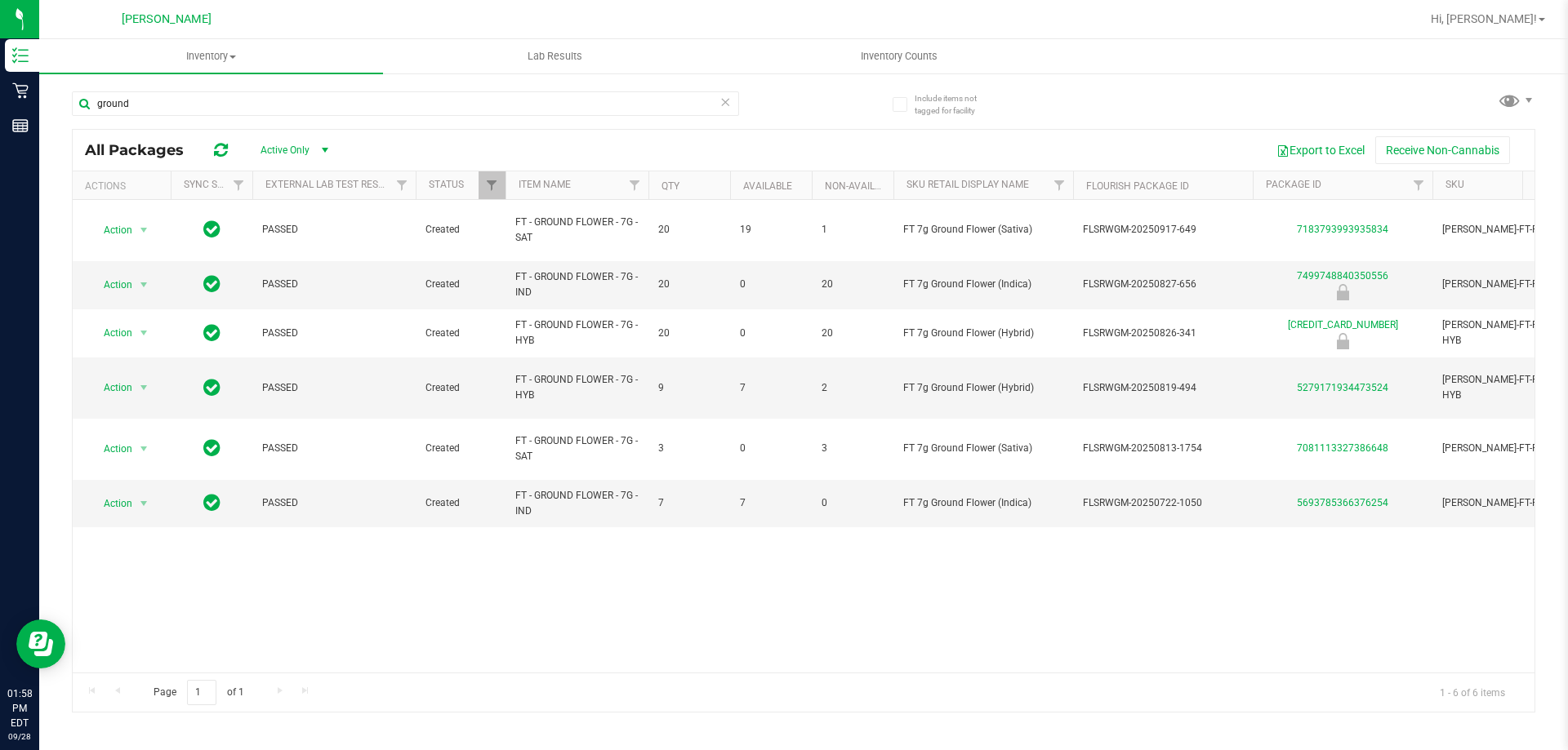
click at [728, 110] on icon at bounding box center [724, 101] width 12 height 20
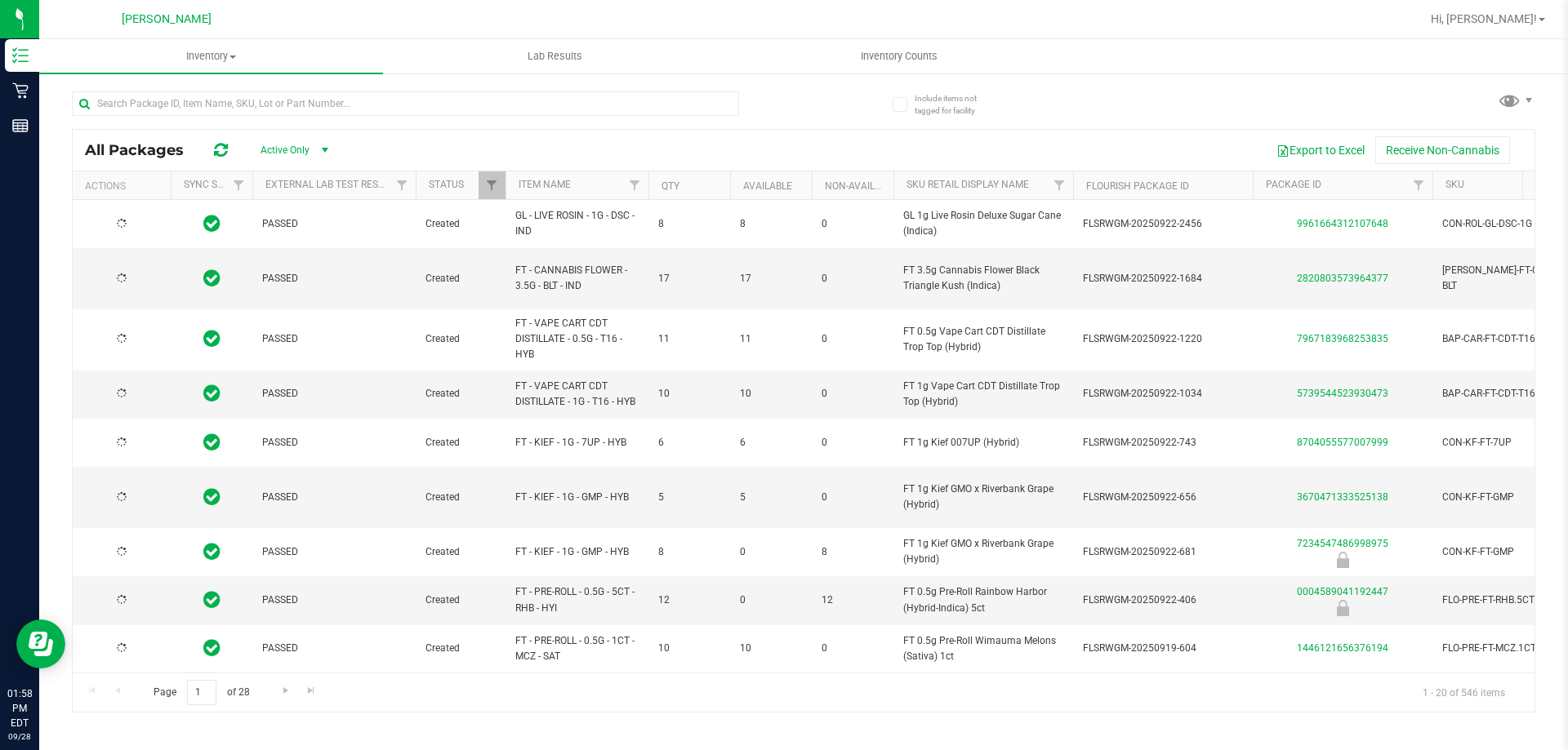
type input "2026-03-16"
click at [296, 101] on input "text" at bounding box center [405, 103] width 667 height 24
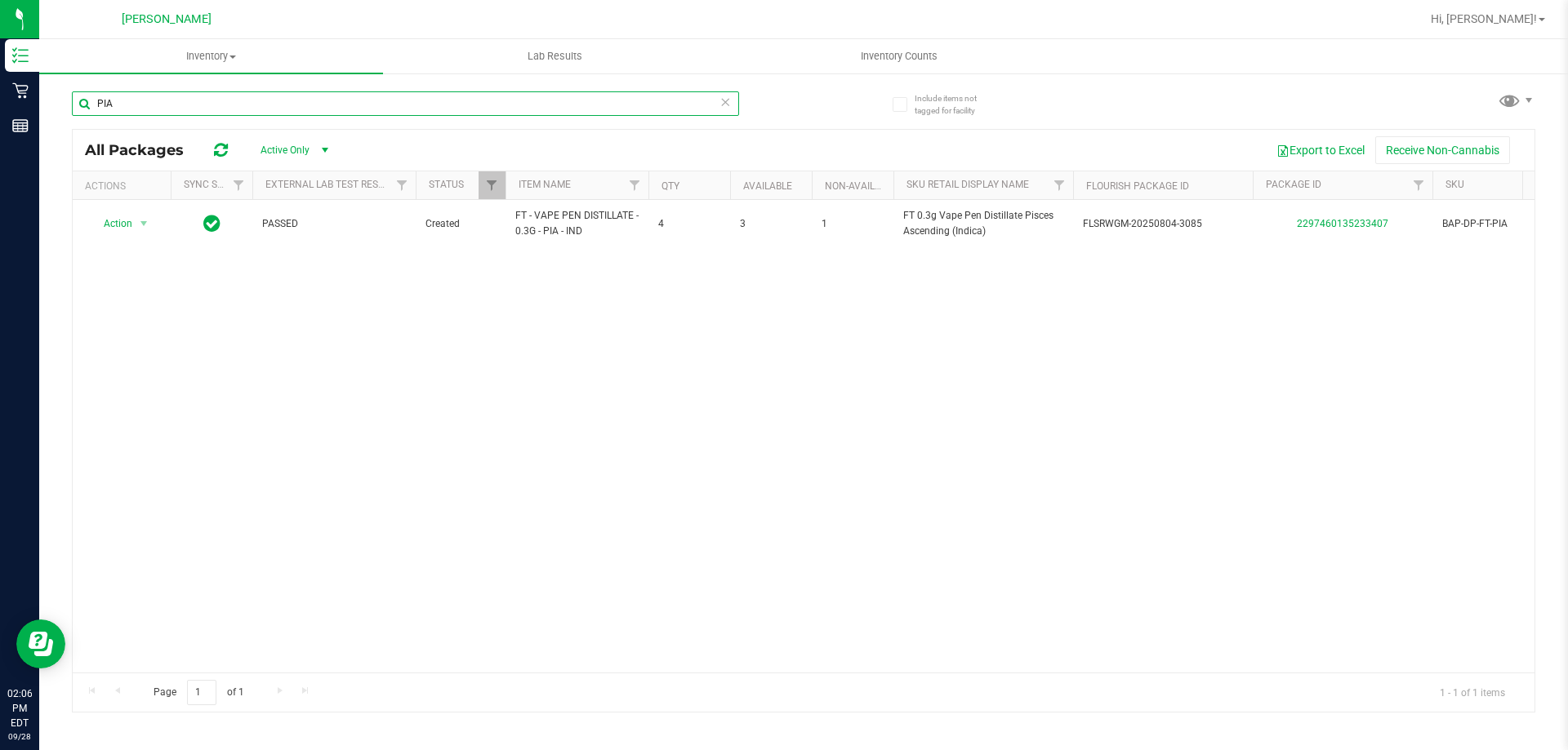
type input "PIA"
click at [725, 107] on icon at bounding box center [724, 101] width 12 height 20
click at [716, 111] on input "text" at bounding box center [405, 103] width 667 height 24
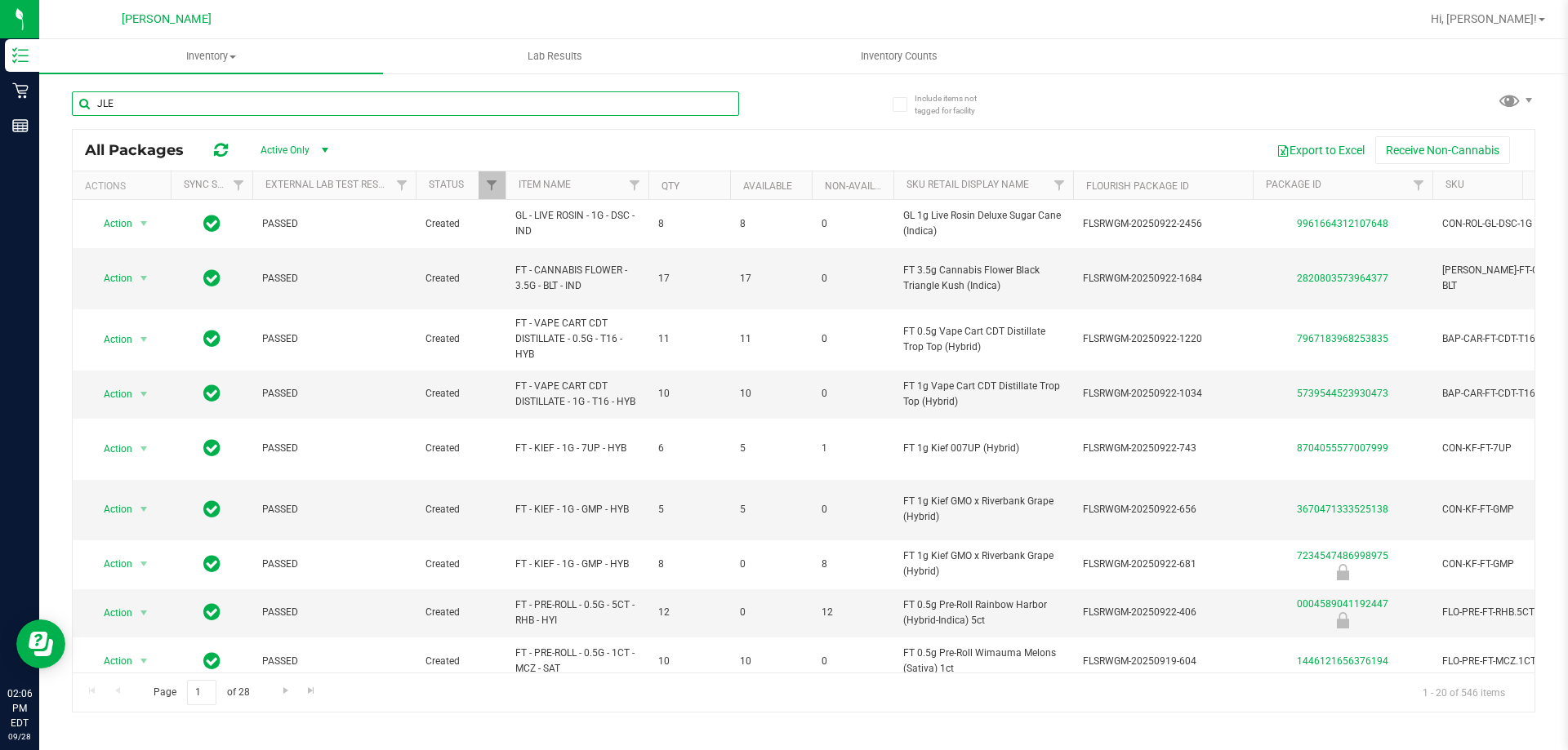
type input "JLE"
